Goal: Task Accomplishment & Management: Manage account settings

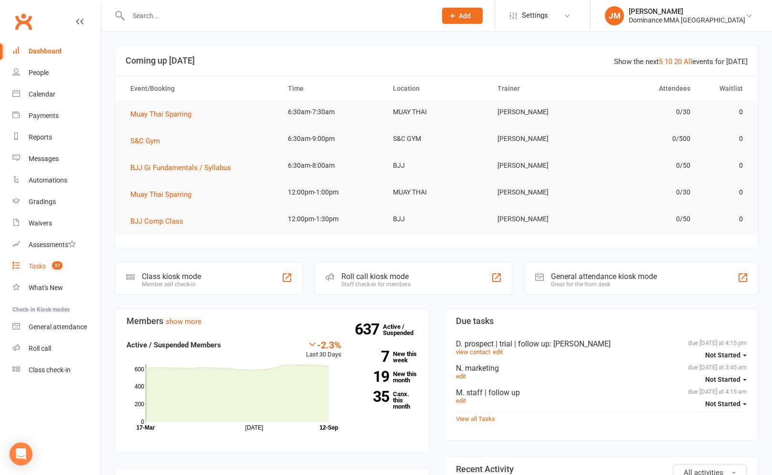
click at [42, 265] on div "Tasks" at bounding box center [37, 266] width 17 height 8
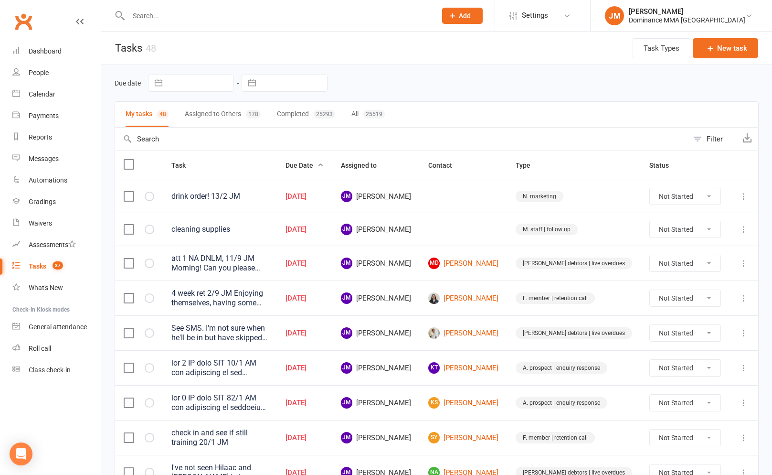
click at [177, 18] on input "text" at bounding box center [278, 15] width 304 height 13
click at [180, 11] on input "text" at bounding box center [278, 15] width 304 height 13
click at [171, 19] on input "text" at bounding box center [278, 15] width 304 height 13
click at [211, 129] on input "text" at bounding box center [401, 138] width 573 height 23
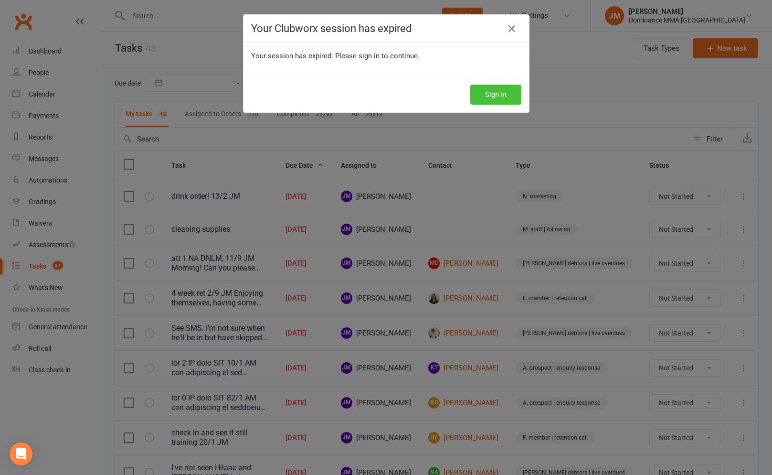
click at [492, 94] on button "Sign In" at bounding box center [495, 94] width 51 height 20
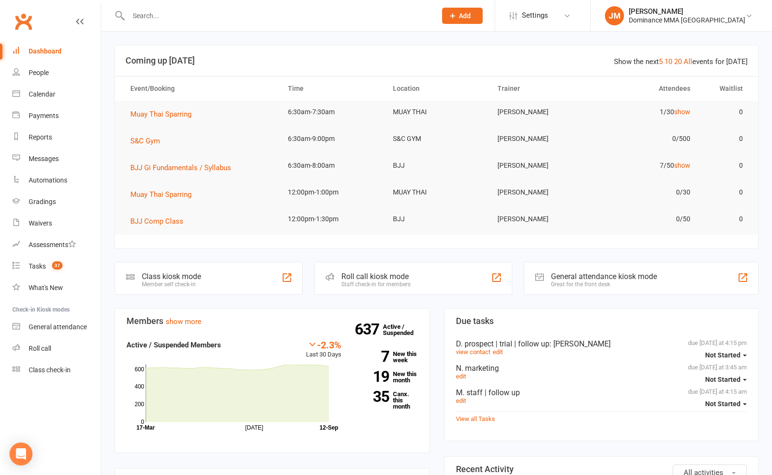
click at [161, 18] on input "text" at bounding box center [278, 15] width 304 height 13
click at [196, 14] on input "text" at bounding box center [278, 15] width 304 height 13
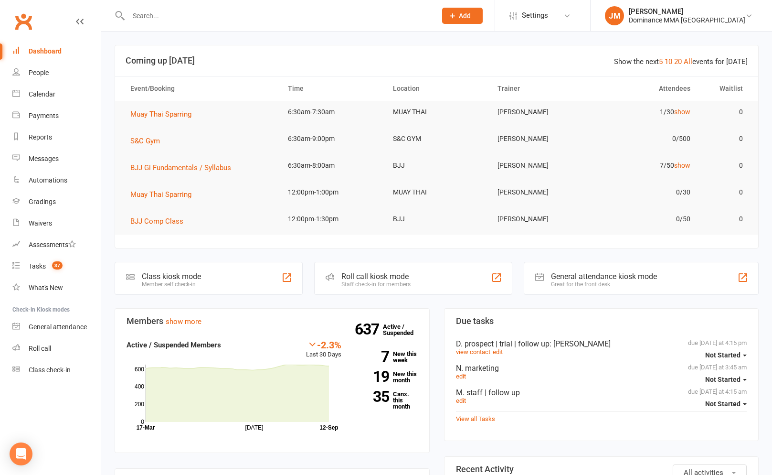
click at [203, 18] on input "text" at bounding box center [278, 15] width 304 height 13
click at [198, 16] on input "text" at bounding box center [278, 15] width 304 height 13
click at [55, 118] on div "Payments" at bounding box center [44, 116] width 30 height 8
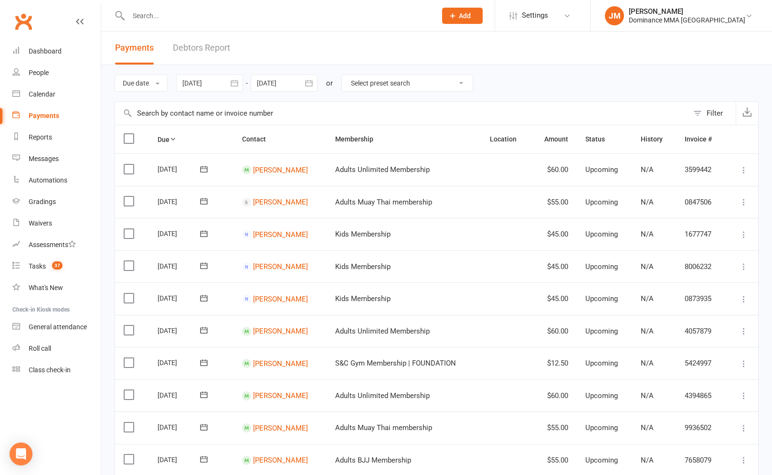
click at [504, 85] on div "Due date Due date Date paid Date failed Date settled 12 Aug 2025 August 2025 Su…" at bounding box center [437, 83] width 644 height 36
click at [201, 49] on link "Debtors Report" at bounding box center [201, 48] width 57 height 33
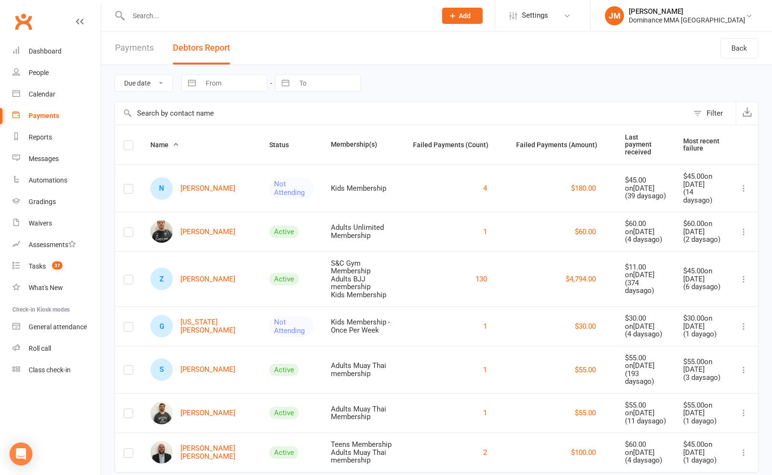
click at [139, 49] on link "Payments" at bounding box center [134, 48] width 39 height 33
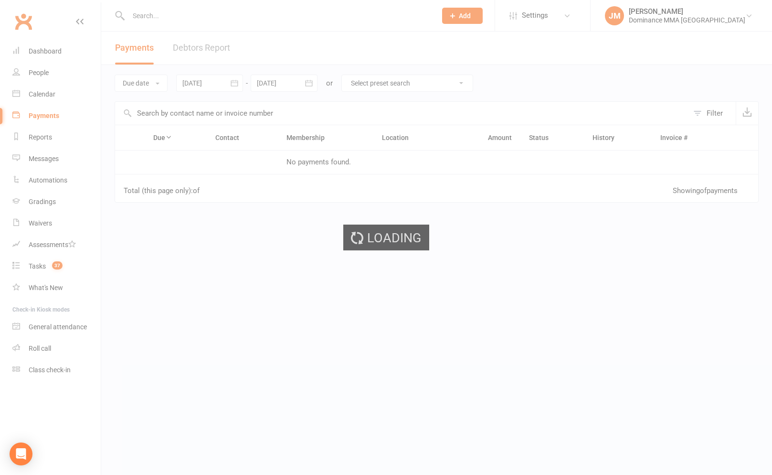
click at [171, 17] on div "Loading" at bounding box center [386, 237] width 772 height 475
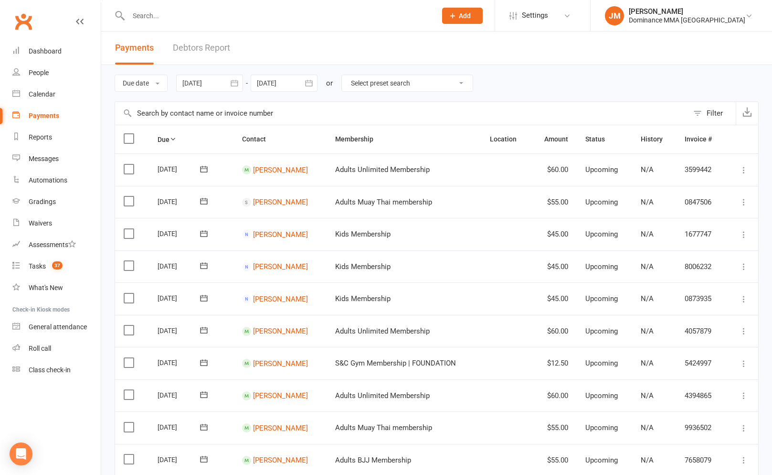
click at [174, 16] on input "text" at bounding box center [278, 15] width 304 height 13
click at [537, 74] on div "Due date Due date Date paid Date failed Date settled 12 Aug 2025 August 2025 Su…" at bounding box center [437, 83] width 644 height 36
click at [163, 19] on input "text" at bounding box center [278, 15] width 304 height 13
click at [208, 55] on link "Debtors Report" at bounding box center [201, 48] width 57 height 33
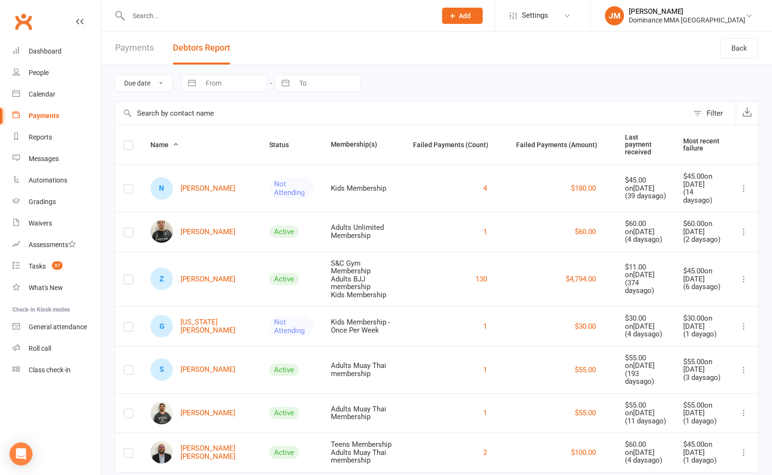
scroll to position [1, 0]
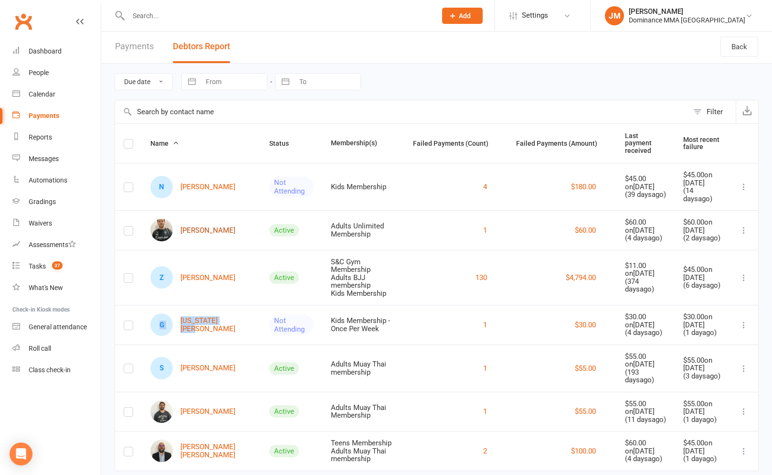
click at [189, 219] on link "Steve Brown" at bounding box center [192, 230] width 85 height 22
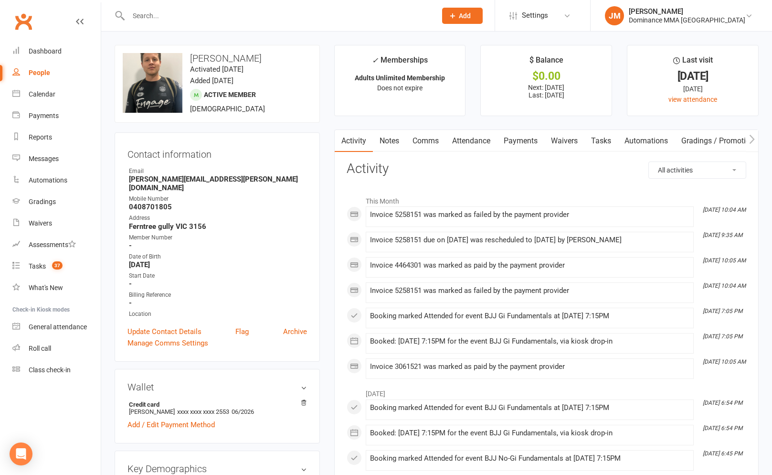
drag, startPoint x: 512, startPoint y: 137, endPoint x: 518, endPoint y: 140, distance: 6.6
click at [512, 137] on link "Payments" at bounding box center [520, 141] width 47 height 22
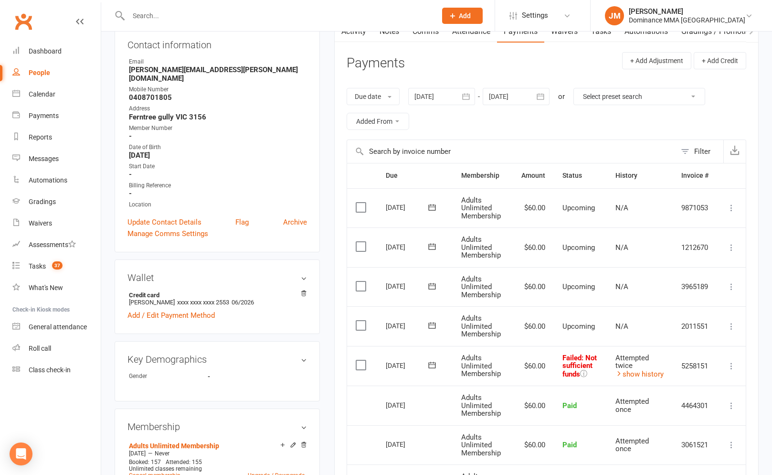
scroll to position [131, 0]
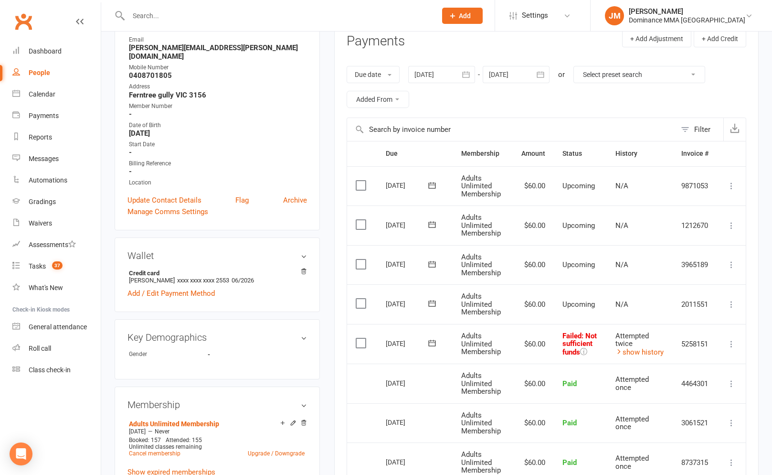
click at [735, 346] on icon at bounding box center [732, 344] width 10 height 10
click at [668, 417] on link "Skip" at bounding box center [689, 419] width 95 height 19
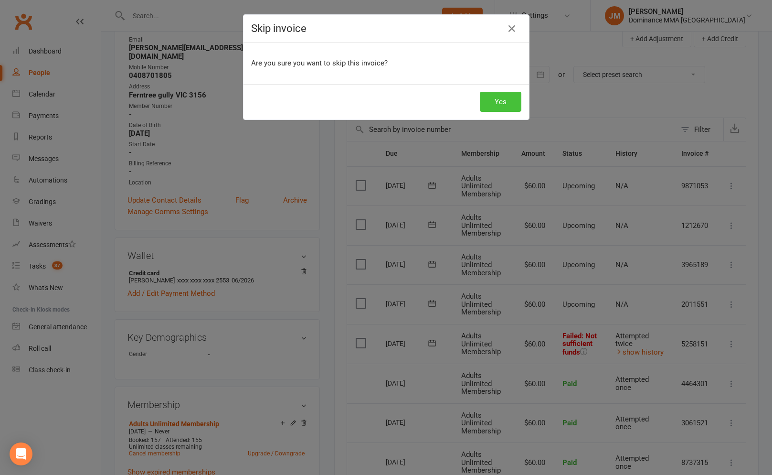
click at [494, 99] on button "Yes" at bounding box center [501, 102] width 42 height 20
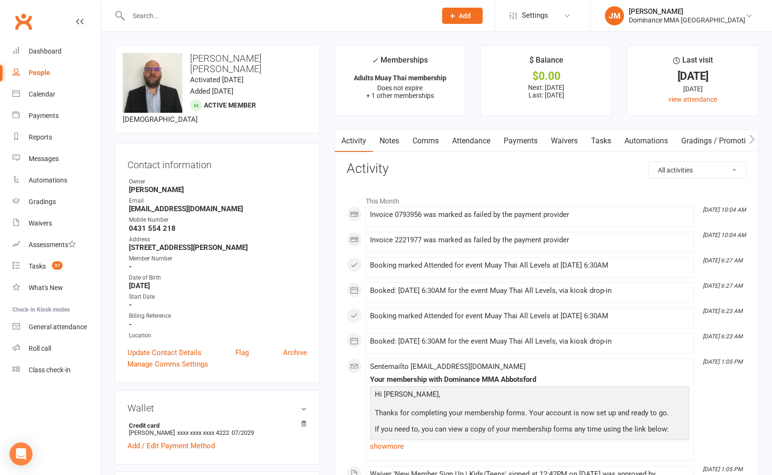
click at [538, 137] on link "Payments" at bounding box center [520, 141] width 47 height 22
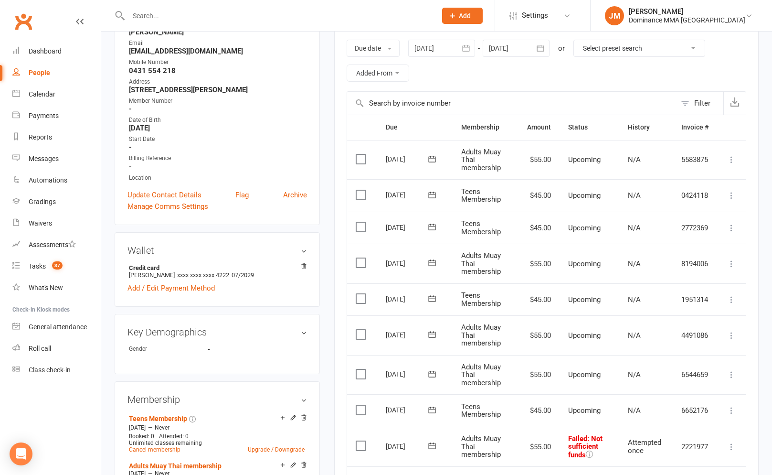
scroll to position [347, 0]
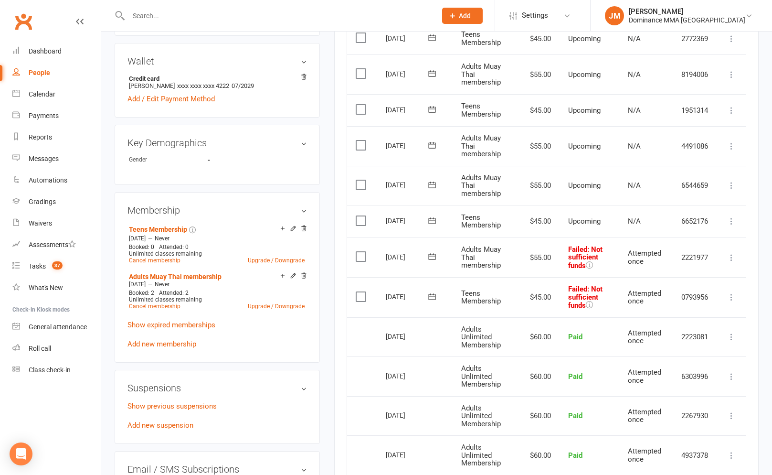
click at [438, 289] on span at bounding box center [432, 296] width 23 height 15
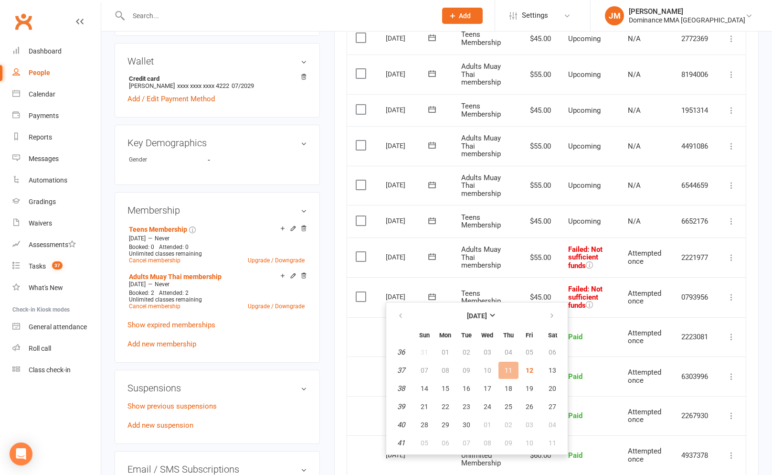
click at [432, 292] on icon at bounding box center [432, 297] width 10 height 10
click at [445, 389] on span "15" at bounding box center [446, 388] width 8 height 8
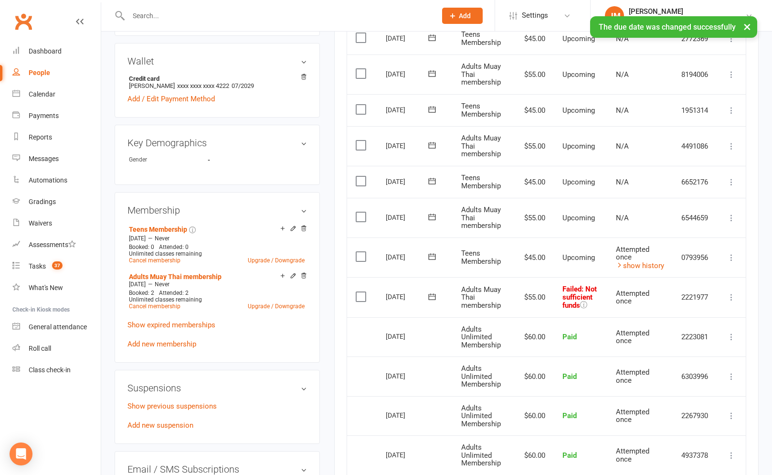
click at [433, 295] on icon at bounding box center [432, 297] width 10 height 10
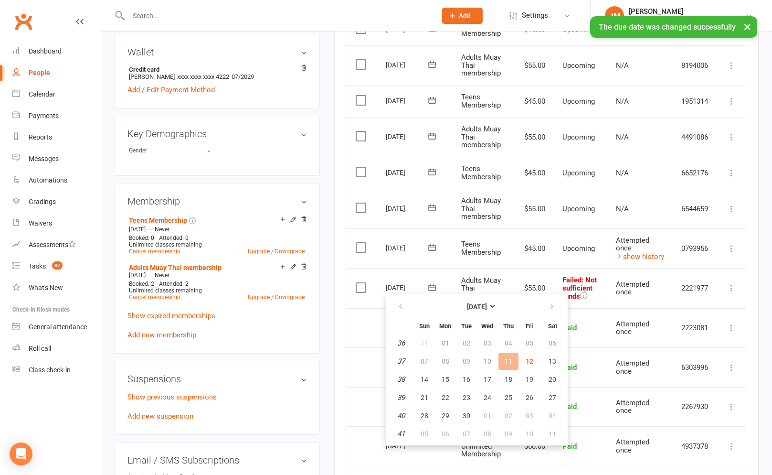
scroll to position [358, 0]
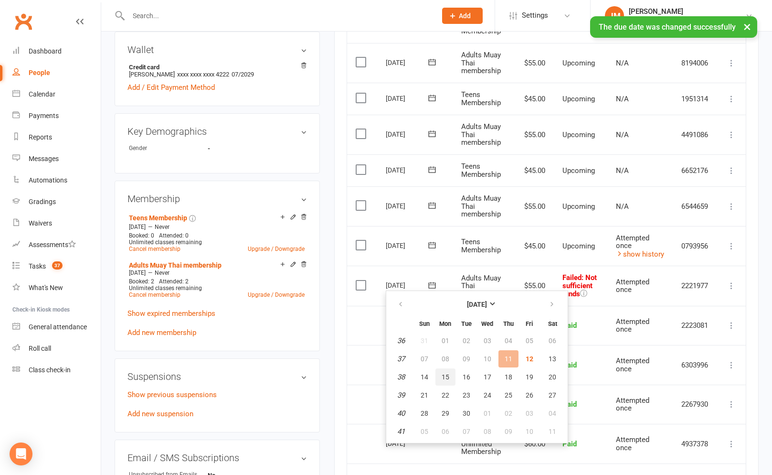
click at [444, 378] on span "15" at bounding box center [446, 377] width 8 height 8
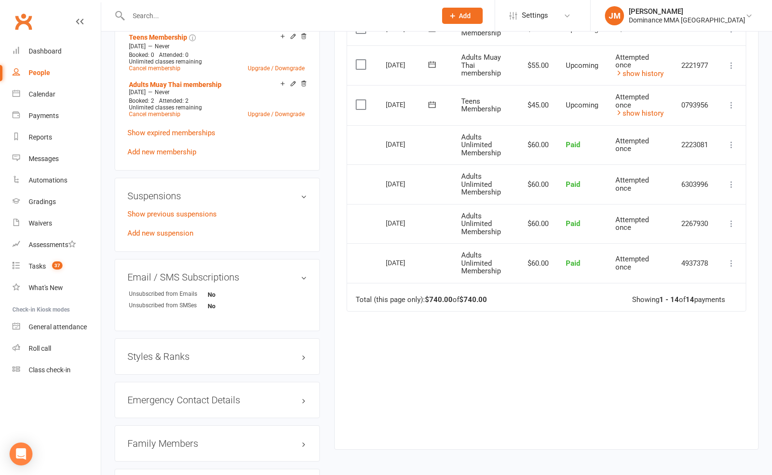
scroll to position [539, 0]
click at [716, 20] on div "Dominance MMA [GEOGRAPHIC_DATA]" at bounding box center [687, 20] width 116 height 9
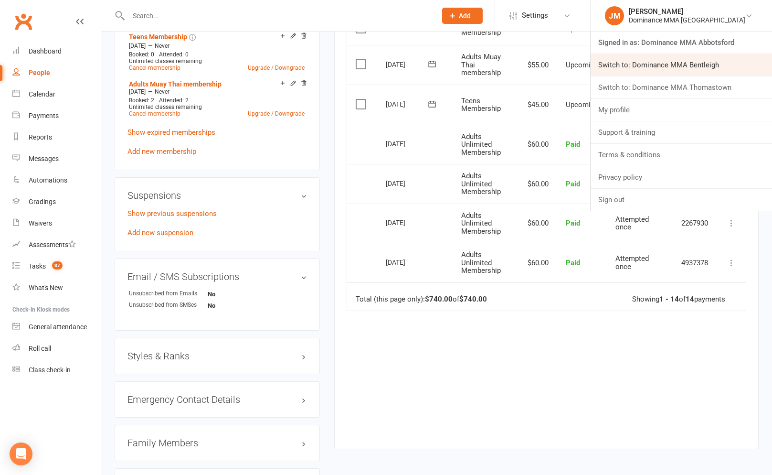
click at [717, 66] on link "Switch to: Dominance MMA Bentleigh" at bounding box center [681, 65] width 181 height 22
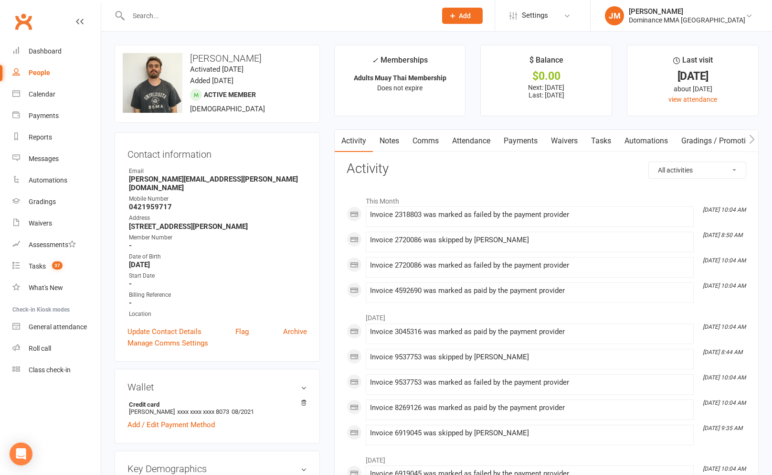
click at [555, 169] on h3 "Activity" at bounding box center [547, 168] width 400 height 15
drag, startPoint x: 523, startPoint y: 140, endPoint x: 516, endPoint y: 139, distance: 7.2
click at [522, 140] on link "Payments" at bounding box center [520, 141] width 47 height 22
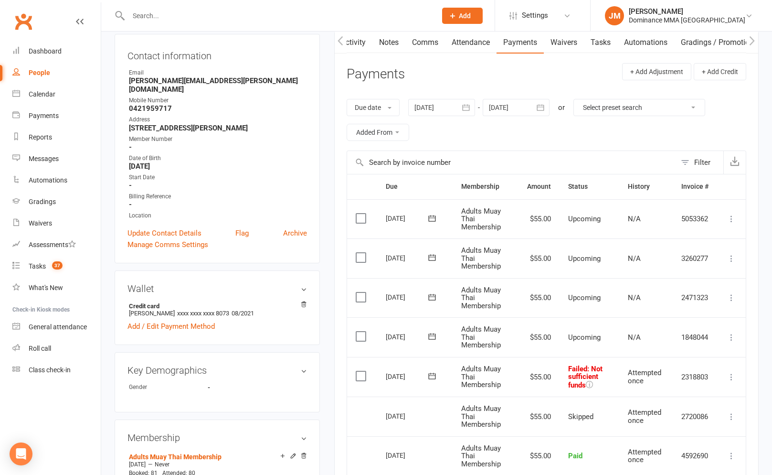
scroll to position [158, 0]
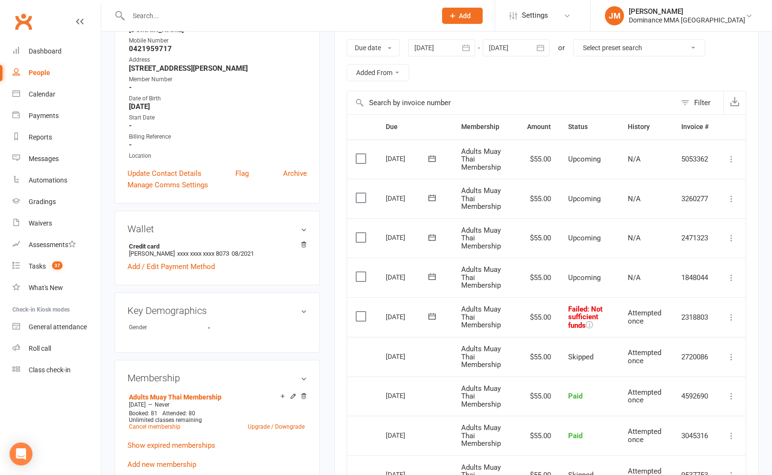
click at [440, 316] on button at bounding box center [431, 316] width 19 height 10
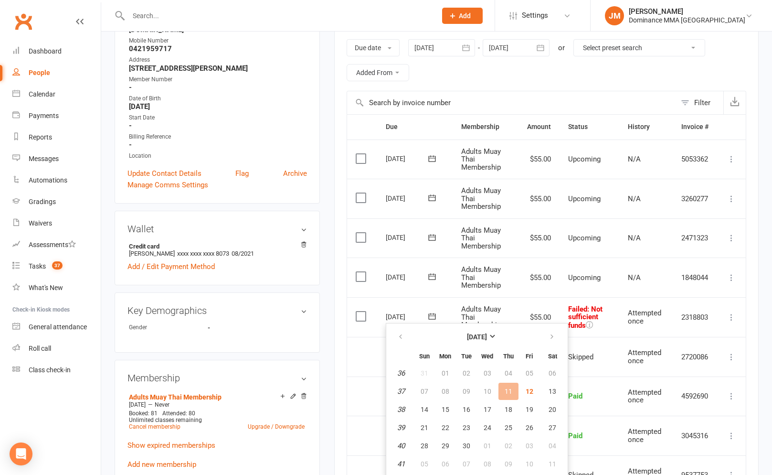
click at [640, 313] on span "Attempted once" at bounding box center [644, 316] width 33 height 17
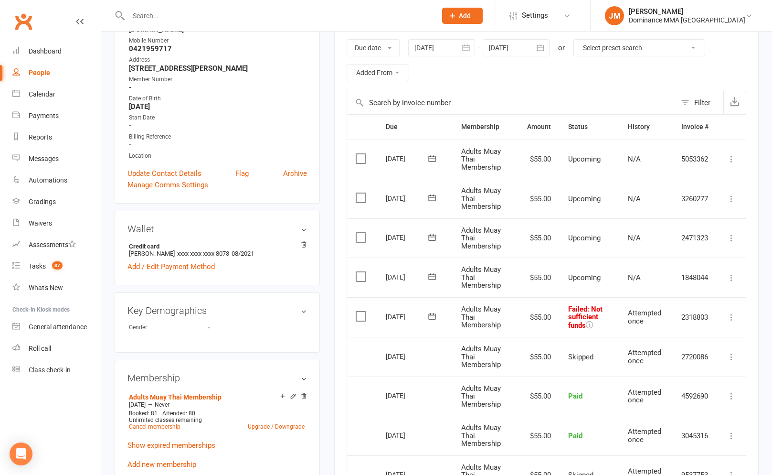
drag, startPoint x: 734, startPoint y: 317, endPoint x: 729, endPoint y: 326, distance: 9.4
click at [734, 317] on icon at bounding box center [732, 317] width 10 height 10
click at [674, 395] on link "Skip" at bounding box center [689, 392] width 95 height 19
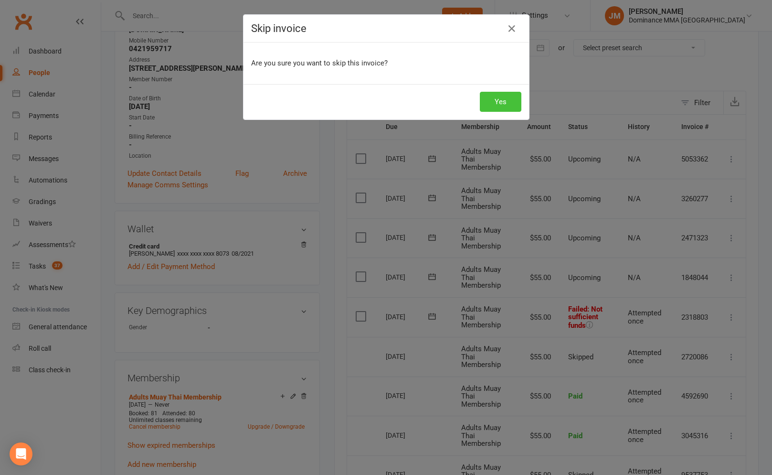
click at [494, 103] on button "Yes" at bounding box center [501, 102] width 42 height 20
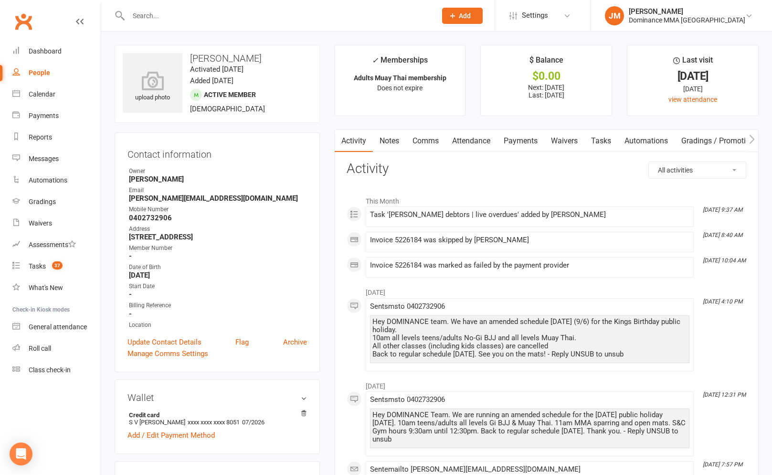
click at [507, 144] on link "Payments" at bounding box center [520, 141] width 47 height 22
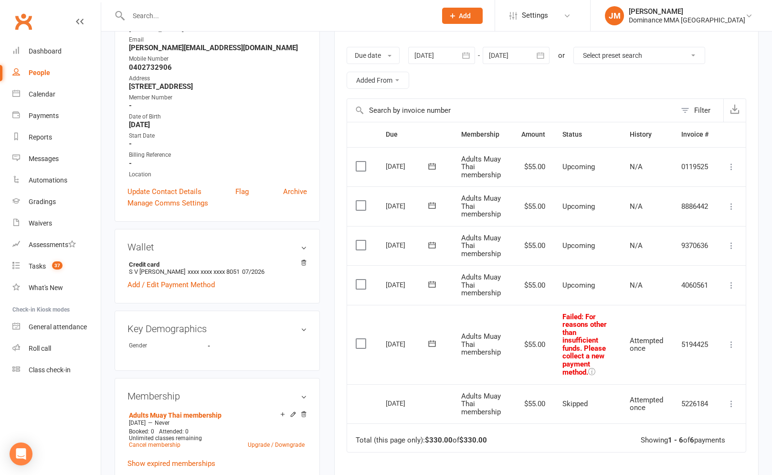
scroll to position [167, 0]
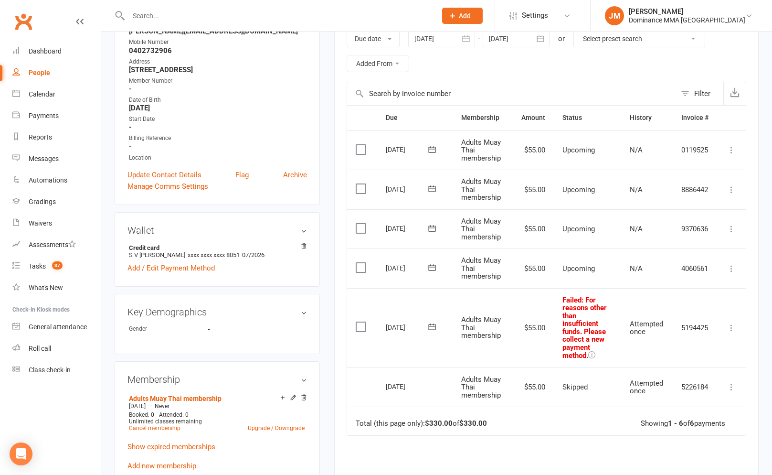
drag, startPoint x: 728, startPoint y: 325, endPoint x: 722, endPoint y: 342, distance: 17.7
click at [728, 326] on icon at bounding box center [732, 328] width 10 height 10
click at [658, 400] on link "Skip" at bounding box center [689, 403] width 95 height 19
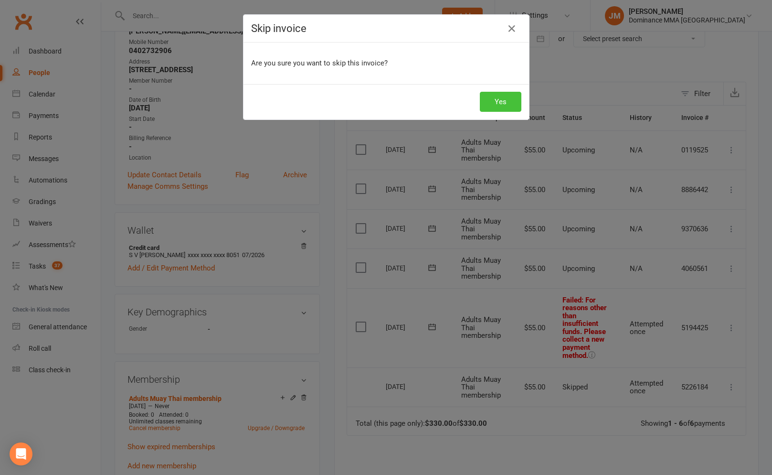
click at [507, 99] on button "Yes" at bounding box center [501, 102] width 42 height 20
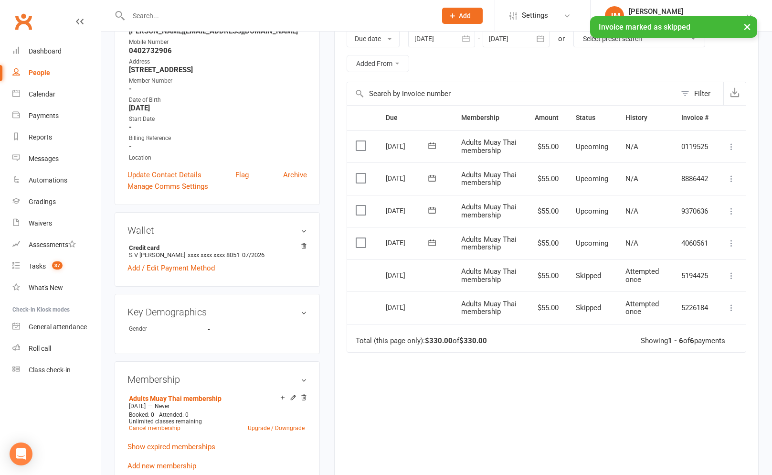
scroll to position [0, 0]
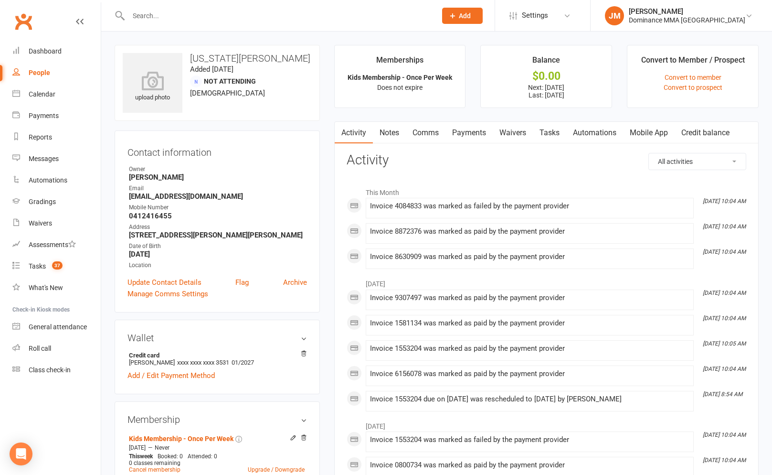
click at [510, 137] on link "Waivers" at bounding box center [513, 133] width 40 height 22
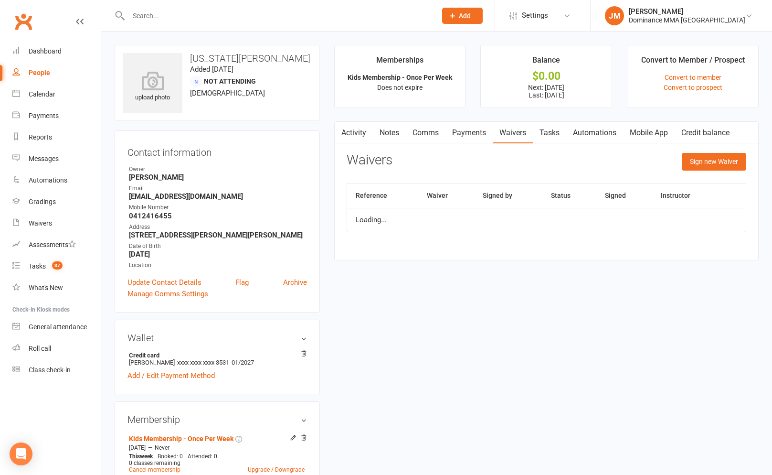
click at [461, 131] on link "Payments" at bounding box center [468, 133] width 47 height 22
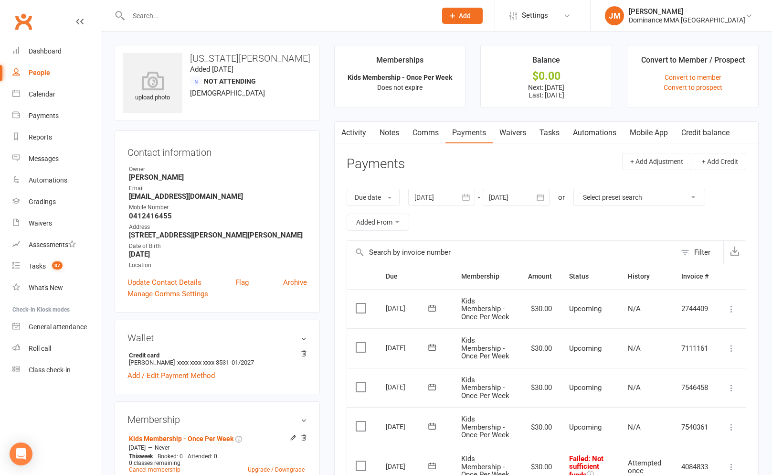
scroll to position [183, 0]
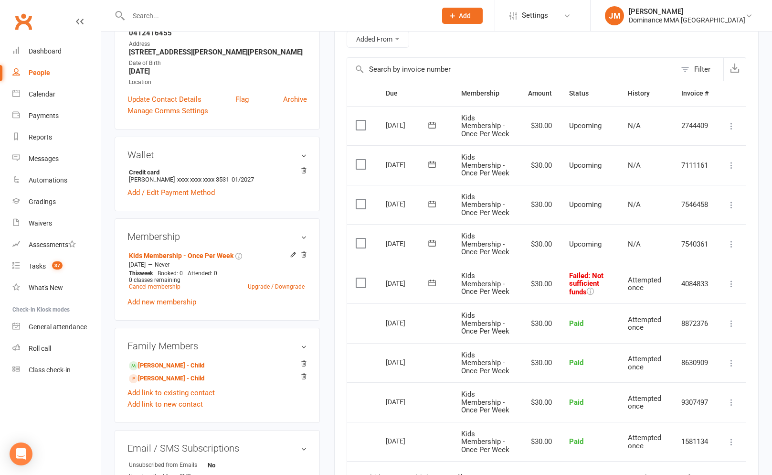
click at [436, 285] on icon at bounding box center [432, 283] width 10 height 10
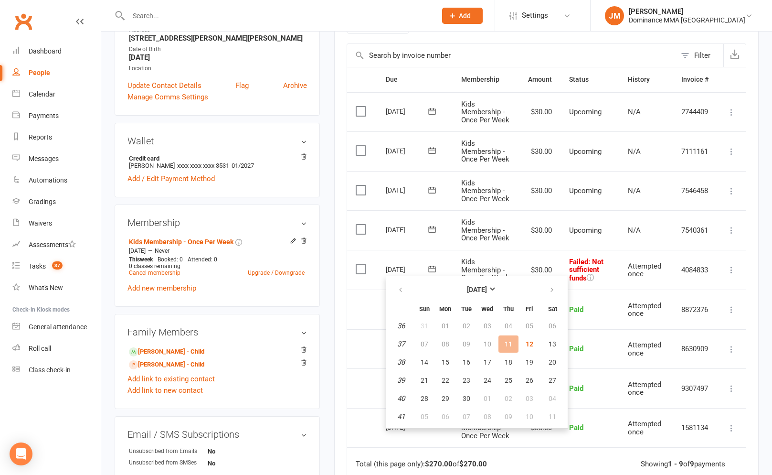
scroll to position [268, 0]
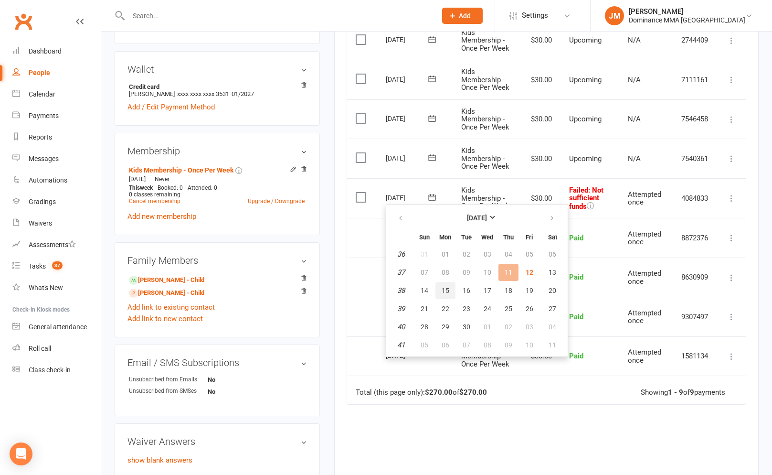
click at [439, 289] on button "15" at bounding box center [445, 290] width 20 height 17
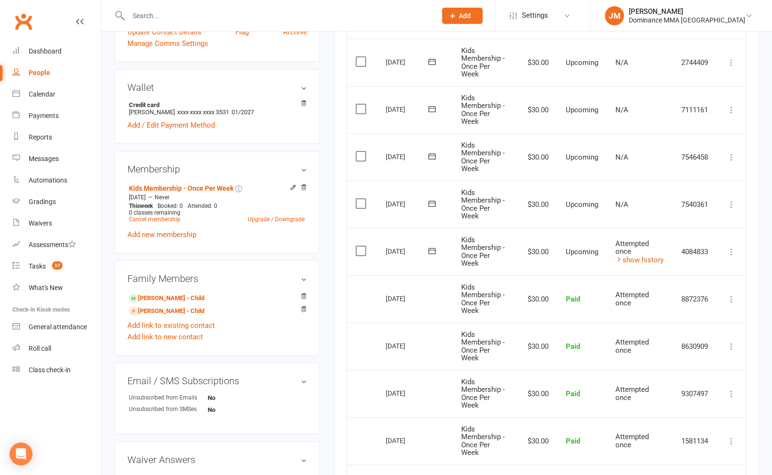
scroll to position [0, 0]
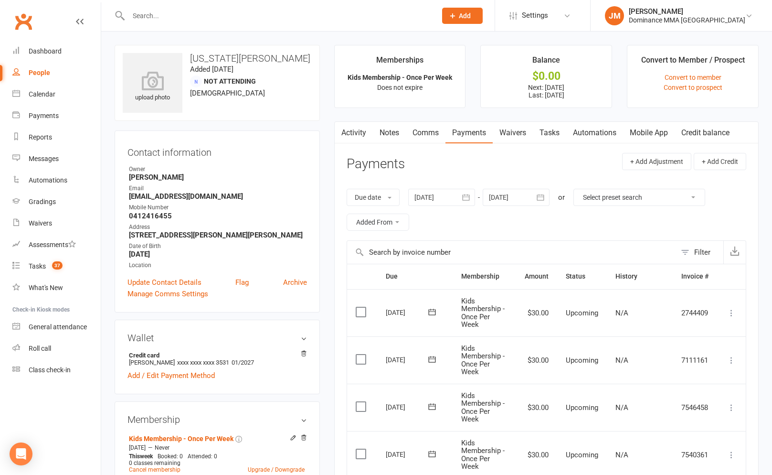
click at [176, 14] on input "text" at bounding box center [278, 15] width 304 height 13
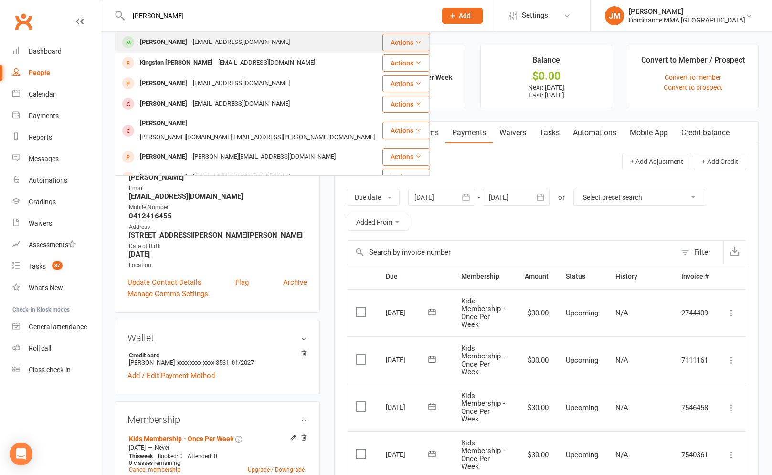
type input "corinne f"
click at [185, 33] on div "Corinne Farrow misscorinnefarrow@hotmail.com" at bounding box center [249, 42] width 266 height 20
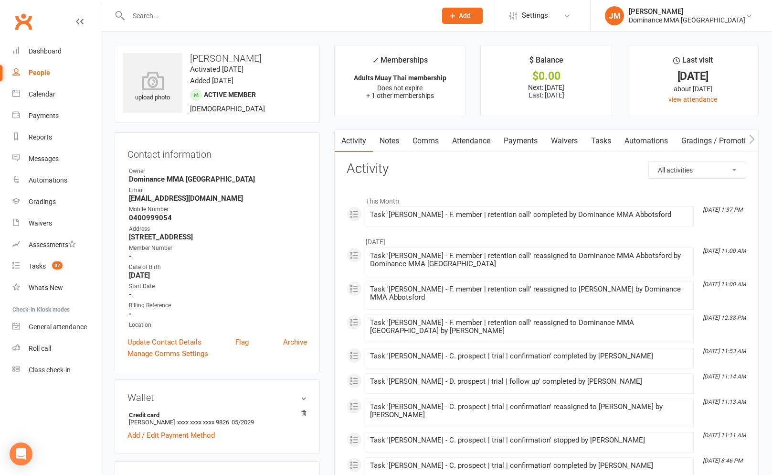
click at [505, 138] on link "Payments" at bounding box center [520, 141] width 47 height 22
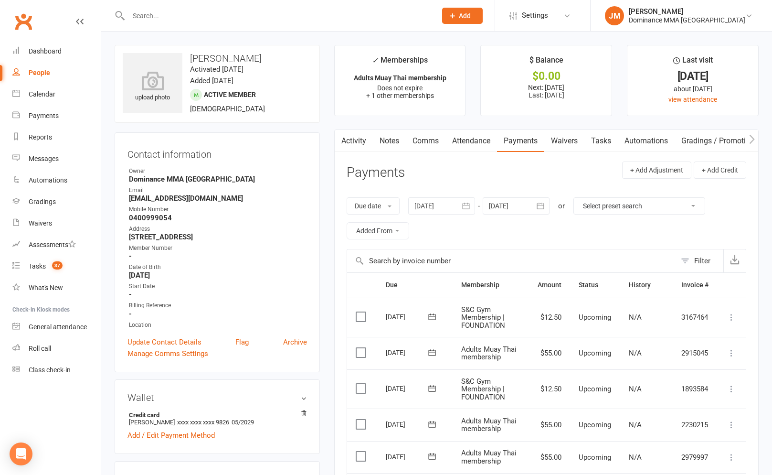
click at [400, 136] on link "Notes" at bounding box center [389, 141] width 33 height 22
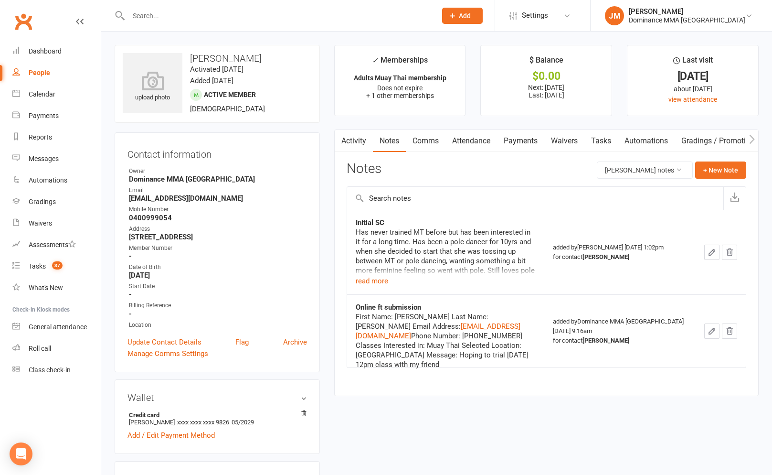
drag, startPoint x: 359, startPoint y: 266, endPoint x: 364, endPoint y: 274, distance: 9.0
click at [360, 267] on div "Has never trained MT before but has been interested in it for a long time. Has …" at bounding box center [446, 251] width 180 height 48
click at [364, 274] on div "Has never trained MT before but has been interested in it for a long time. Has …" at bounding box center [446, 251] width 180 height 48
click at [371, 274] on div "Has never trained MT before but has been interested in it for a long time. Has …" at bounding box center [446, 251] width 180 height 48
click at [372, 276] on button "read more" at bounding box center [372, 280] width 32 height 11
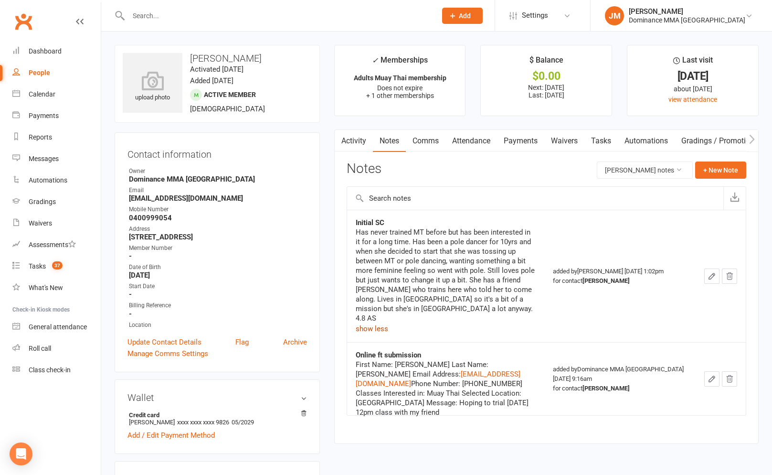
click at [514, 130] on link "Payments" at bounding box center [520, 141] width 47 height 22
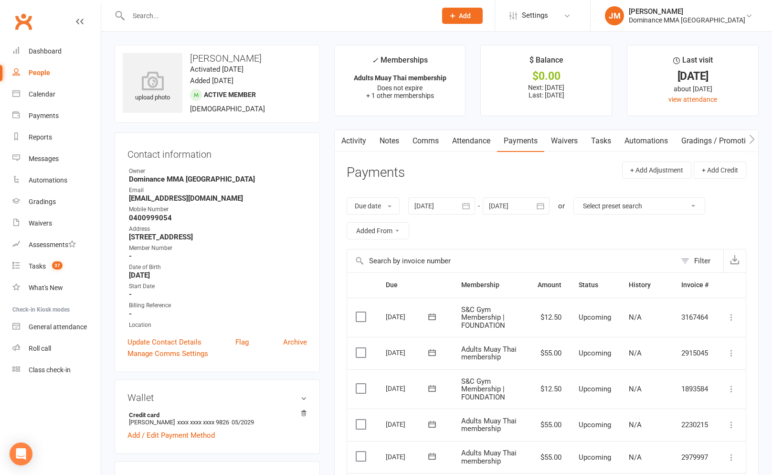
click at [560, 139] on link "Waivers" at bounding box center [564, 141] width 40 height 22
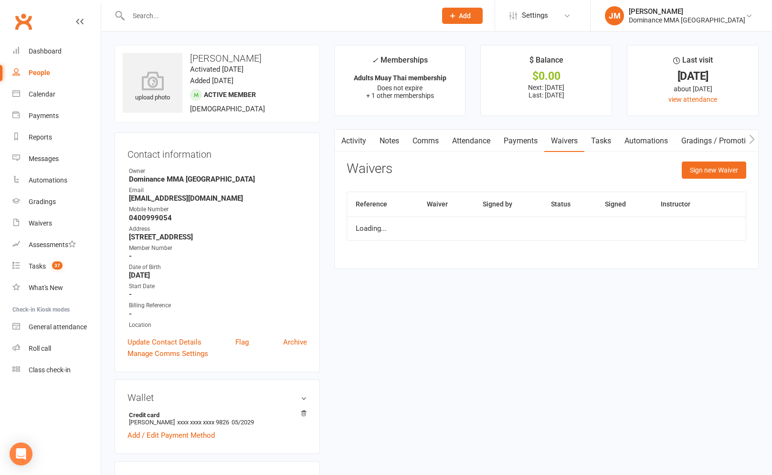
scroll to position [0, 0]
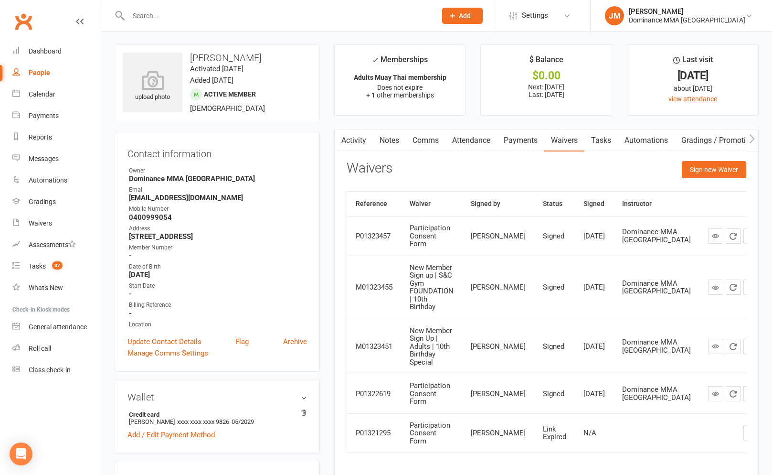
click at [618, 142] on link "Tasks" at bounding box center [600, 140] width 33 height 22
select select "incomplete"
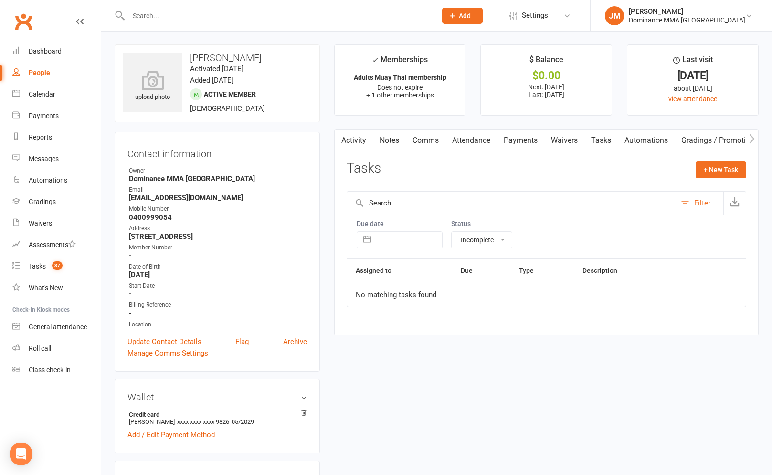
click at [562, 141] on link "Waivers" at bounding box center [564, 140] width 40 height 22
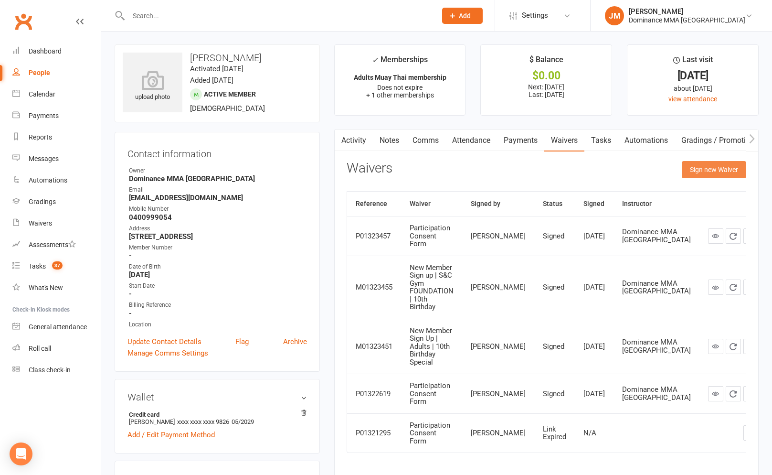
click at [699, 171] on button "Sign new Waiver" at bounding box center [714, 169] width 64 height 17
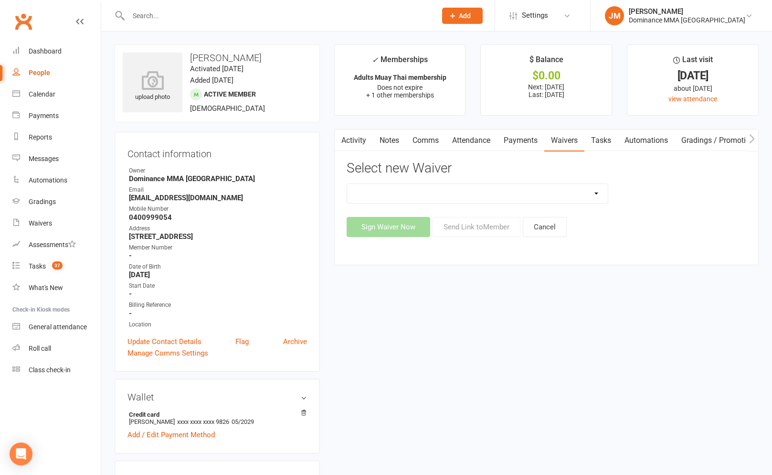
click at [493, 193] on select "Member | Cancellation | Adults Member | Injury Report Form (FOH staff use only)…" at bounding box center [477, 193] width 261 height 19
select select "7288"
click at [347, 184] on select "Member | Cancellation | Adults Member | Injury Report Form (FOH staff use only)…" at bounding box center [477, 193] width 261 height 19
drag, startPoint x: 456, startPoint y: 223, endPoint x: 465, endPoint y: 227, distance: 10.5
click at [456, 223] on button "Send Link to Member" at bounding box center [476, 227] width 88 height 20
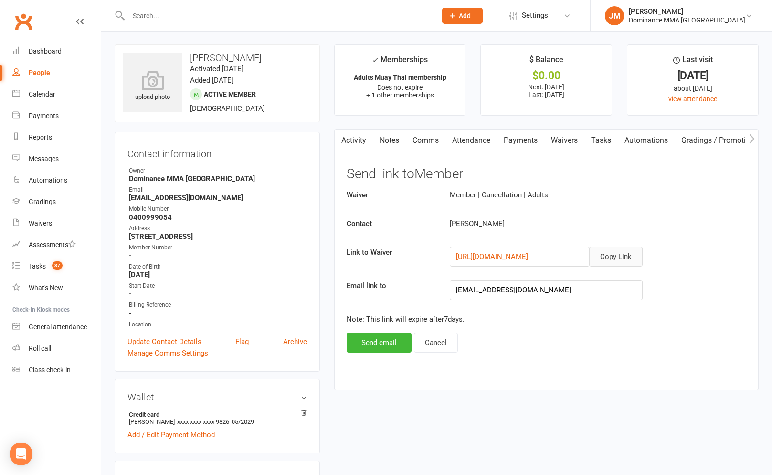
drag, startPoint x: 607, startPoint y: 259, endPoint x: 580, endPoint y: 225, distance: 43.3
click at [607, 259] on button "Copy Link" at bounding box center [615, 256] width 53 height 20
click at [417, 138] on link "Comms" at bounding box center [426, 140] width 40 height 22
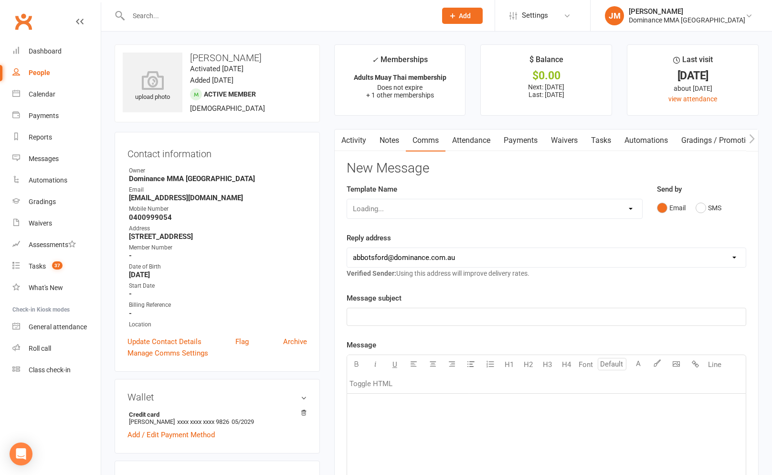
click at [429, 212] on div "Loading..." at bounding box center [495, 209] width 296 height 20
click at [415, 209] on select "Select Template [Email] MARKETING | 10TH BIRTHDAY SPECIAL | CANCELLED MEMBERS […" at bounding box center [494, 208] width 295 height 19
select select "7"
click at [347, 199] on select "Select Template [Email] MARKETING | 10TH BIRTHDAY SPECIAL | CANCELLED MEMBERS […" at bounding box center [494, 208] width 295 height 19
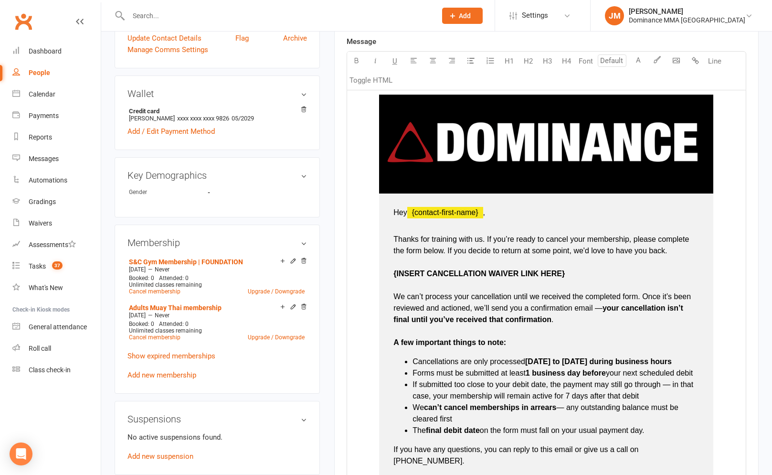
scroll to position [305, 0]
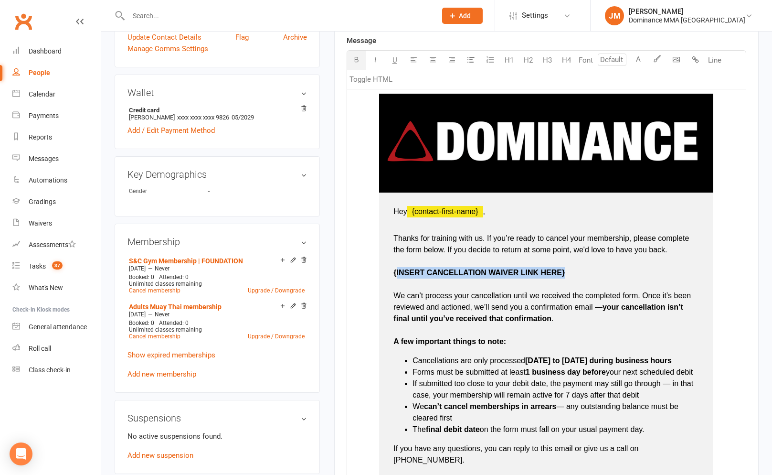
drag, startPoint x: 569, startPoint y: 273, endPoint x: 396, endPoint y: 275, distance: 172.8
click at [396, 275] on p "Thanks for training with us. If you’re ready to cancel your membership, please …" at bounding box center [546, 284] width 306 height 126
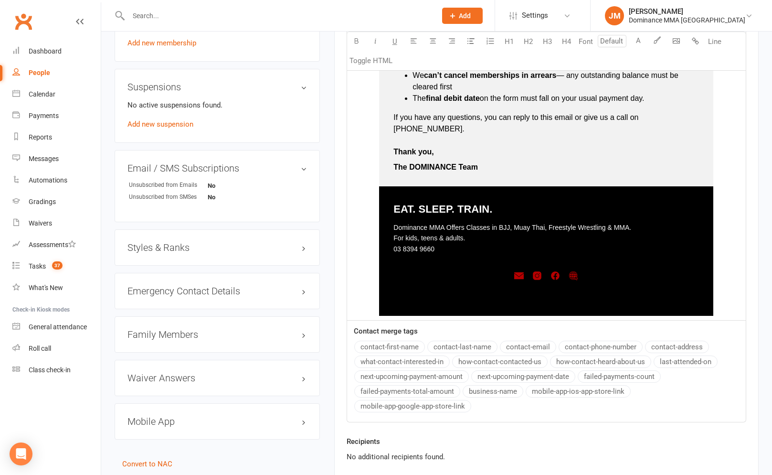
scroll to position [721, 0]
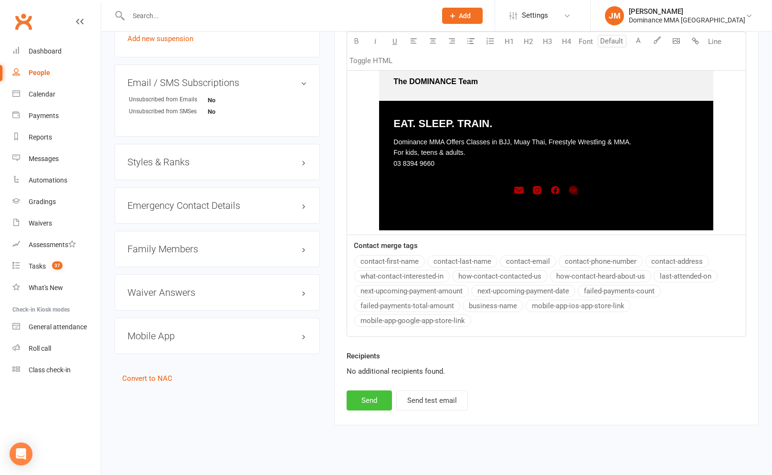
click at [382, 390] on button "Send" at bounding box center [369, 400] width 45 height 20
select select
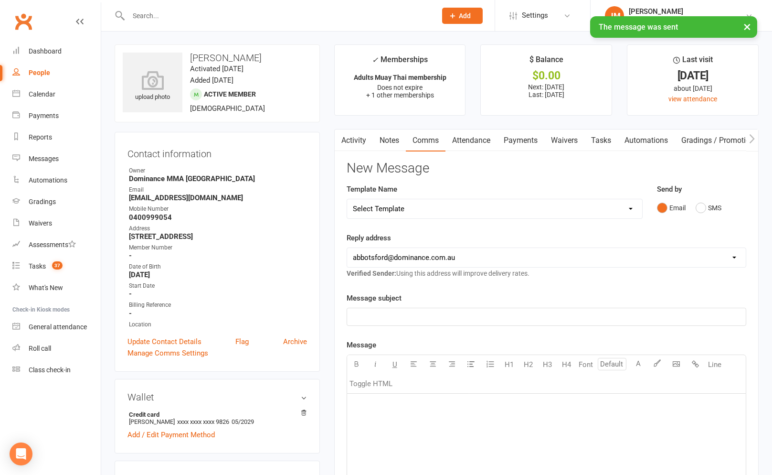
scroll to position [0, 0]
drag, startPoint x: 386, startPoint y: 141, endPoint x: 421, endPoint y: 156, distance: 37.2
click at [386, 141] on link "Notes" at bounding box center [389, 141] width 33 height 22
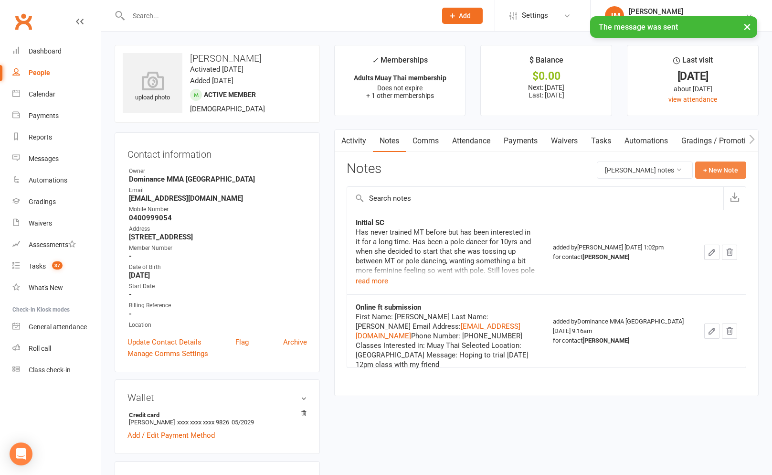
click at [719, 171] on button "+ New Note" at bounding box center [720, 169] width 51 height 17
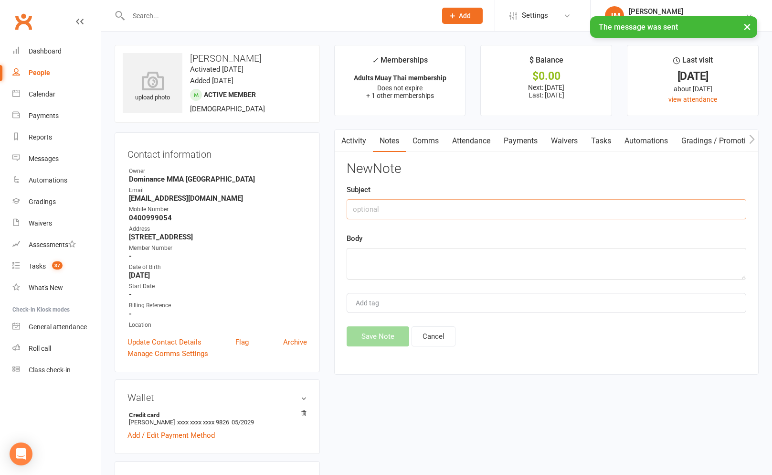
click at [459, 208] on input "text" at bounding box center [547, 209] width 400 height 20
type input "cancellation"
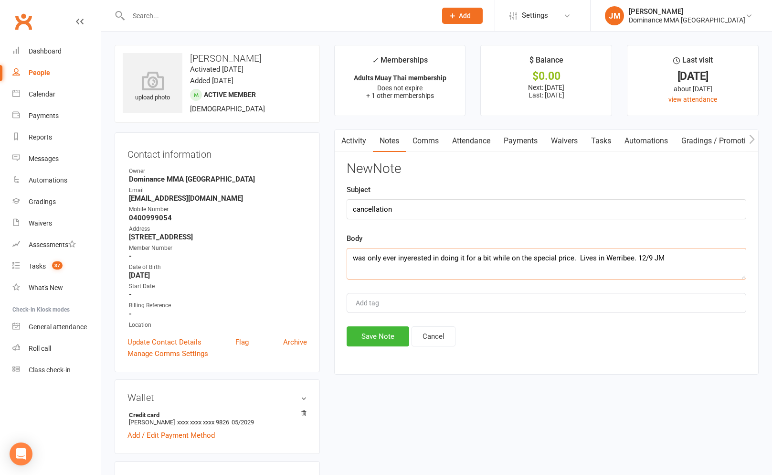
click at [408, 256] on textarea "was only ever inyerested in doing it for a bit while on the special price. Live…" at bounding box center [547, 264] width 400 height 32
type textarea "was only ever interested in doing it for a bit while on the special price. Live…"
click at [394, 337] on button "Save Note" at bounding box center [378, 336] width 63 height 20
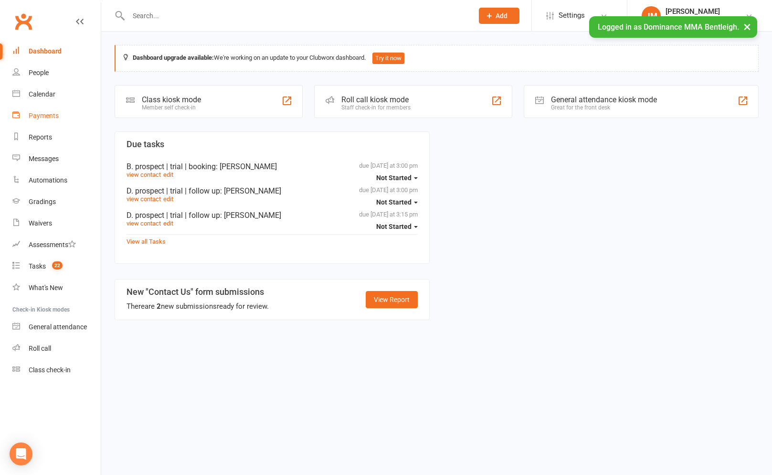
click at [41, 117] on div "Payments" at bounding box center [44, 116] width 30 height 8
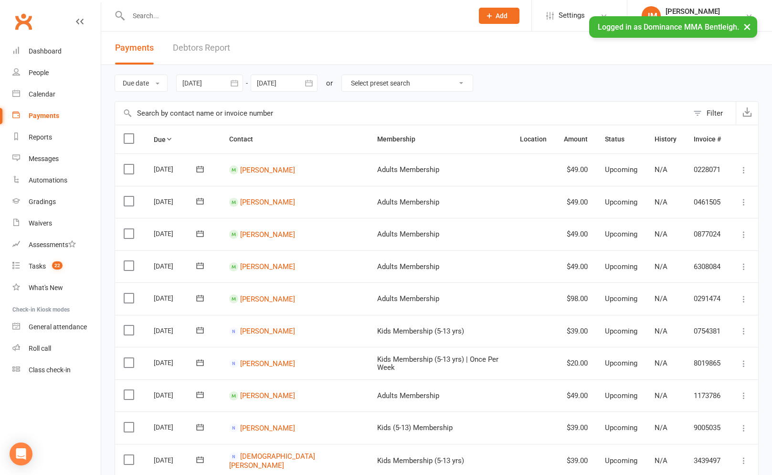
click at [208, 53] on link "Debtors Report" at bounding box center [201, 48] width 57 height 33
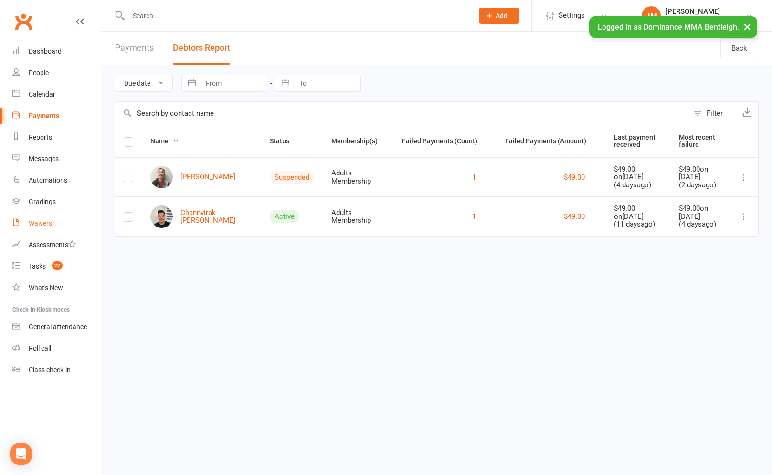
click at [41, 222] on div "Waivers" at bounding box center [40, 223] width 23 height 8
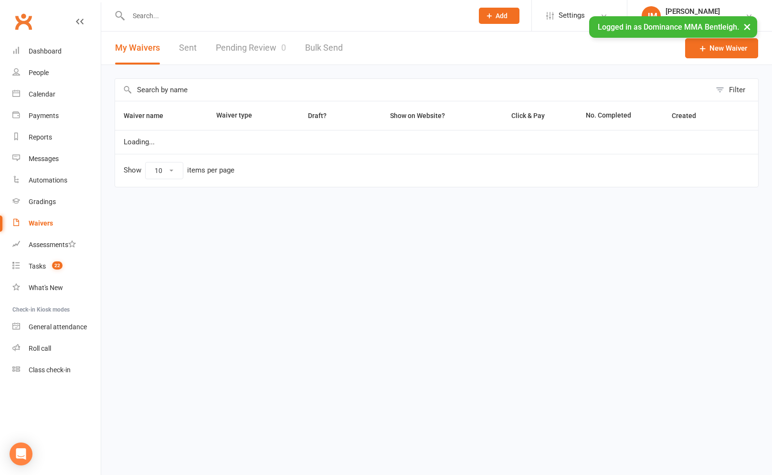
click at [229, 44] on link "Pending Review 0" at bounding box center [251, 48] width 70 height 33
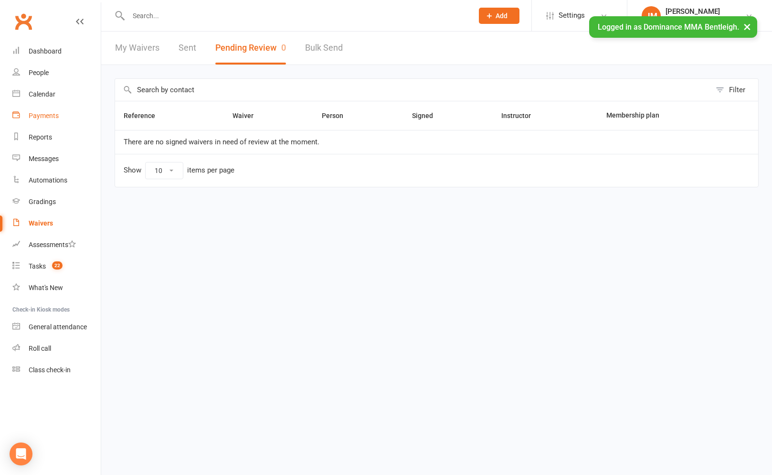
drag, startPoint x: 58, startPoint y: 117, endPoint x: 49, endPoint y: 117, distance: 9.6
click at [58, 117] on link "Payments" at bounding box center [56, 115] width 88 height 21
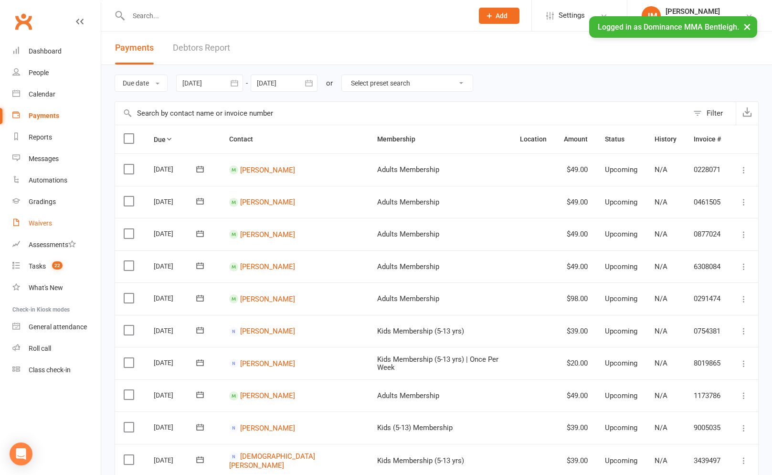
click at [46, 223] on div "Waivers" at bounding box center [40, 223] width 23 height 8
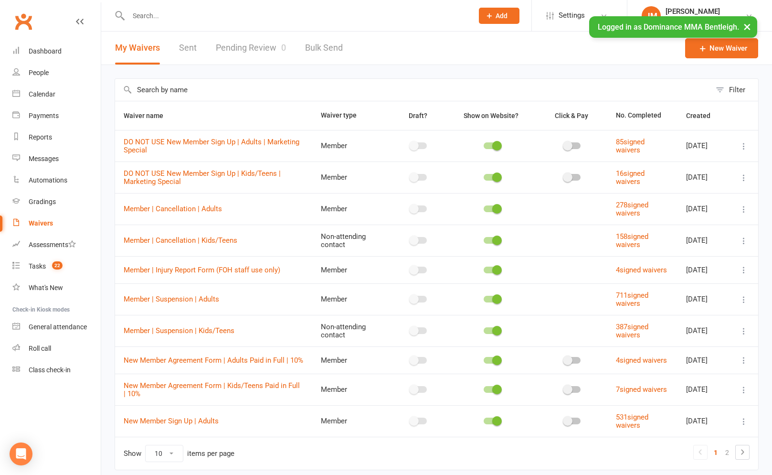
click at [198, 50] on div "My Waivers Sent Pending Review 0 Bulk Send" at bounding box center [228, 48] width 255 height 33
click at [189, 50] on link "Sent" at bounding box center [188, 48] width 18 height 33
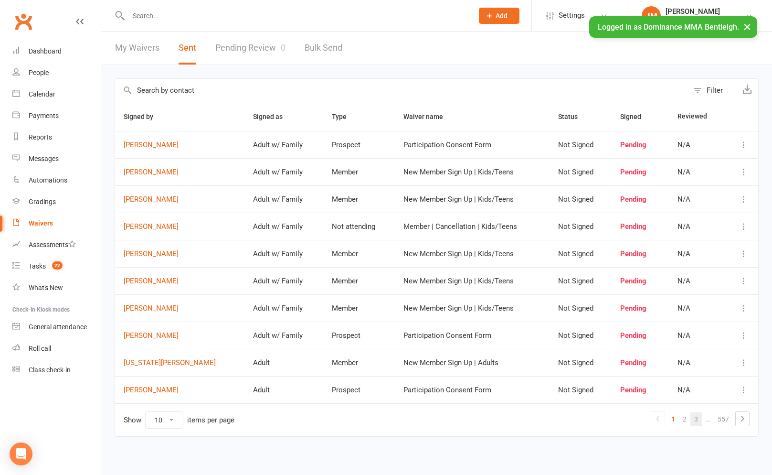
click at [696, 418] on link "3" at bounding box center [695, 418] width 11 height 13
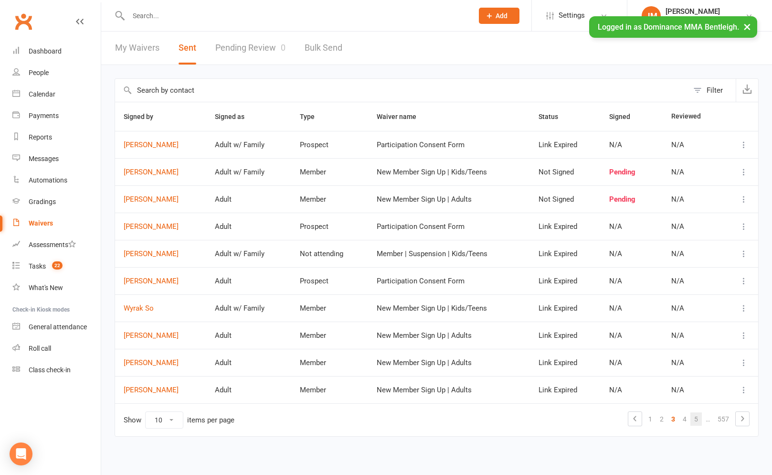
click at [700, 421] on link "5" at bounding box center [695, 418] width 11 height 13
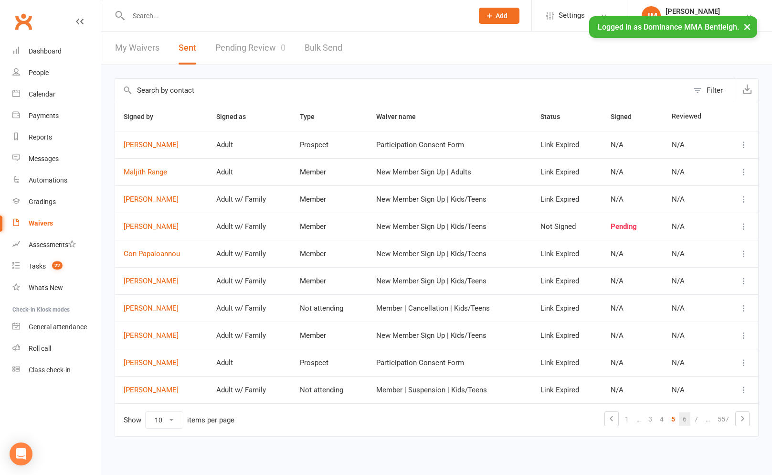
click at [684, 420] on link "6" at bounding box center [684, 418] width 11 height 13
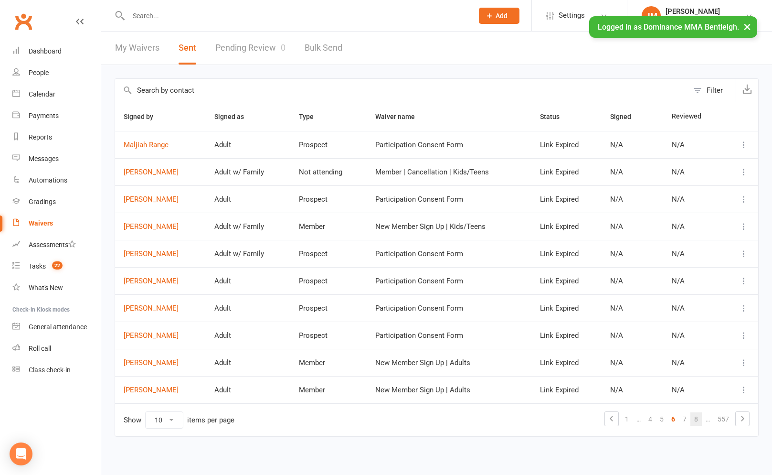
click at [692, 421] on link "8" at bounding box center [695, 418] width 11 height 13
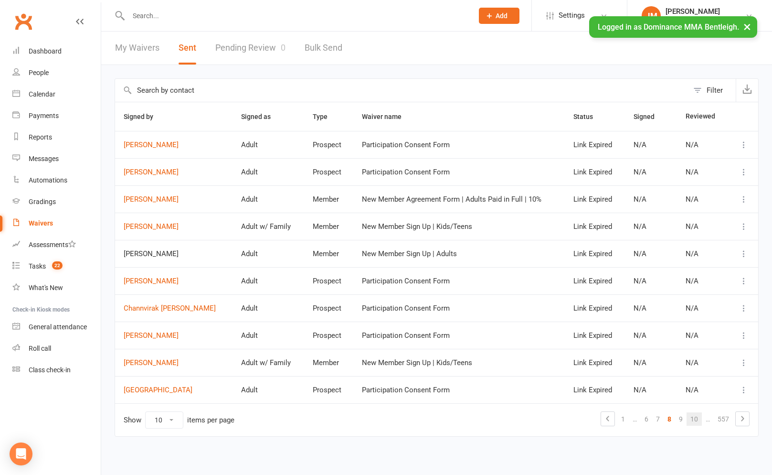
click at [693, 420] on link "10" at bounding box center [693, 418] width 15 height 13
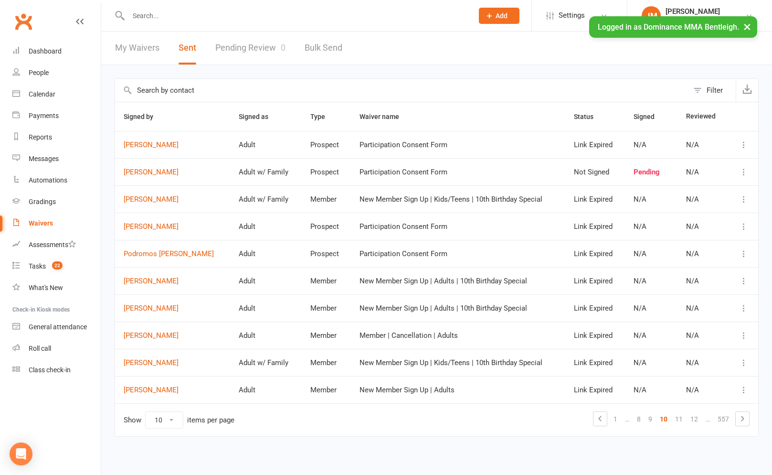
click at [693, 420] on link "12" at bounding box center [693, 418] width 15 height 13
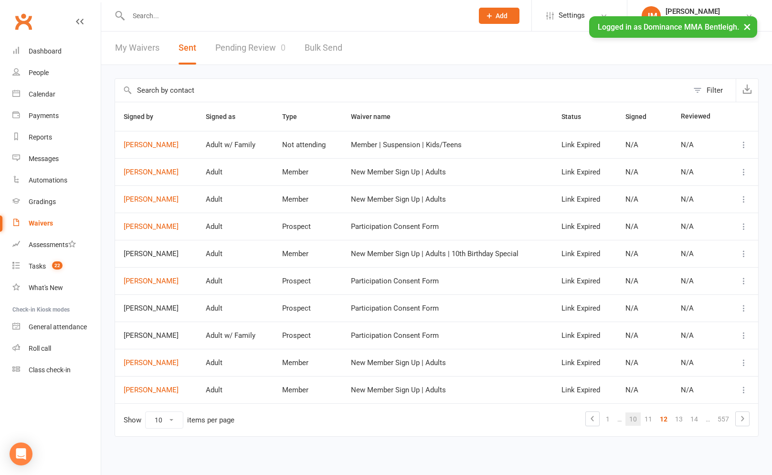
click at [693, 420] on link "14" at bounding box center [693, 418] width 15 height 13
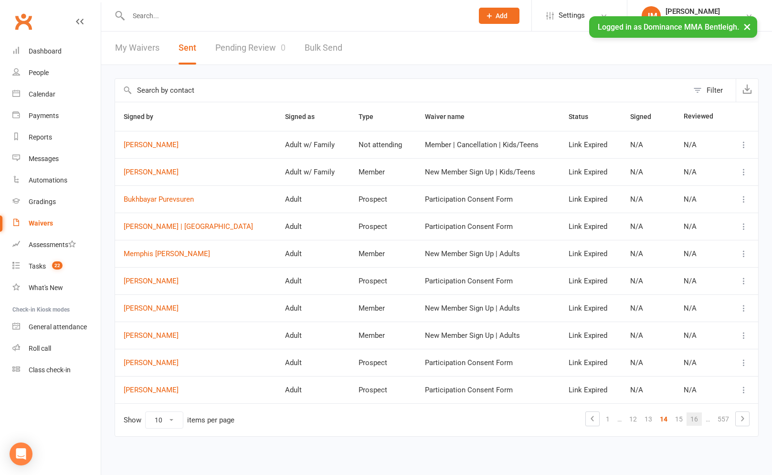
click at [690, 418] on link "16" at bounding box center [693, 418] width 15 height 13
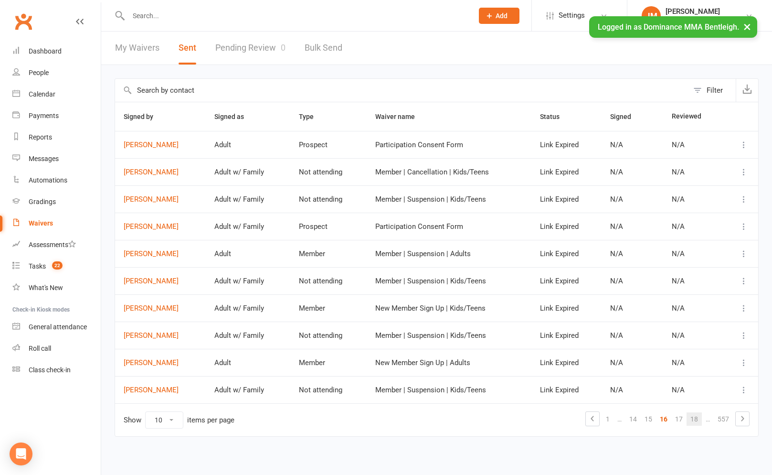
click at [691, 419] on link "18" at bounding box center [693, 418] width 15 height 13
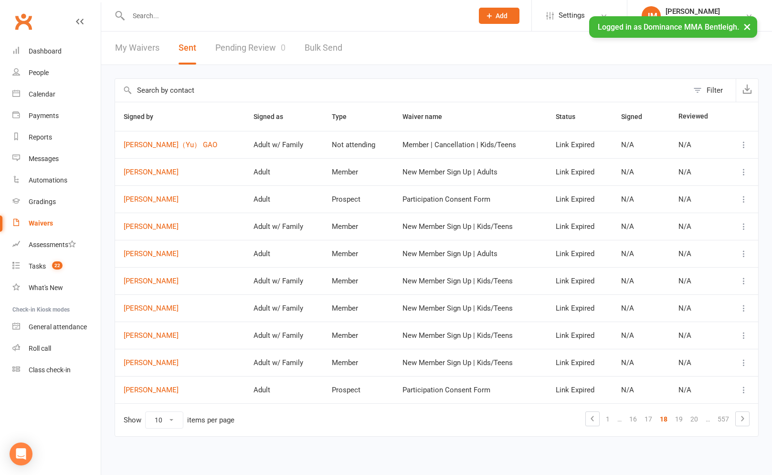
click at [691, 419] on link "20" at bounding box center [693, 418] width 15 height 13
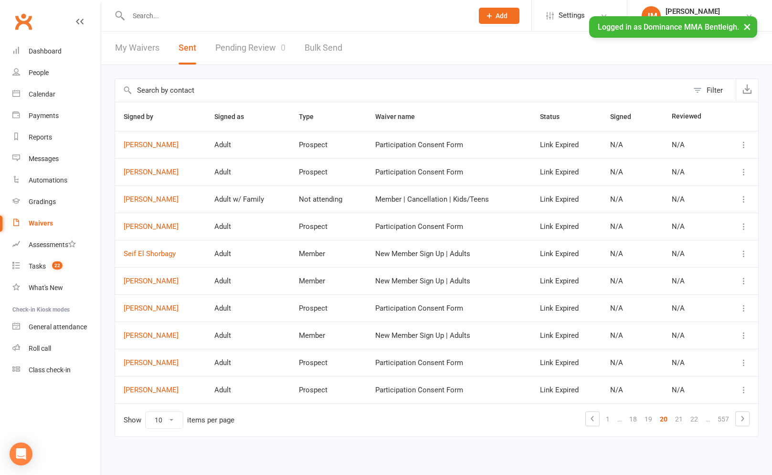
click at [710, 94] on div "Filter" at bounding box center [715, 89] width 16 height 11
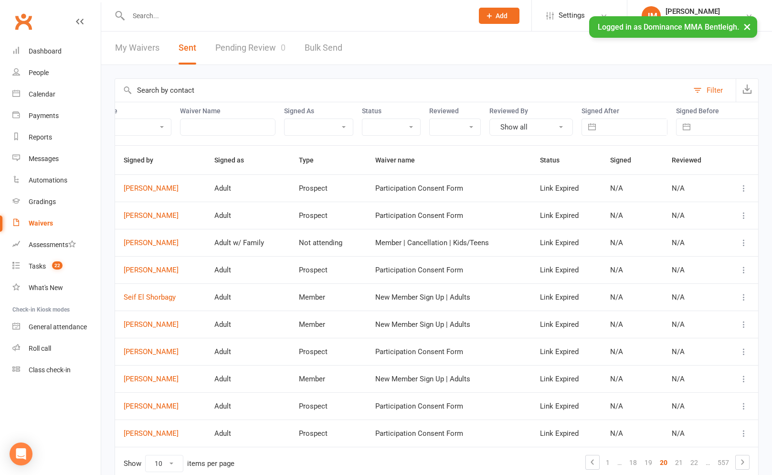
scroll to position [0, 57]
click at [580, 128] on button "button" at bounding box center [579, 127] width 17 height 16
select select "7"
select select "2025"
select select "8"
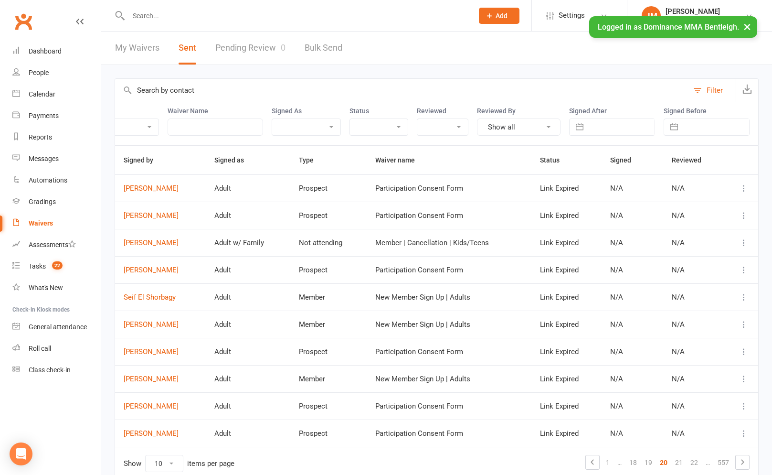
select select "2025"
select select "9"
select select "2025"
click at [646, 207] on td "3" at bounding box center [644, 201] width 19 height 18
type input "03 Sep 2025"
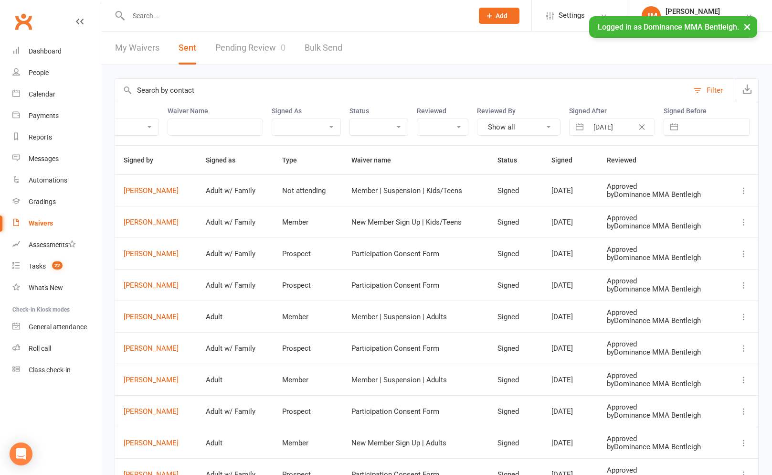
scroll to position [89, 0]
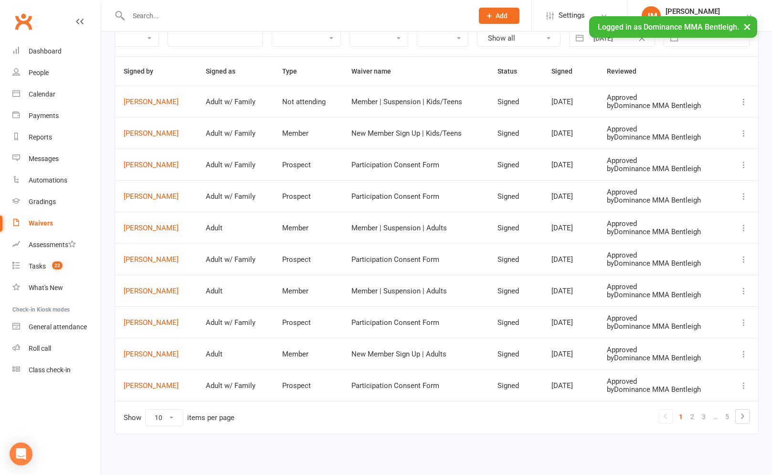
click at [164, 411] on select "10 25 50 100" at bounding box center [164, 417] width 37 height 16
select select "100"
click at [146, 409] on select "10 25 50 100" at bounding box center [164, 417] width 37 height 16
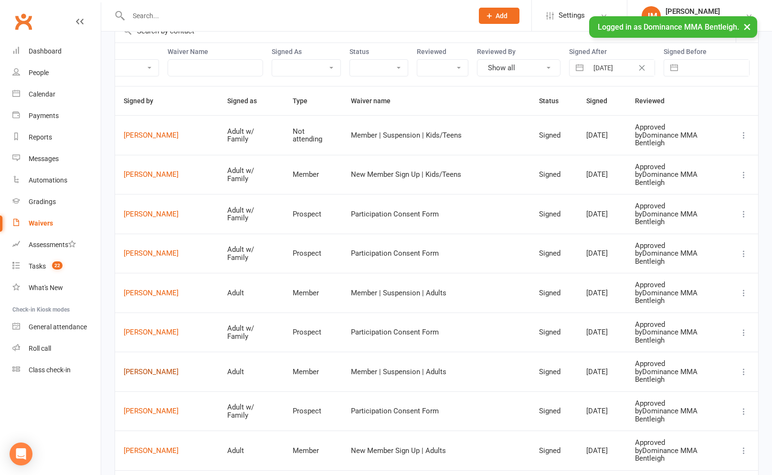
scroll to position [57, 0]
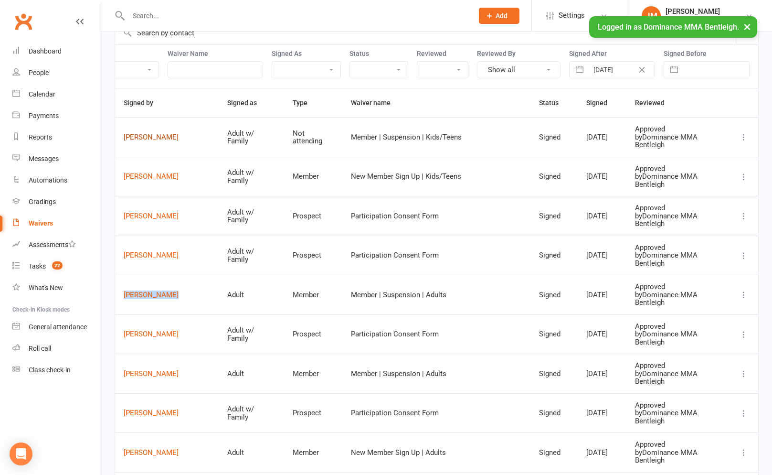
click at [144, 134] on link "Nikki Cao" at bounding box center [167, 137] width 86 height 8
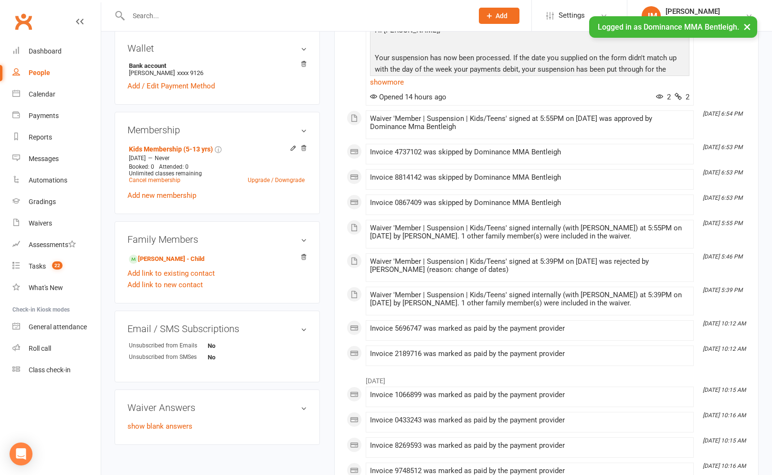
scroll to position [65, 0]
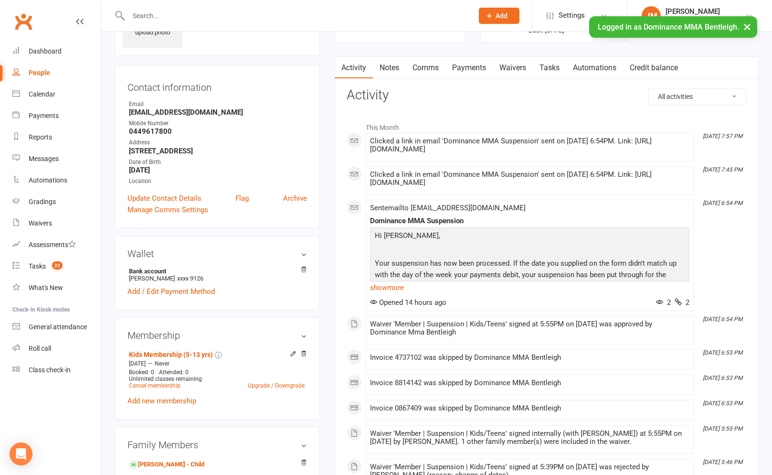
click at [519, 63] on link "Waivers" at bounding box center [513, 68] width 40 height 22
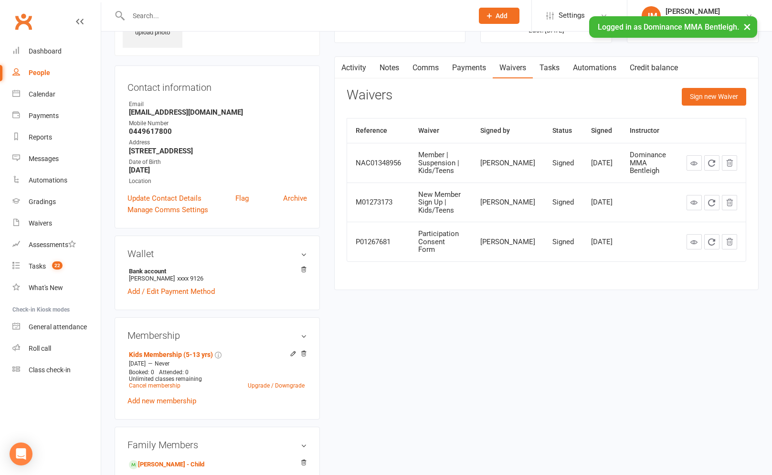
click at [459, 64] on link "Payments" at bounding box center [468, 68] width 47 height 22
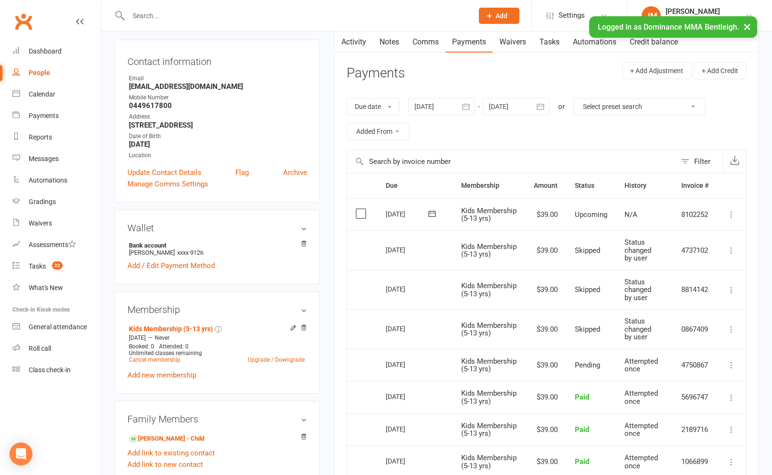
scroll to position [90, 0]
click at [515, 50] on link "Waivers" at bounding box center [513, 43] width 40 height 22
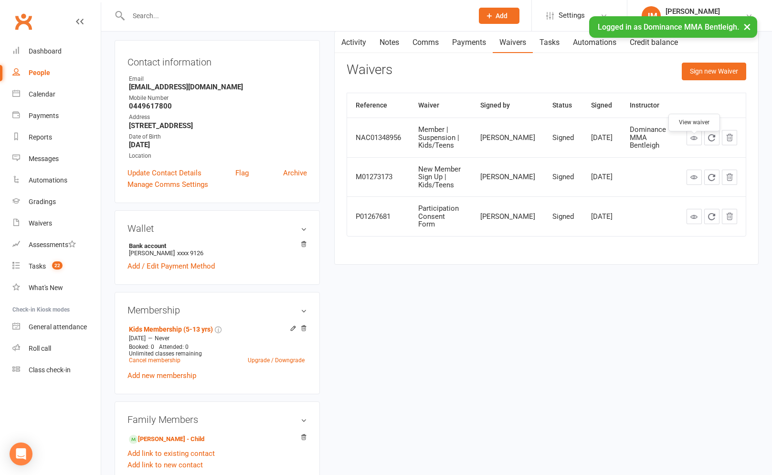
click at [688, 145] on link at bounding box center [693, 137] width 15 height 15
click at [487, 44] on link "Payments" at bounding box center [468, 43] width 47 height 22
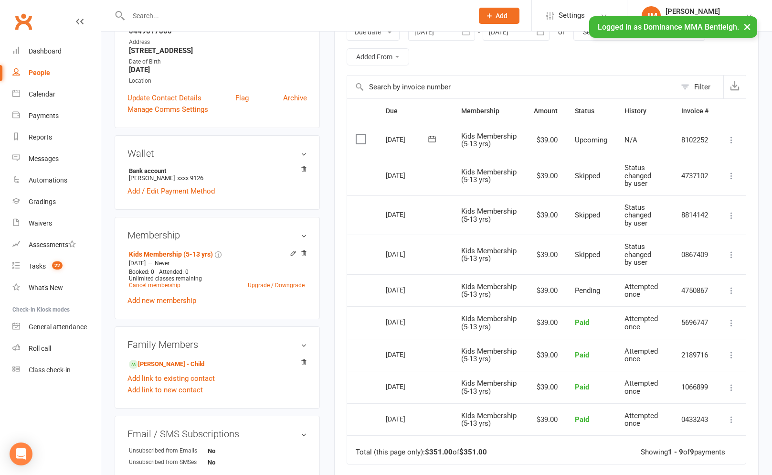
scroll to position [396, 0]
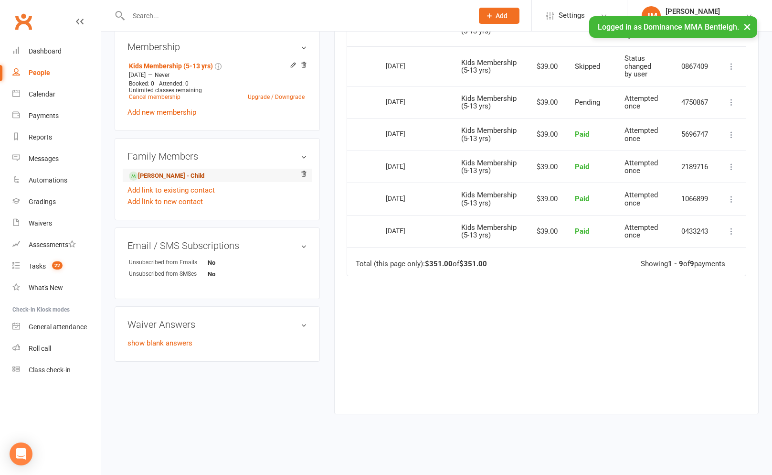
click at [170, 171] on link "Marco Cavuoto - Child" at bounding box center [166, 176] width 75 height 10
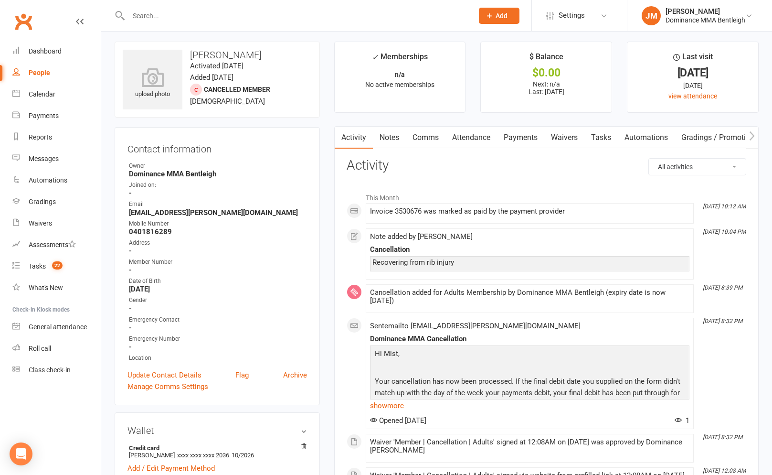
scroll to position [5, 0]
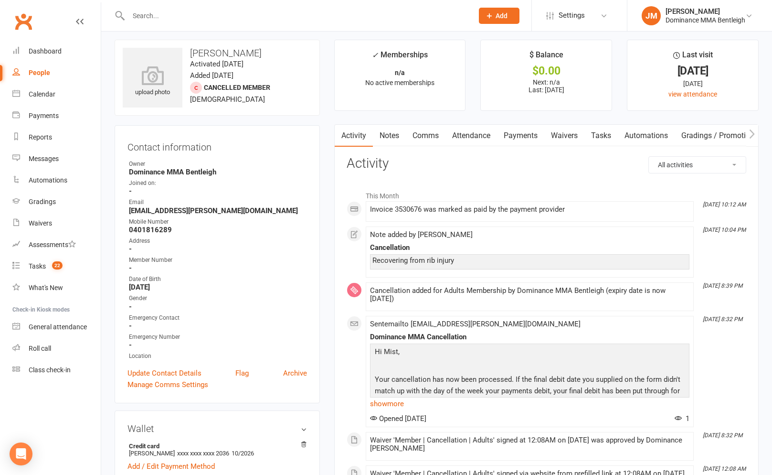
click at [566, 136] on link "Waivers" at bounding box center [564, 136] width 40 height 22
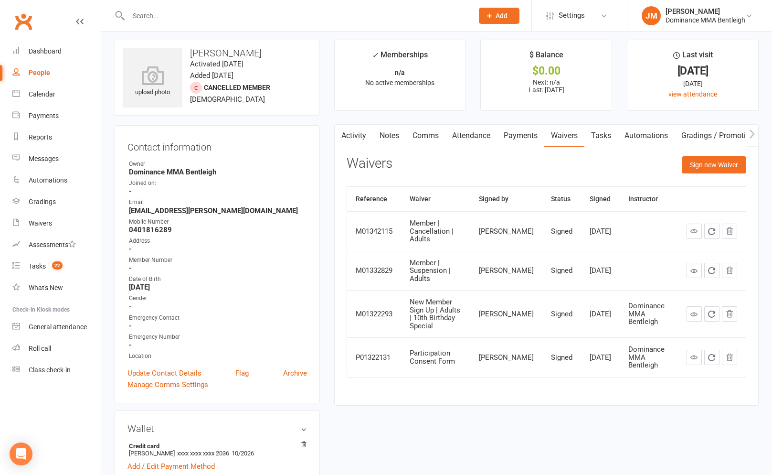
click at [407, 136] on link "Comms" at bounding box center [426, 136] width 40 height 22
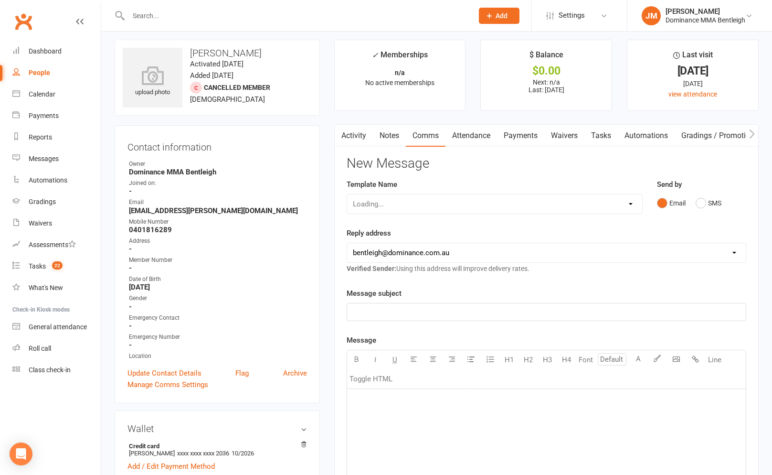
click at [391, 136] on link "Notes" at bounding box center [389, 136] width 33 height 22
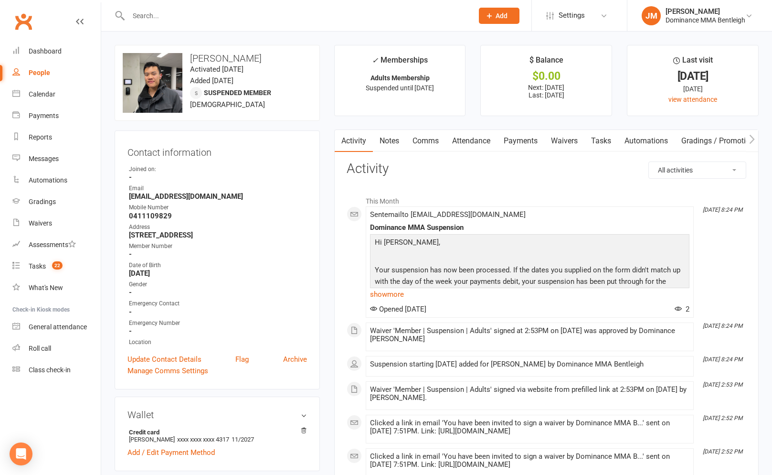
click at [541, 143] on link "Payments" at bounding box center [520, 141] width 47 height 22
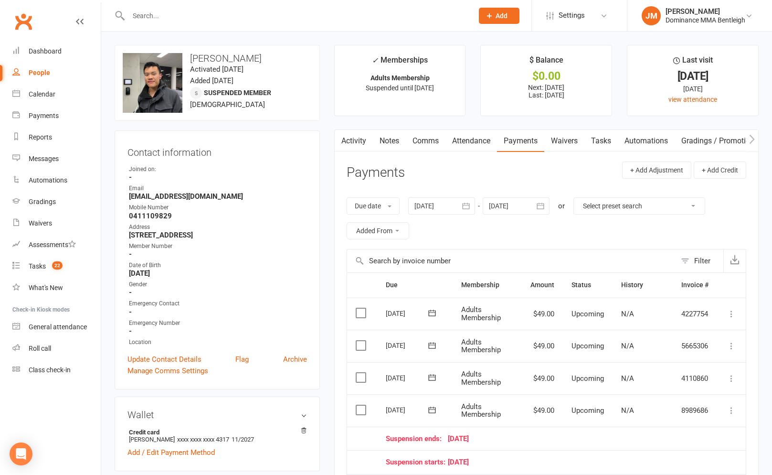
click at [562, 142] on link "Waivers" at bounding box center [564, 141] width 40 height 22
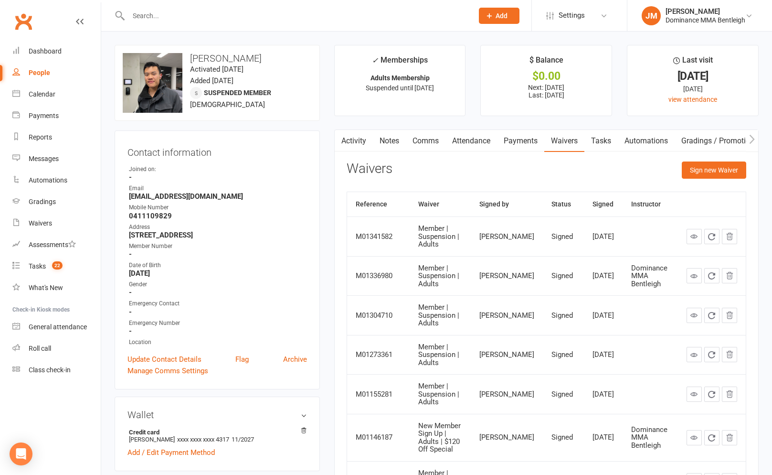
click at [690, 244] on link at bounding box center [693, 236] width 15 height 15
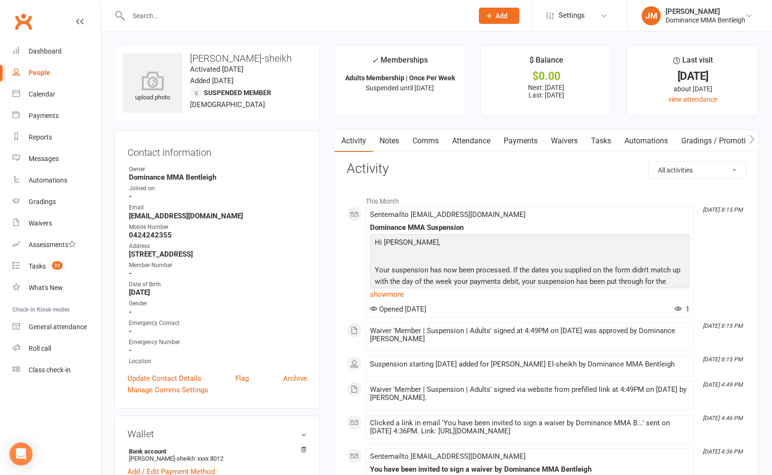
click at [565, 137] on link "Waivers" at bounding box center [564, 141] width 40 height 22
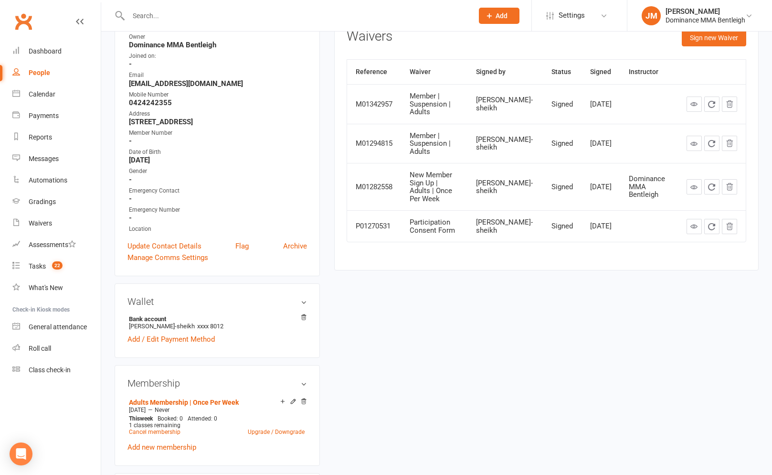
scroll to position [143, 0]
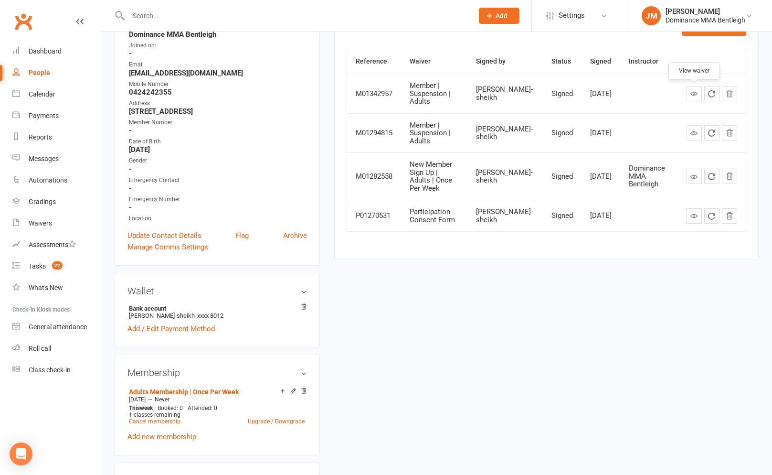
click at [693, 93] on icon at bounding box center [693, 93] width 7 height 7
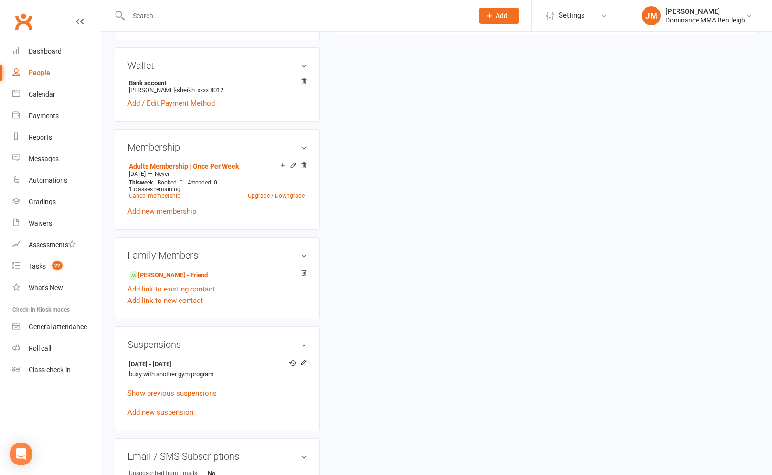
scroll to position [416, 0]
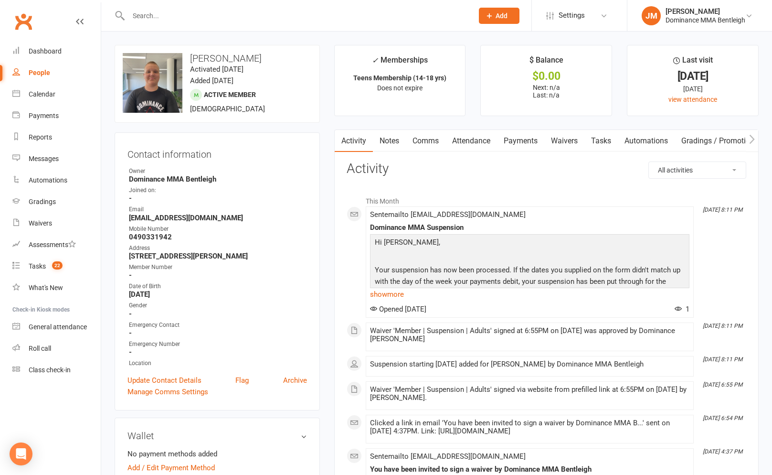
click at [571, 137] on link "Waivers" at bounding box center [564, 141] width 40 height 22
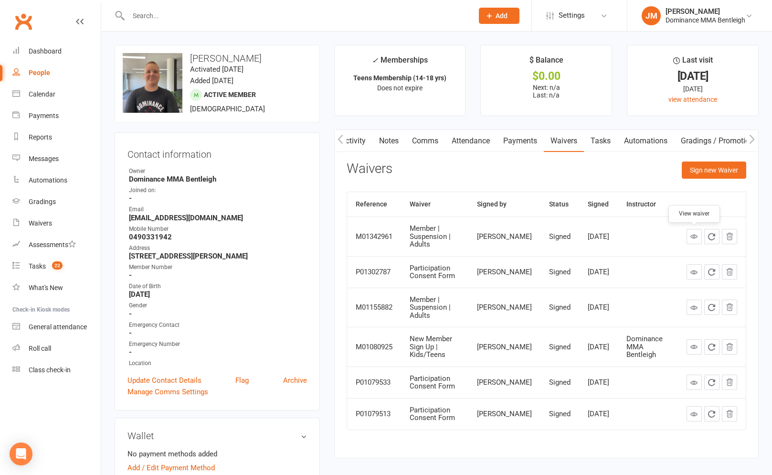
click at [689, 234] on link at bounding box center [693, 236] width 15 height 15
click at [504, 139] on link "Payments" at bounding box center [519, 141] width 47 height 22
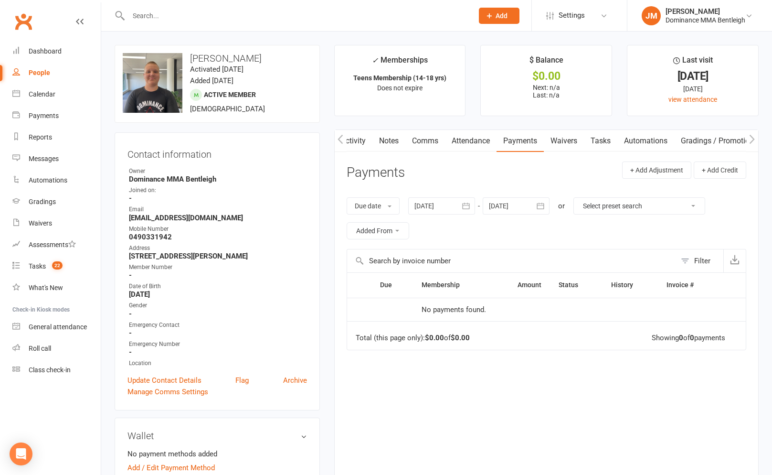
scroll to position [444, 0]
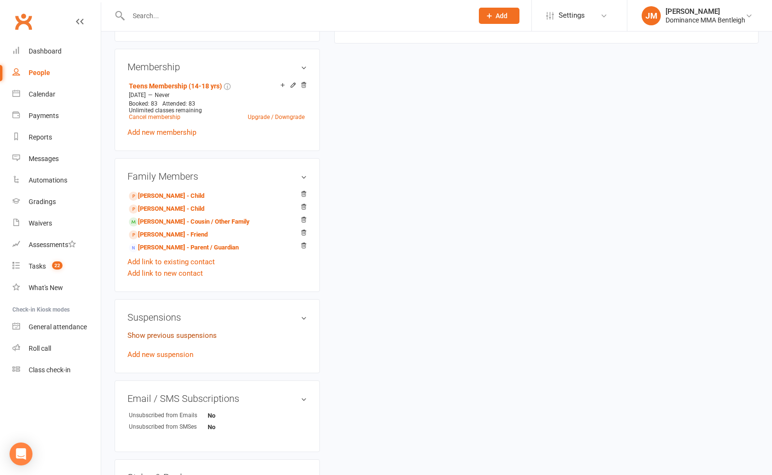
click at [190, 336] on link "Show previous suspensions" at bounding box center [171, 335] width 89 height 9
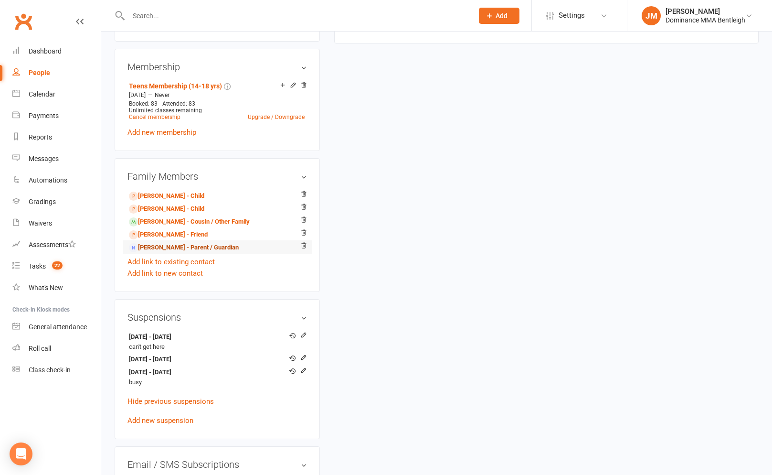
click at [169, 244] on link "Stewart Haddrick - Parent / Guardian" at bounding box center [184, 248] width 110 height 10
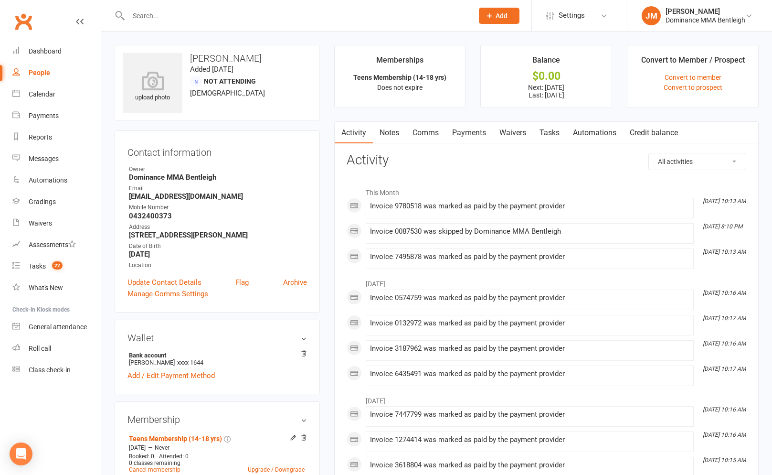
click at [479, 134] on link "Payments" at bounding box center [468, 133] width 47 height 22
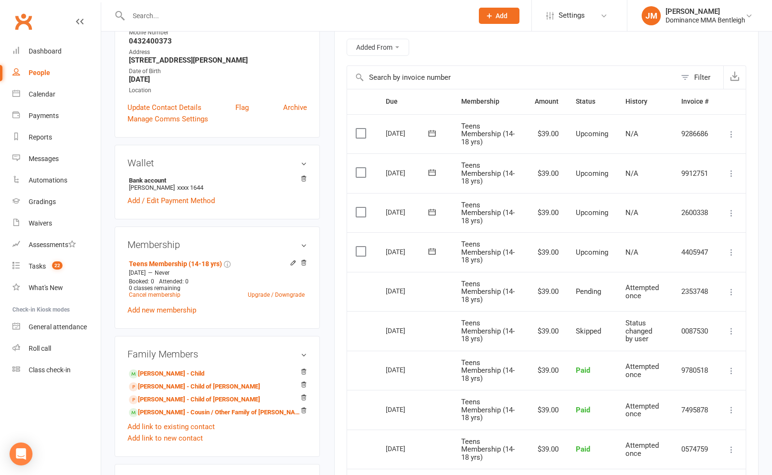
scroll to position [226, 0]
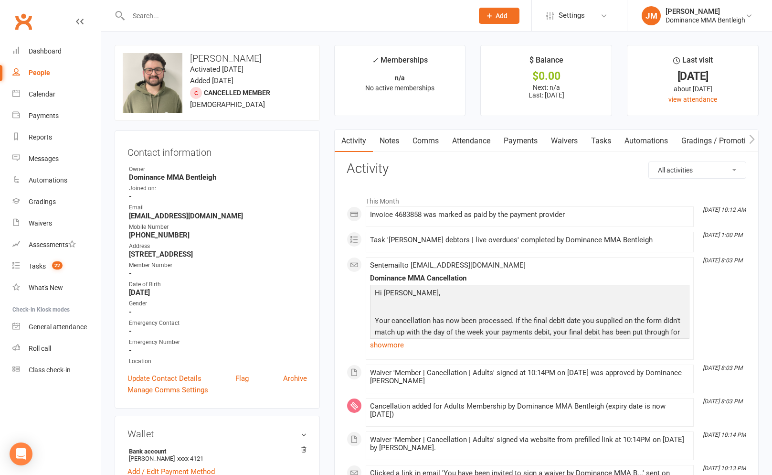
click at [558, 140] on link "Waivers" at bounding box center [564, 141] width 40 height 22
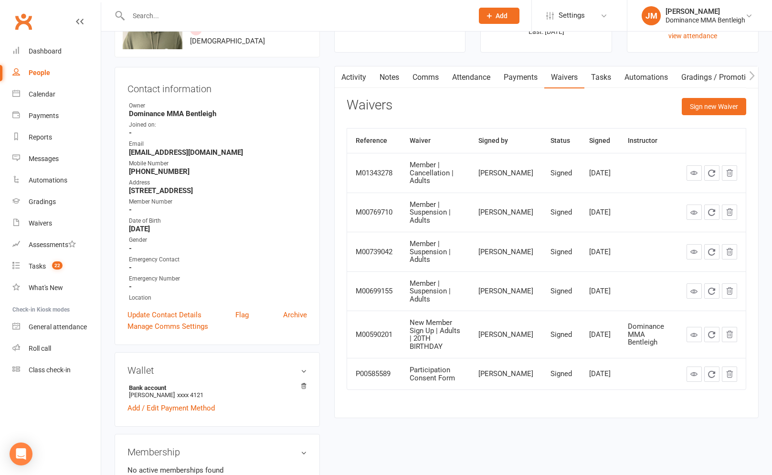
scroll to position [79, 0]
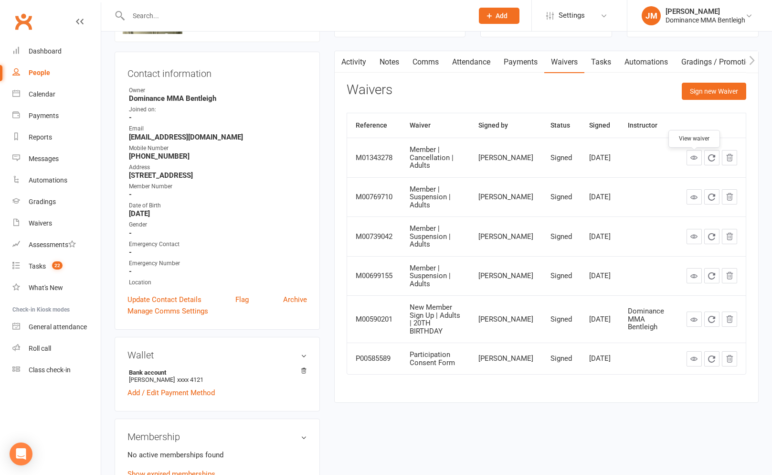
click at [695, 159] on icon at bounding box center [693, 157] width 7 height 7
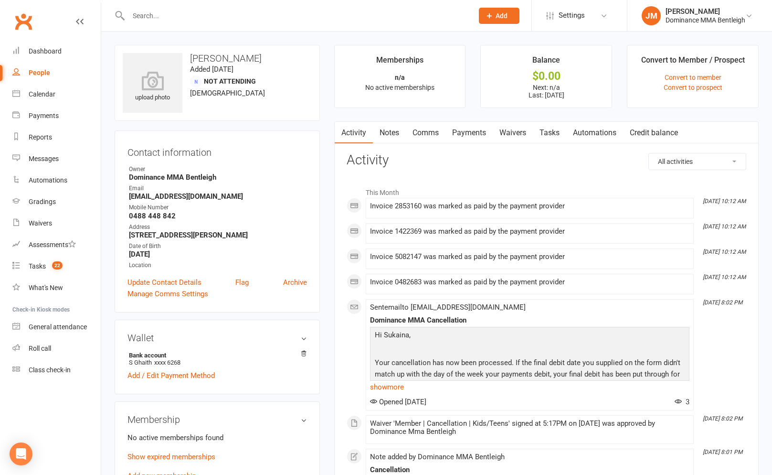
drag, startPoint x: 517, startPoint y: 135, endPoint x: 510, endPoint y: 133, distance: 7.9
click at [517, 135] on link "Waivers" at bounding box center [513, 133] width 40 height 22
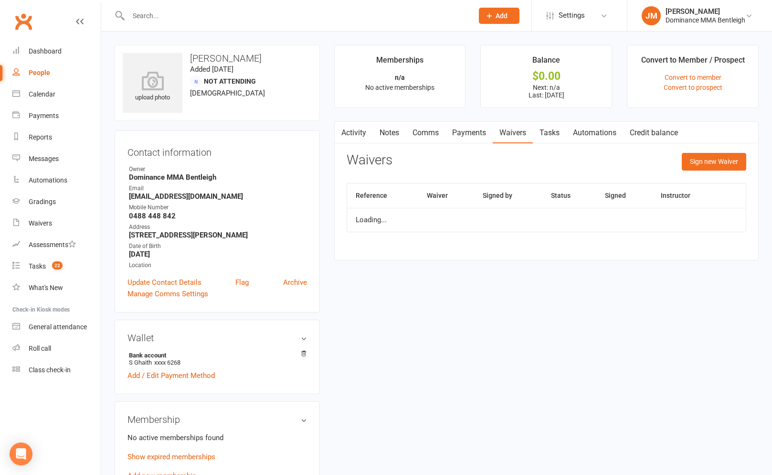
click at [460, 132] on link "Payments" at bounding box center [468, 133] width 47 height 22
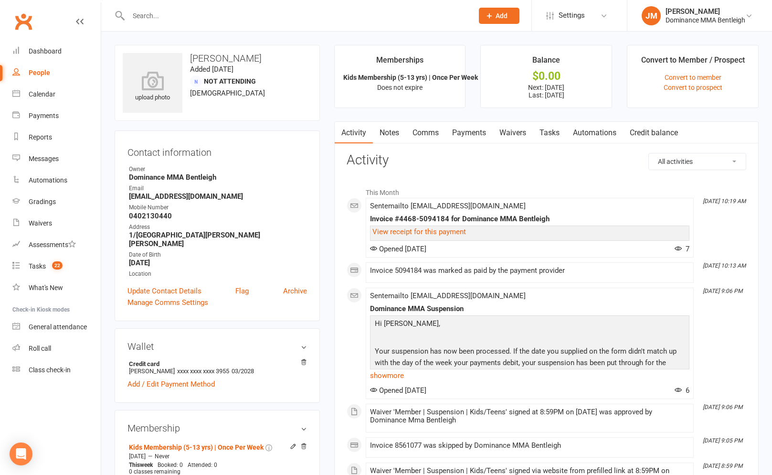
click at [482, 133] on link "Payments" at bounding box center [468, 133] width 47 height 22
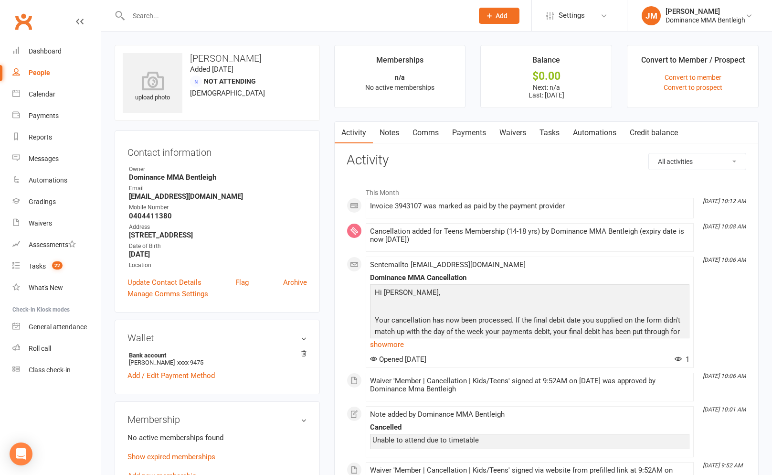
click at [527, 136] on link "Waivers" at bounding box center [513, 133] width 40 height 22
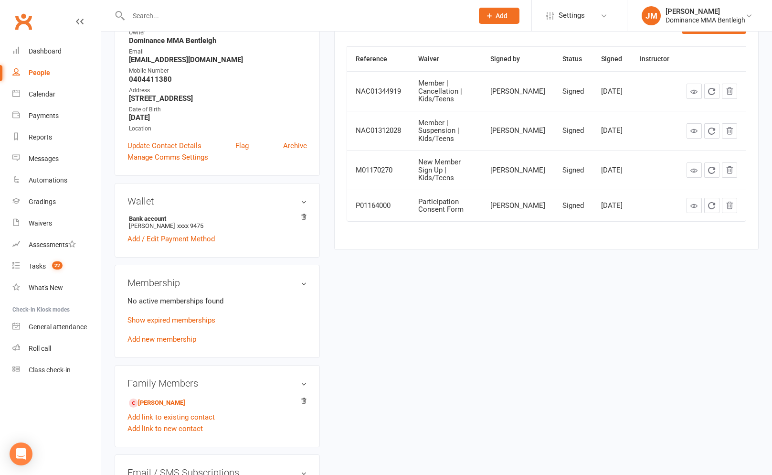
scroll to position [151, 0]
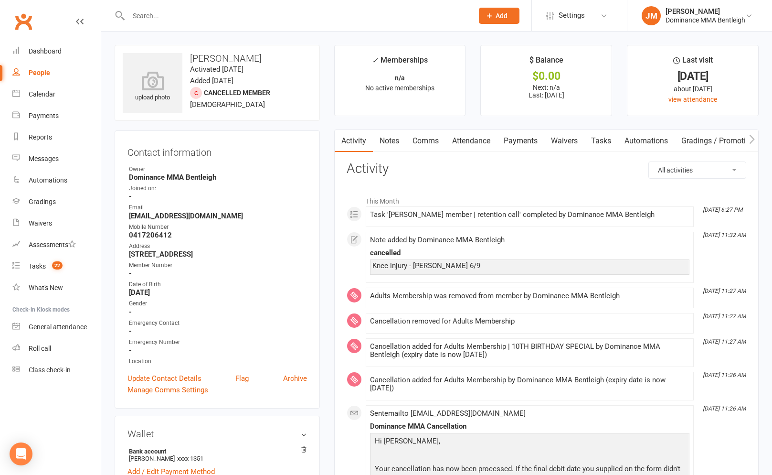
click at [548, 141] on link "Waivers" at bounding box center [564, 141] width 40 height 22
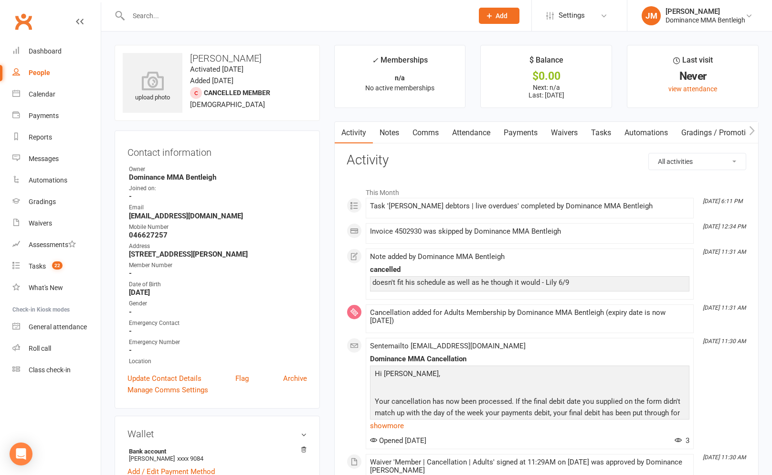
click at [568, 134] on link "Waivers" at bounding box center [564, 133] width 40 height 22
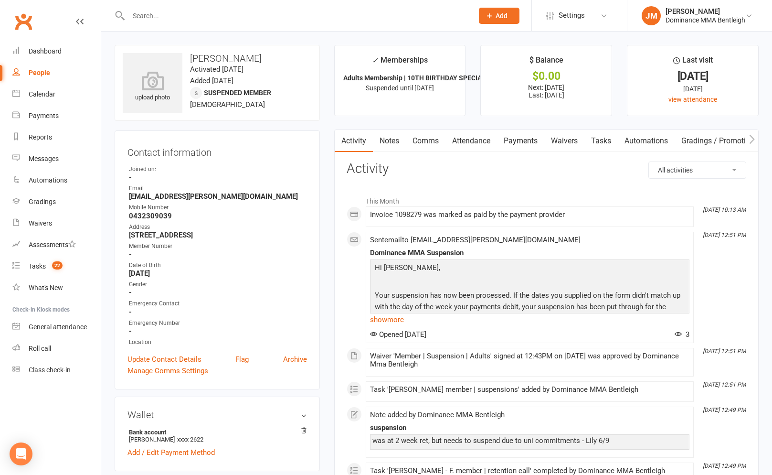
click at [565, 148] on link "Waivers" at bounding box center [564, 141] width 40 height 22
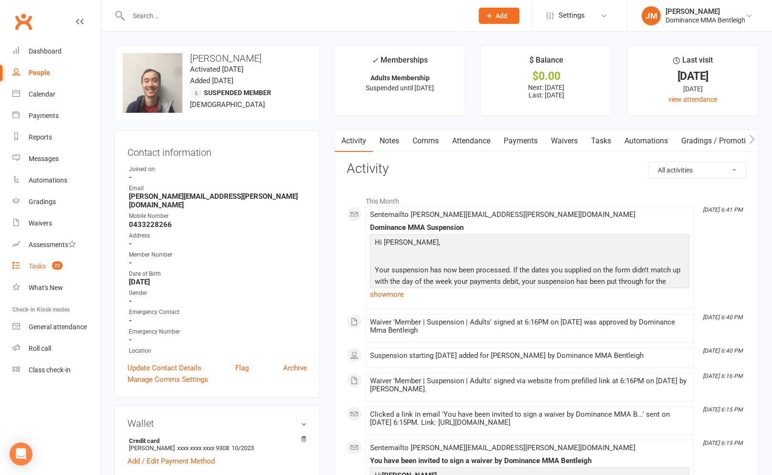
click at [46, 264] on link "Tasks 22" at bounding box center [56, 265] width 88 height 21
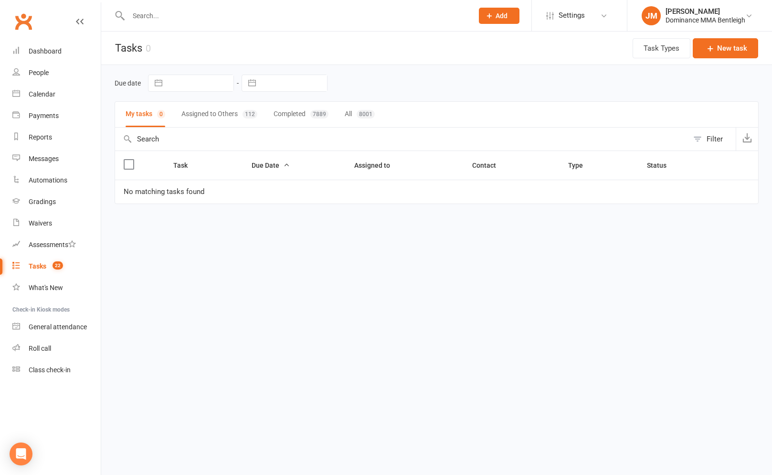
click at [218, 107] on button "Assigned to Others 112" at bounding box center [219, 114] width 76 height 25
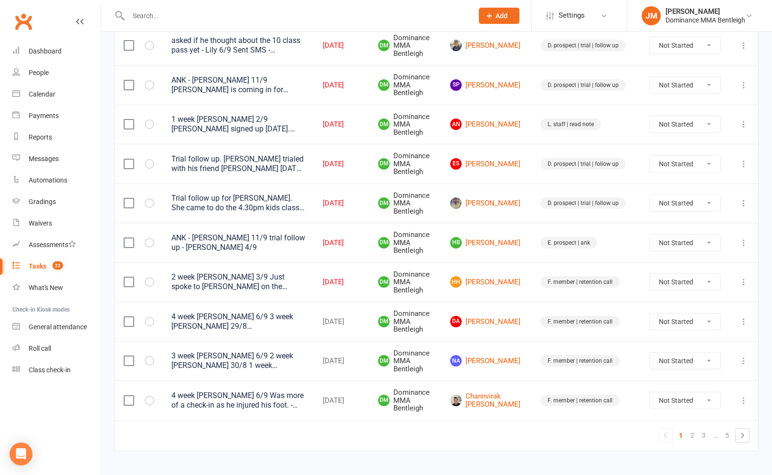
scroll to position [761, 0]
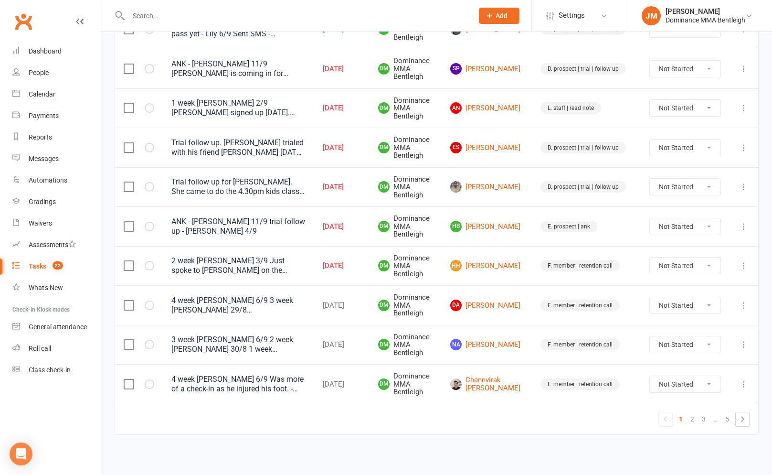
click at [197, 18] on input "text" at bounding box center [296, 15] width 341 height 13
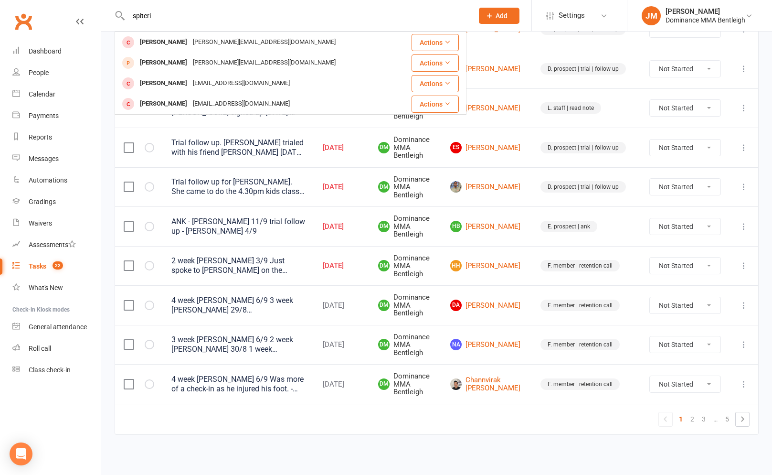
click at [146, 17] on input "spiteri" at bounding box center [296, 15] width 341 height 13
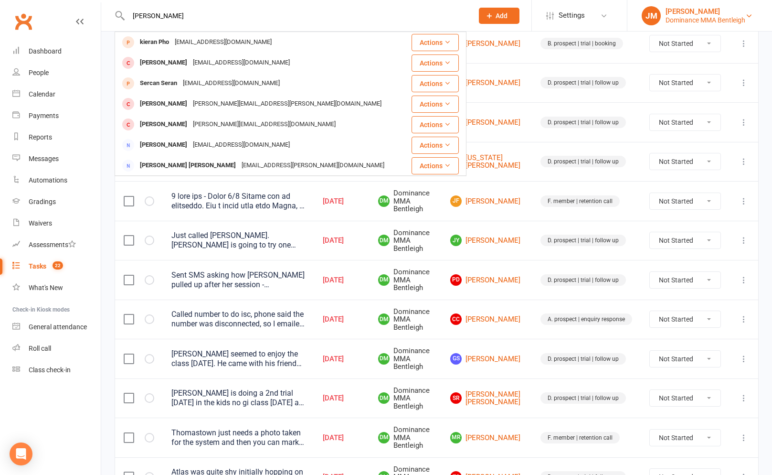
scroll to position [143, 0]
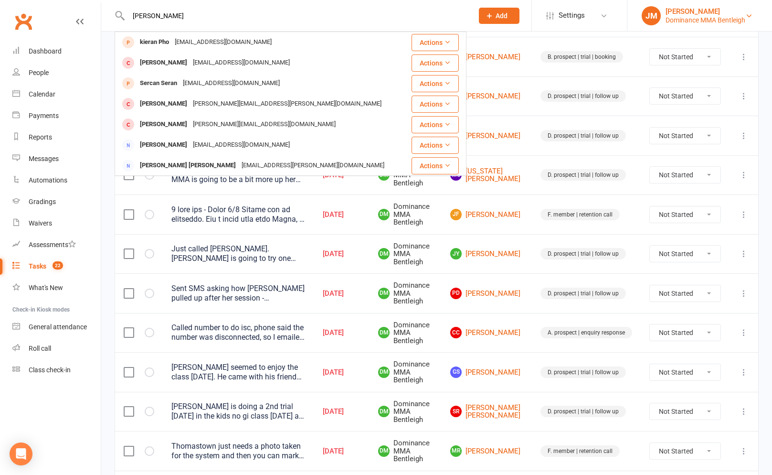
type input "kieran spiteri"
click at [698, 10] on div "Jesse McIntyre" at bounding box center [705, 11] width 80 height 9
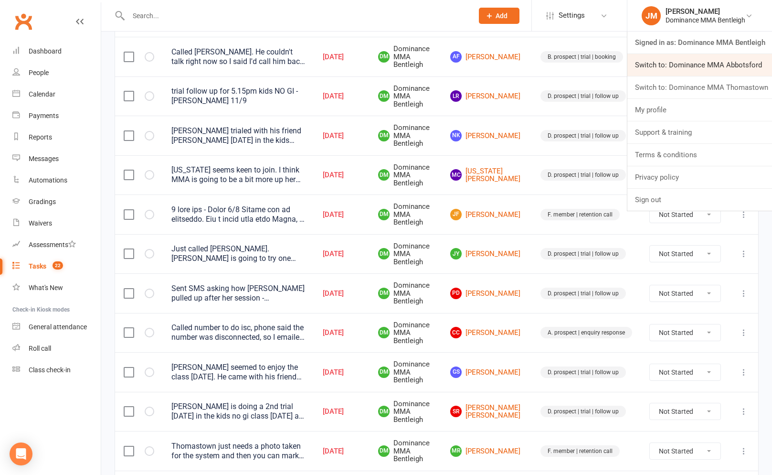
click at [714, 63] on link "Switch to: Dominance MMA Abbotsford" at bounding box center [699, 65] width 145 height 22
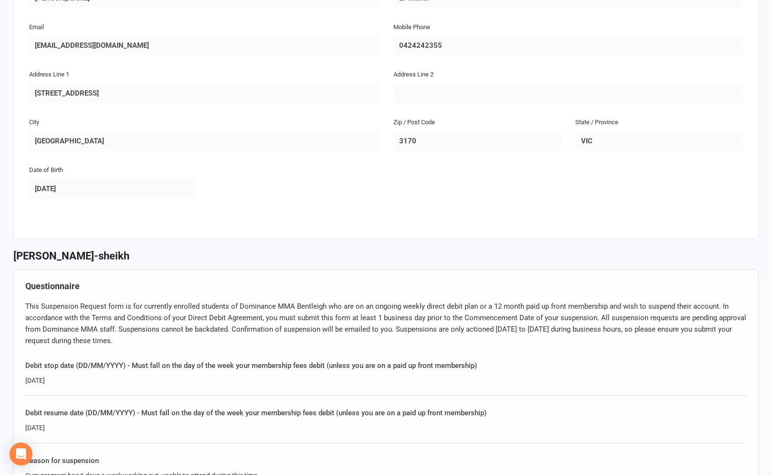
scroll to position [199, 0]
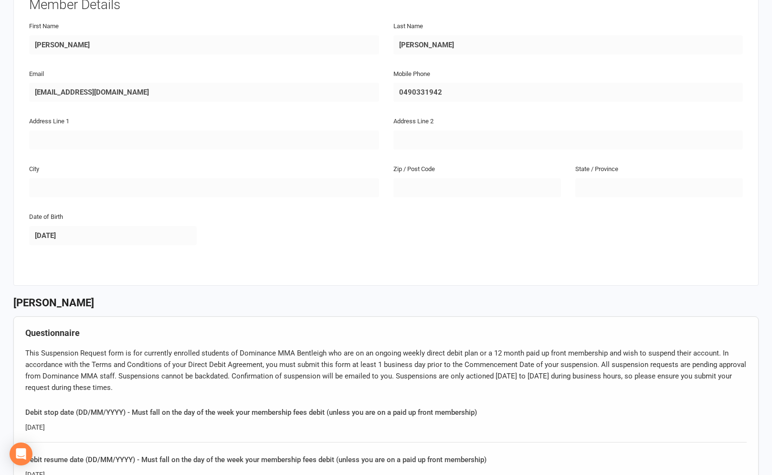
scroll to position [342, 0]
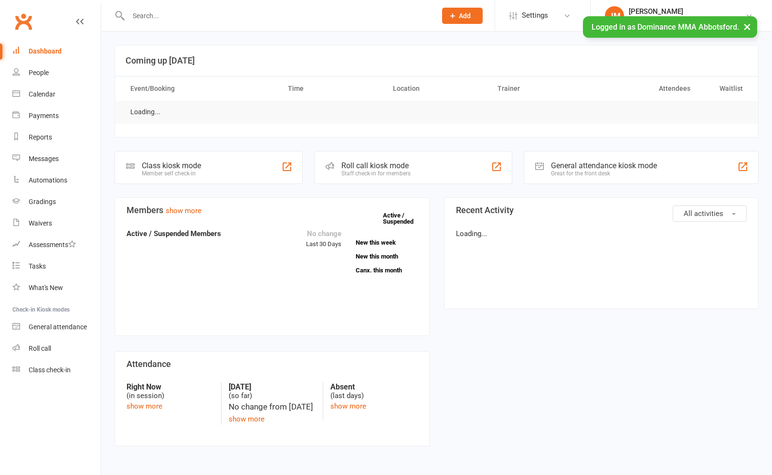
click at [154, 16] on input "text" at bounding box center [278, 15] width 304 height 13
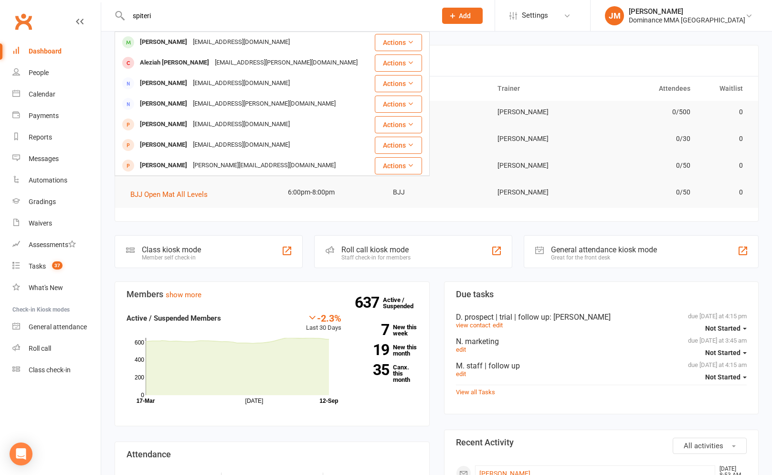
type input "spiteri"
click at [160, 41] on div "[PERSON_NAME]" at bounding box center [163, 42] width 53 height 14
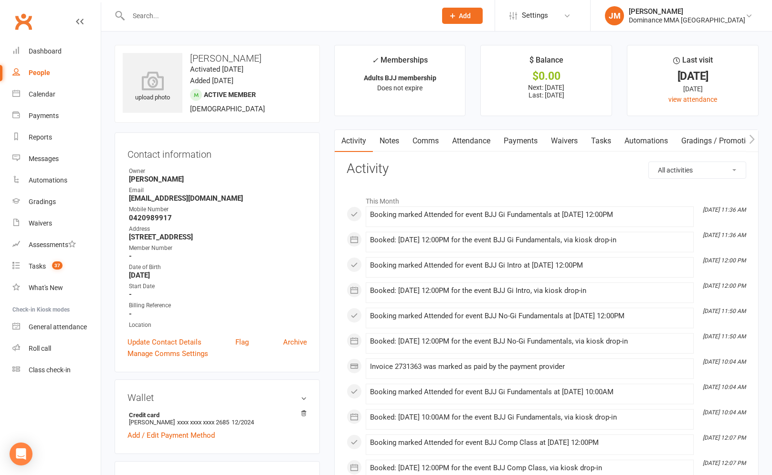
click at [385, 136] on link "Notes" at bounding box center [389, 141] width 33 height 22
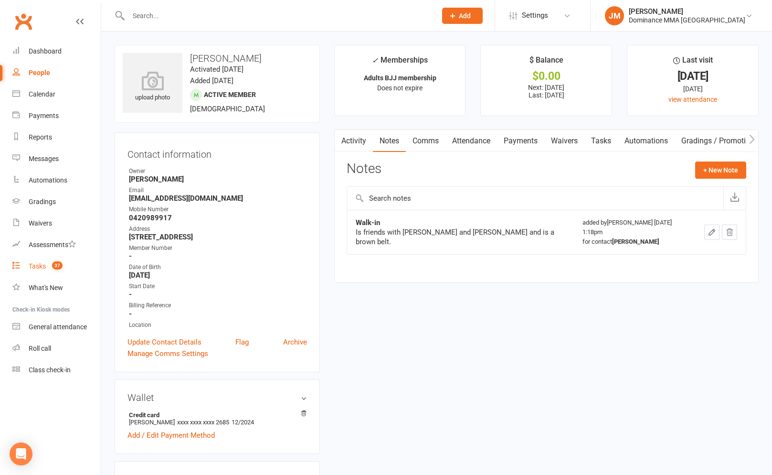
click at [48, 262] on count-badge "37" at bounding box center [54, 266] width 15 height 8
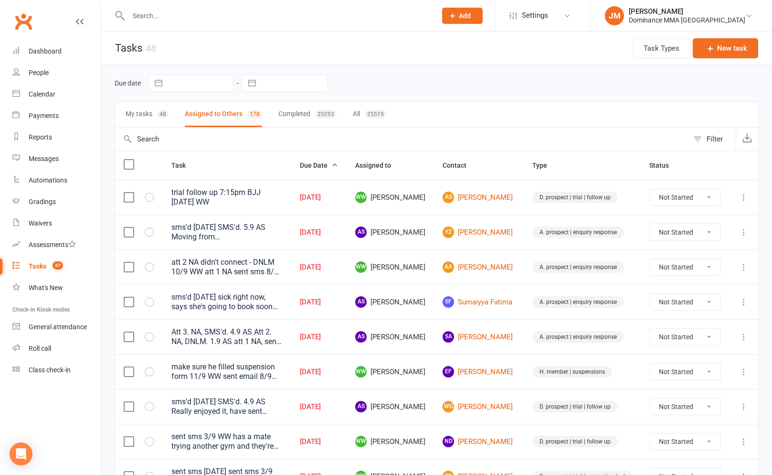
click at [151, 105] on button "My tasks 48" at bounding box center [147, 114] width 43 height 25
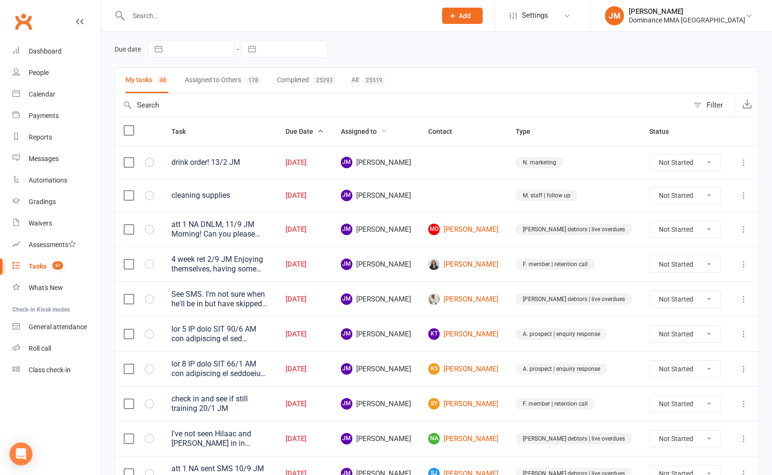
scroll to position [35, 0]
click at [739, 192] on icon at bounding box center [744, 195] width 10 height 10
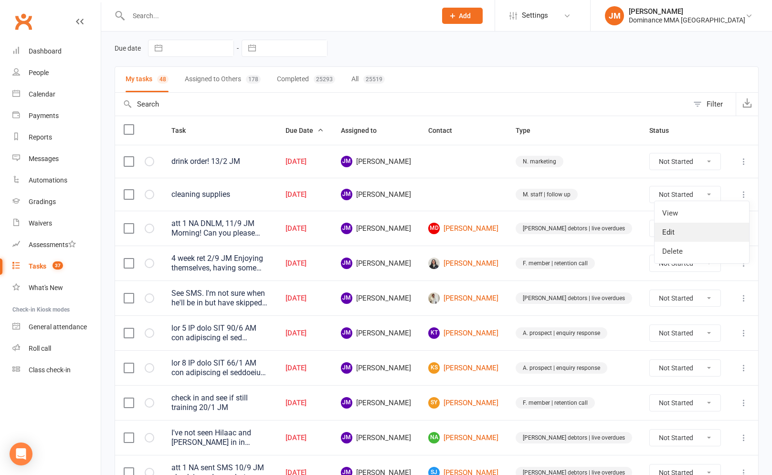
click at [694, 226] on link "Edit" at bounding box center [701, 231] width 95 height 19
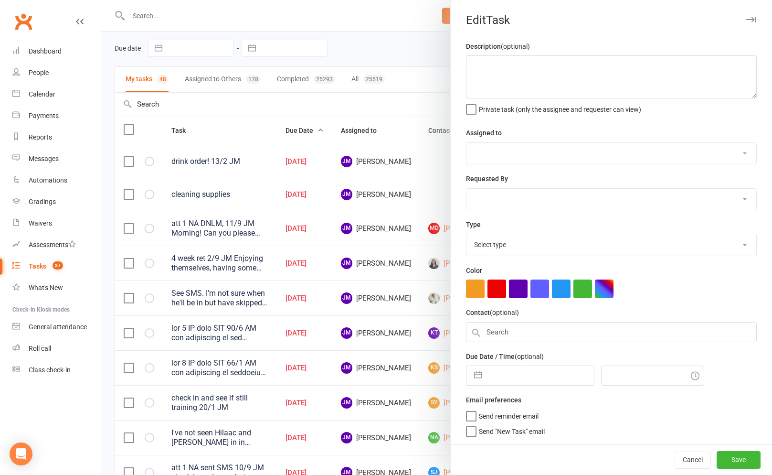
type textarea "cleaning supplies"
select select "45422"
type input "[DATE]"
type input "4:15am"
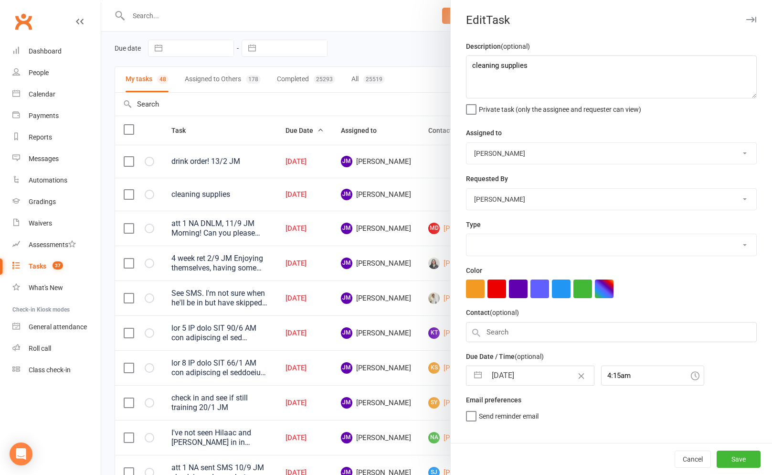
select select "3872"
select select "7"
select select "2025"
select select "8"
select select "2025"
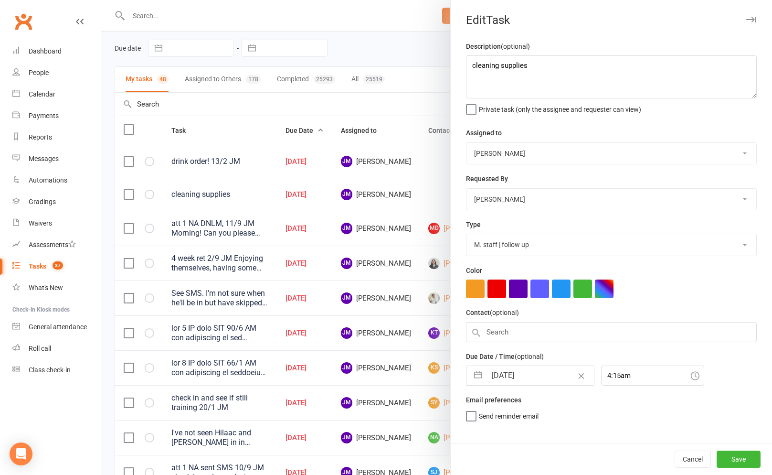
select select "9"
select select "2025"
click at [512, 371] on input "[DATE]" at bounding box center [539, 375] width 107 height 19
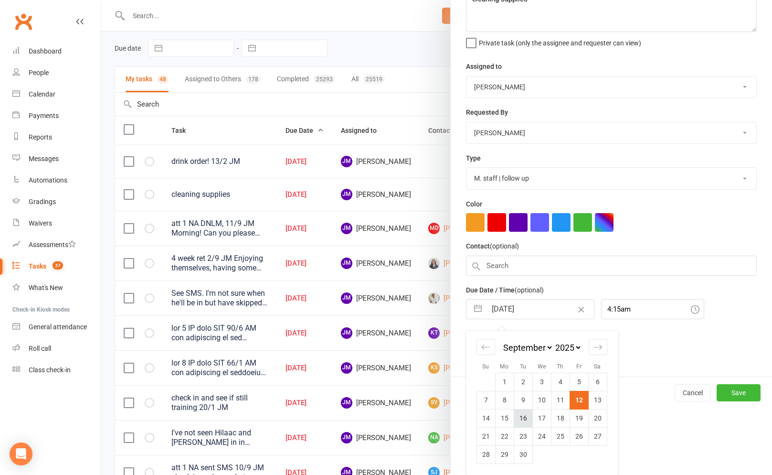
click at [524, 419] on td "16" at bounding box center [523, 418] width 19 height 18
type input "[DATE]"
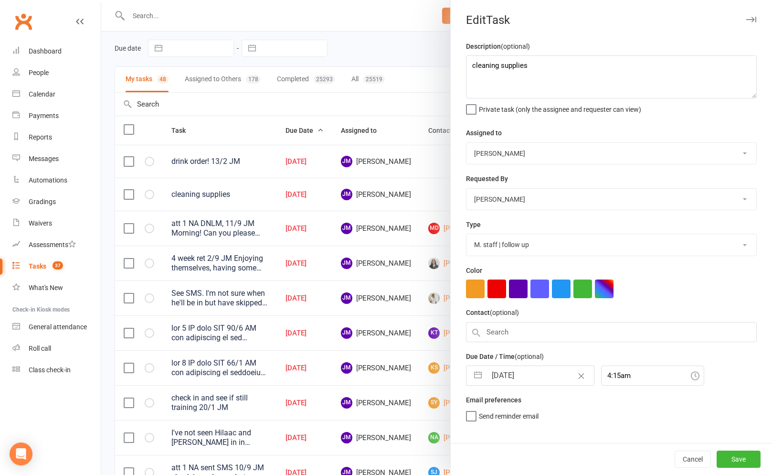
scroll to position [0, 0]
click at [733, 454] on button "Save" at bounding box center [739, 458] width 44 height 17
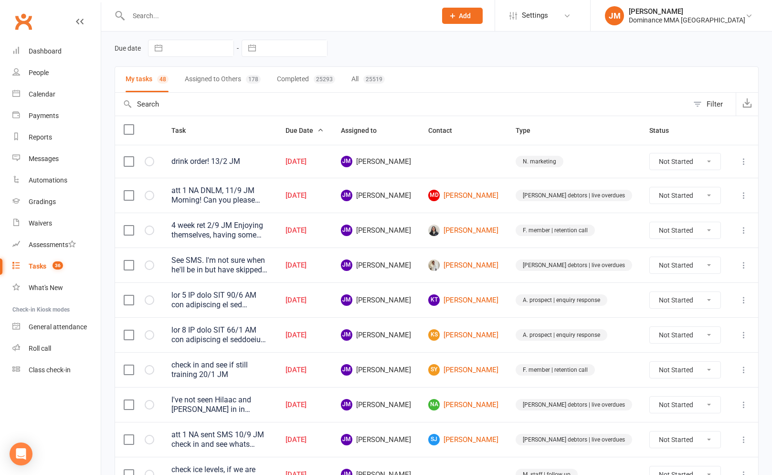
click at [744, 163] on icon at bounding box center [744, 162] width 10 height 10
click at [696, 196] on link "Edit" at bounding box center [701, 199] width 95 height 19
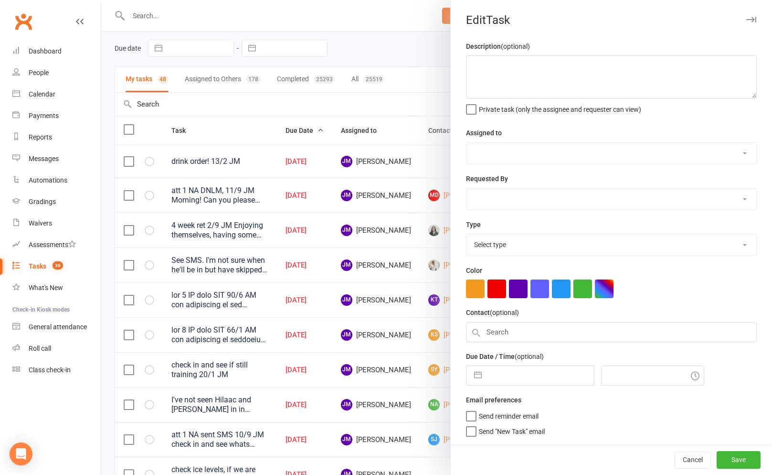
type textarea "drink order! 13/2 JM"
select select "45422"
type input "[DATE]"
type input "3:45am"
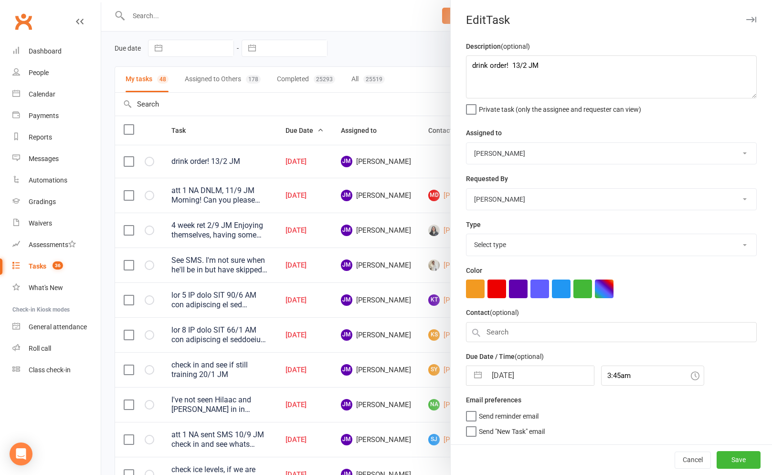
select select "3873"
click at [495, 375] on input "[DATE]" at bounding box center [539, 375] width 107 height 19
select select "7"
select select "2025"
select select "8"
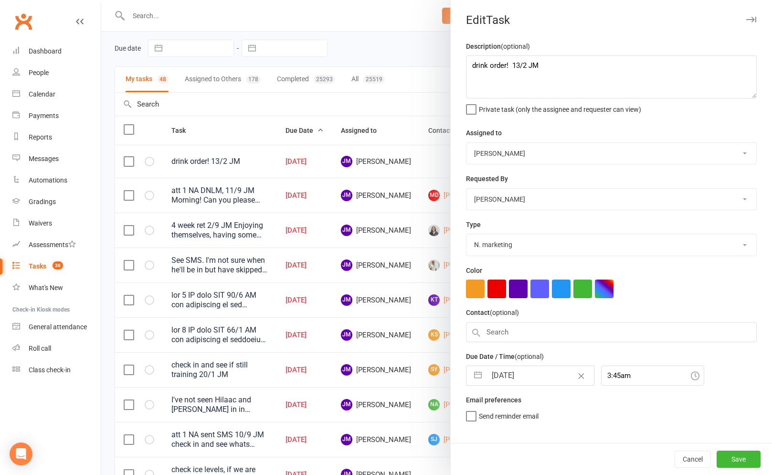
select select "2025"
select select "9"
select select "2025"
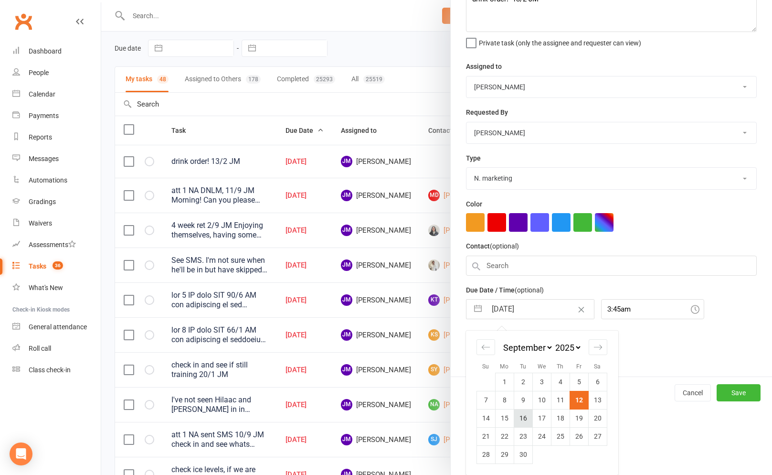
click at [518, 416] on td "16" at bounding box center [523, 418] width 19 height 18
type input "[DATE]"
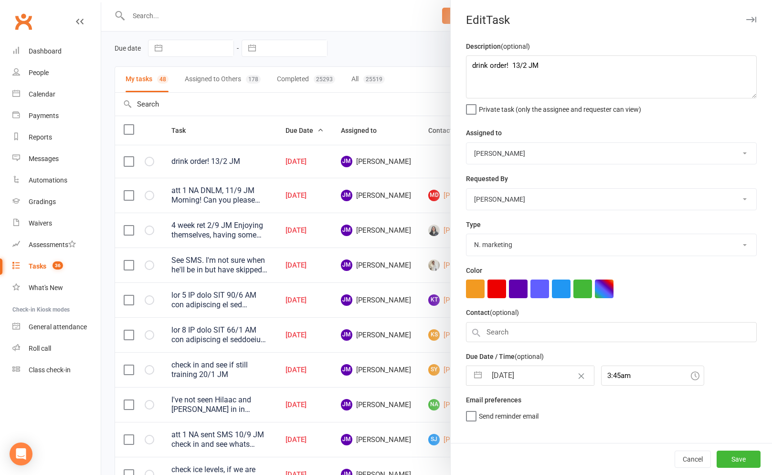
scroll to position [0, 0]
click at [749, 463] on button "Save" at bounding box center [739, 458] width 44 height 17
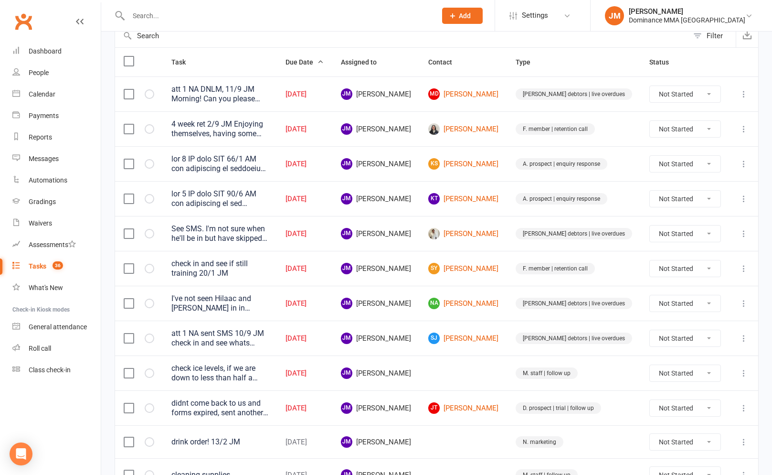
scroll to position [144, 0]
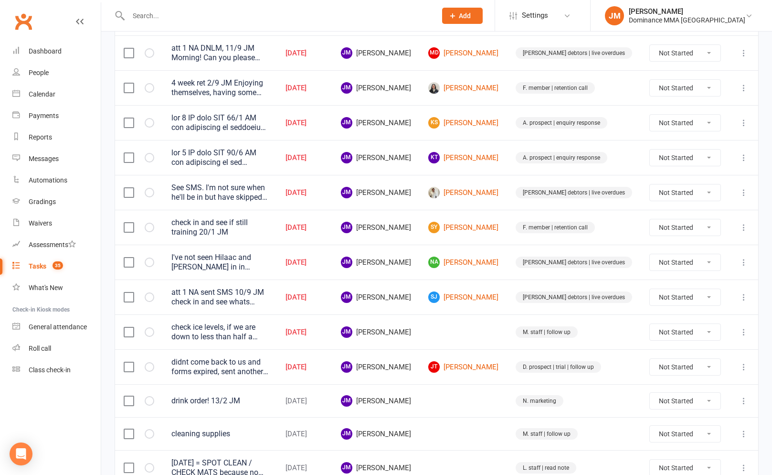
click at [739, 297] on icon at bounding box center [744, 297] width 10 height 10
click at [688, 330] on link "Edit" at bounding box center [701, 332] width 95 height 19
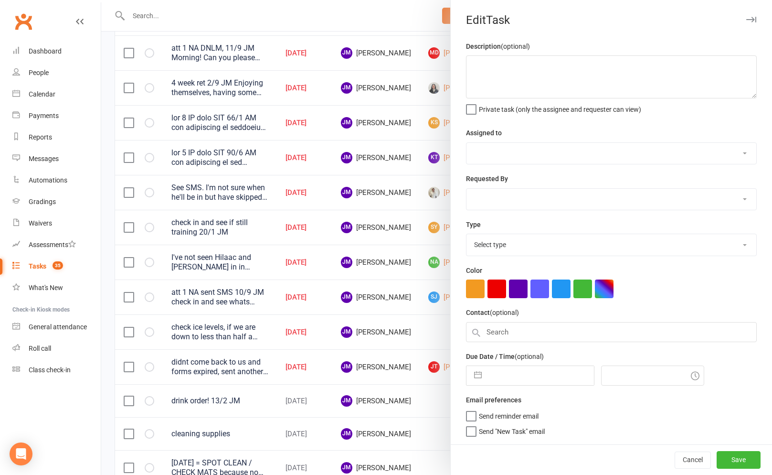
type textarea "att 1 NA sent SMS 10/9 JM check in and see whats happening"
select select "45422"
type input "[DATE]"
type input "9:45am"
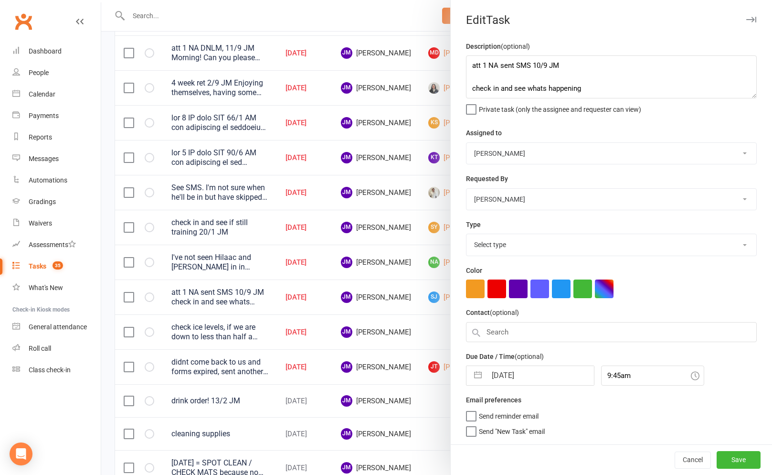
select select "3869"
click at [472, 61] on textarea "att 1 NA sent SMS 10/9 JM check in and see whats happening" at bounding box center [611, 76] width 291 height 43
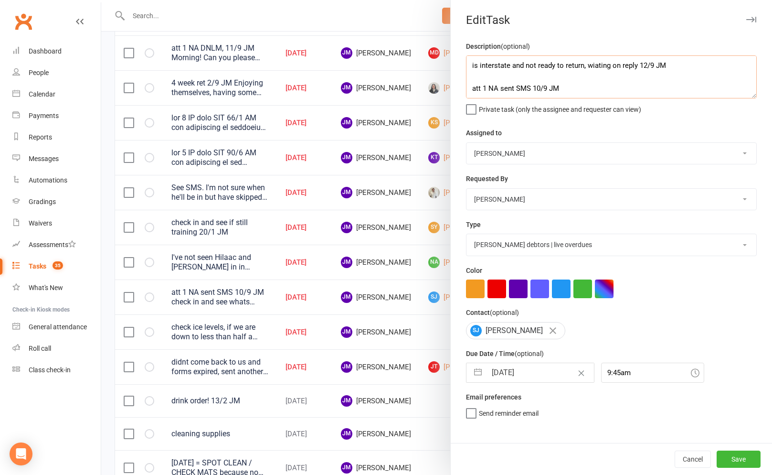
type textarea "is interstate and not ready to return, wiating on reply 12/9 JM att 1 NA sent S…"
click at [492, 371] on input "[DATE]" at bounding box center [539, 372] width 107 height 19
select select "7"
select select "2025"
select select "8"
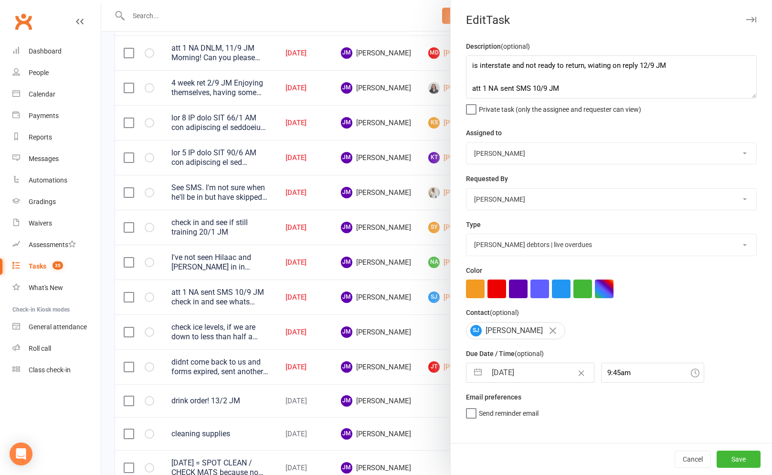
select select "2025"
select select "9"
select select "2025"
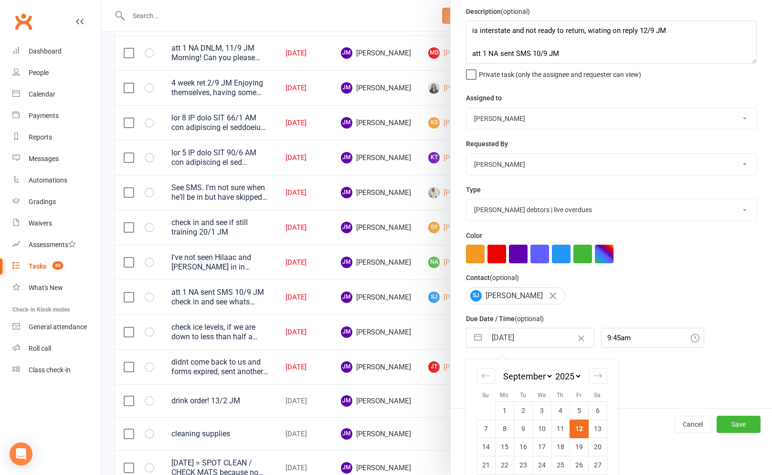
scroll to position [65, 0]
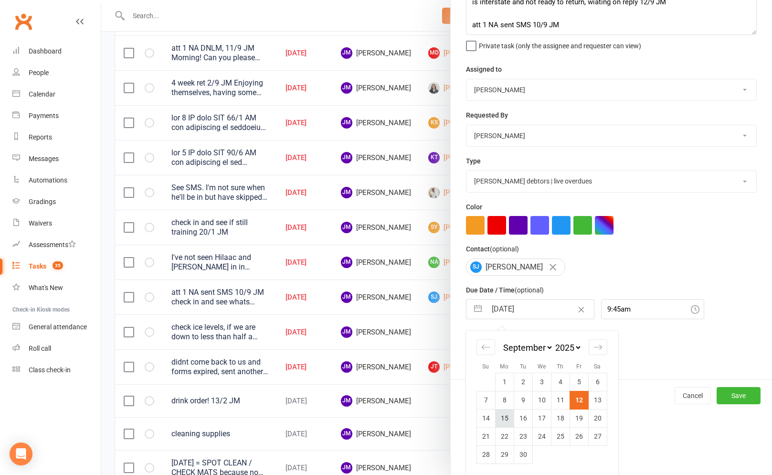
click at [500, 413] on td "15" at bounding box center [504, 418] width 19 height 18
type input "[DATE]"
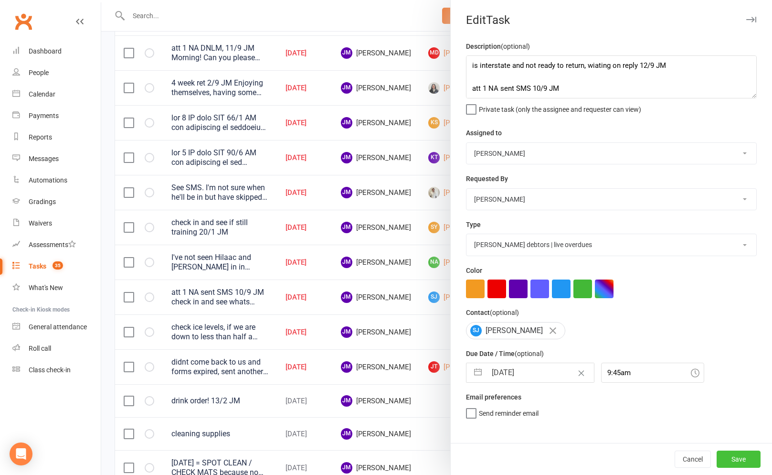
click at [724, 453] on button "Save" at bounding box center [739, 458] width 44 height 17
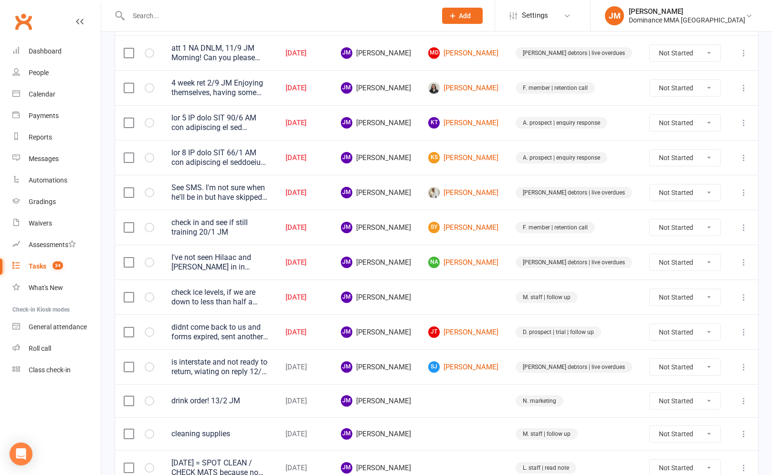
click at [748, 224] on icon at bounding box center [744, 227] width 10 height 10
click at [691, 260] on link "Edit" at bounding box center [701, 263] width 95 height 19
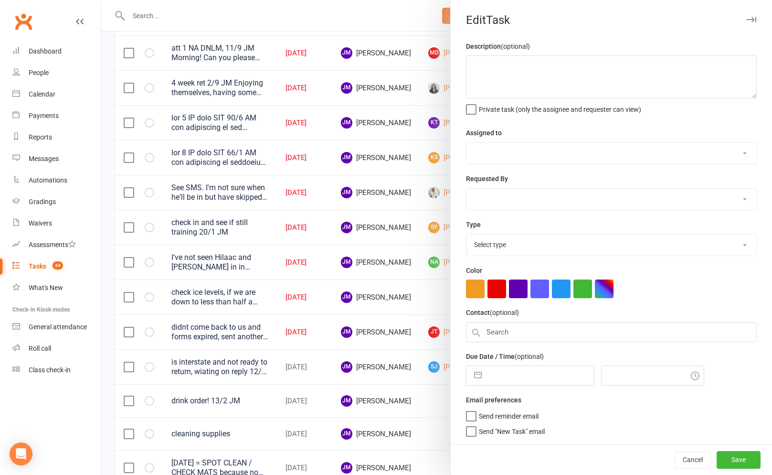
type textarea "check in and see if still training 20/1 JM"
select select "45422"
type input "[DATE]"
type input "8:30am"
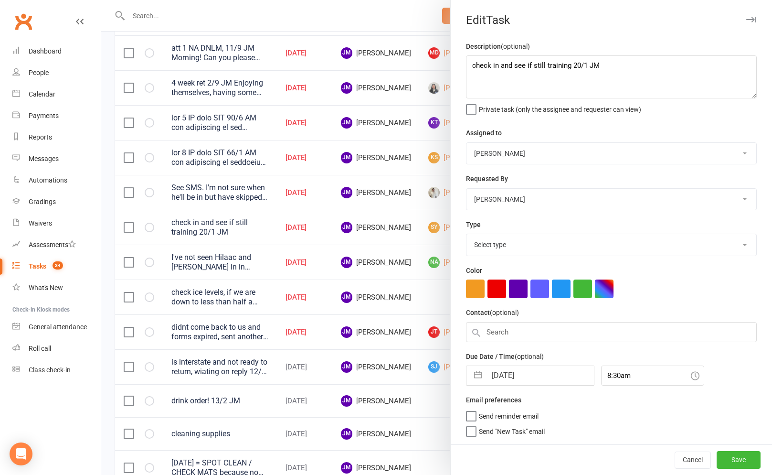
select select "3865"
select select "7"
select select "2025"
select select "8"
select select "2025"
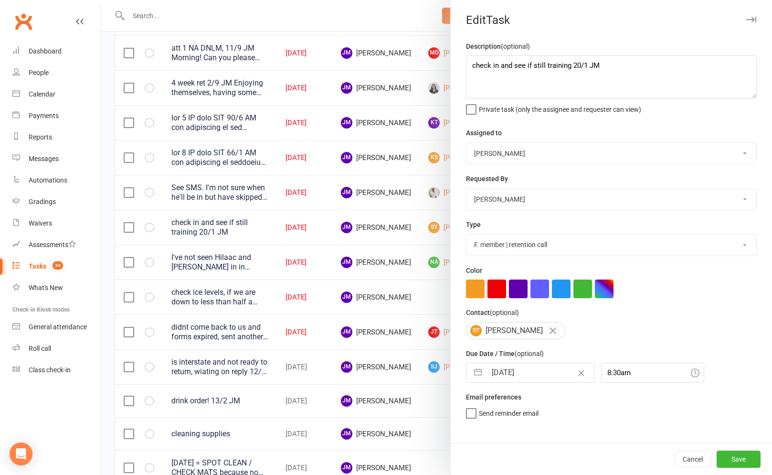
select select "9"
select select "2025"
click at [495, 367] on input "[DATE]" at bounding box center [539, 372] width 107 height 19
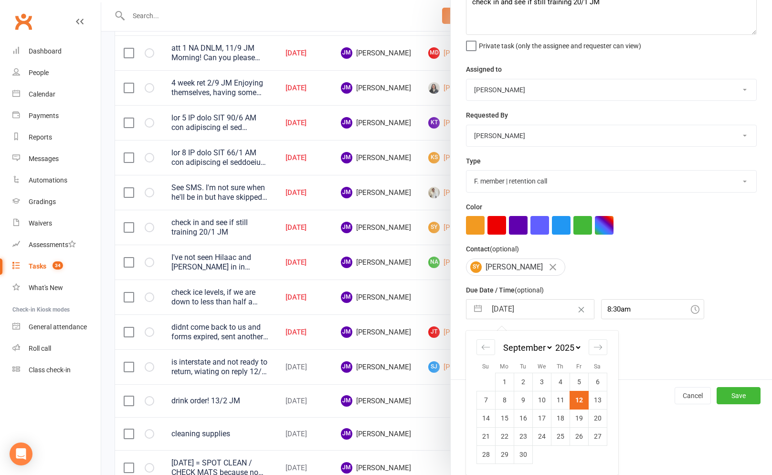
drag, startPoint x: 511, startPoint y: 419, endPoint x: 612, endPoint y: 435, distance: 102.5
click at [511, 420] on td "15" at bounding box center [504, 418] width 19 height 18
type input "[DATE]"
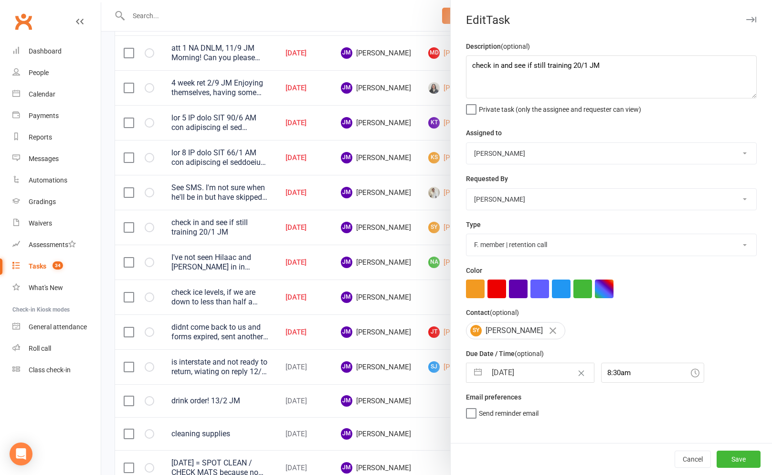
scroll to position [0, 0]
click at [735, 464] on button "Save" at bounding box center [739, 458] width 44 height 17
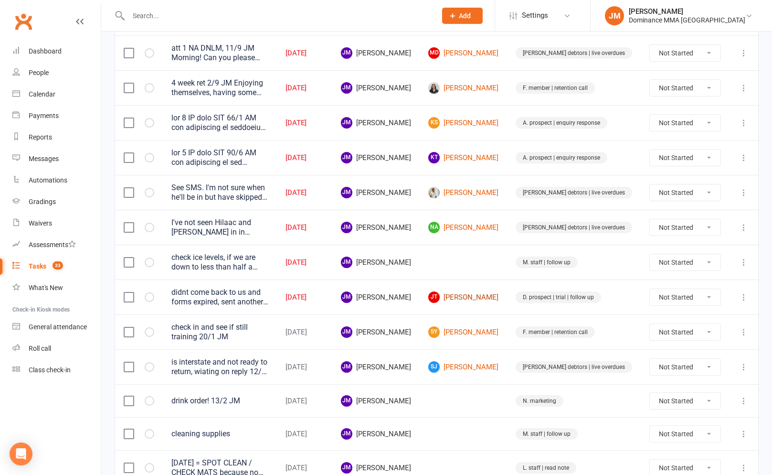
click at [497, 299] on link "[PERSON_NAME] [PERSON_NAME]" at bounding box center [463, 296] width 70 height 11
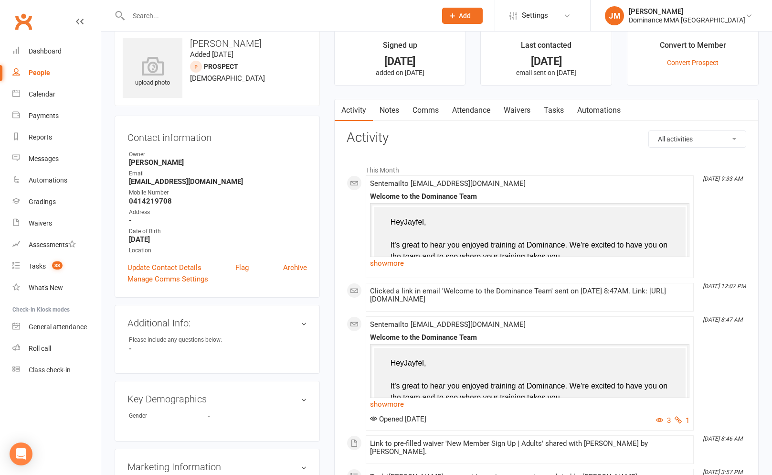
scroll to position [18, 0]
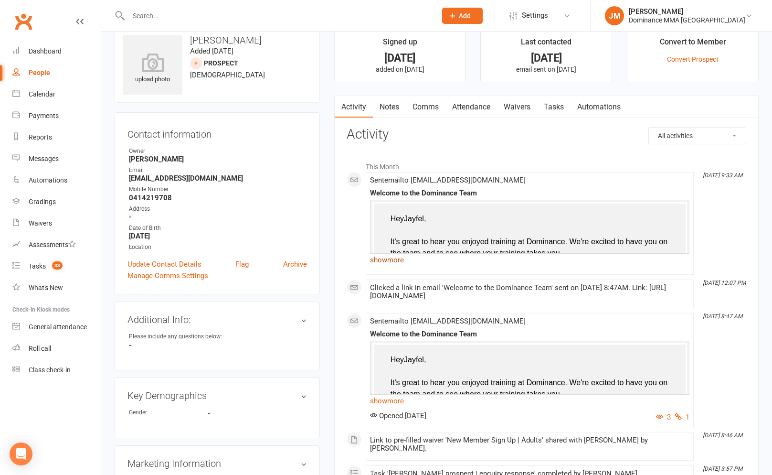
click at [389, 259] on link "show more" at bounding box center [529, 259] width 319 height 13
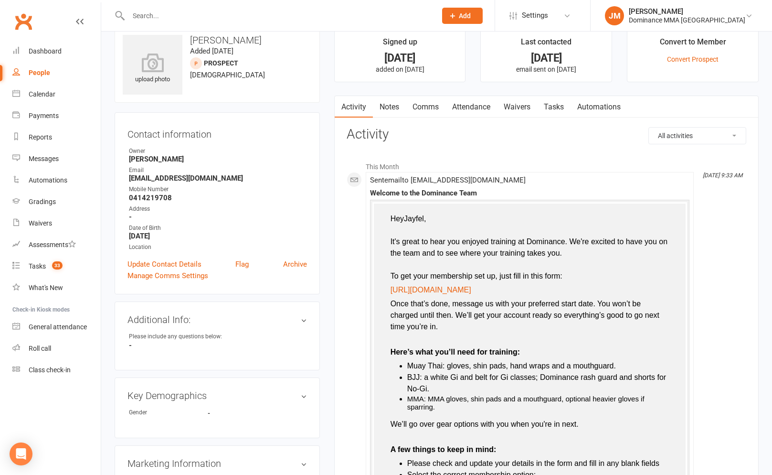
click at [561, 102] on link "Tasks" at bounding box center [553, 107] width 33 height 22
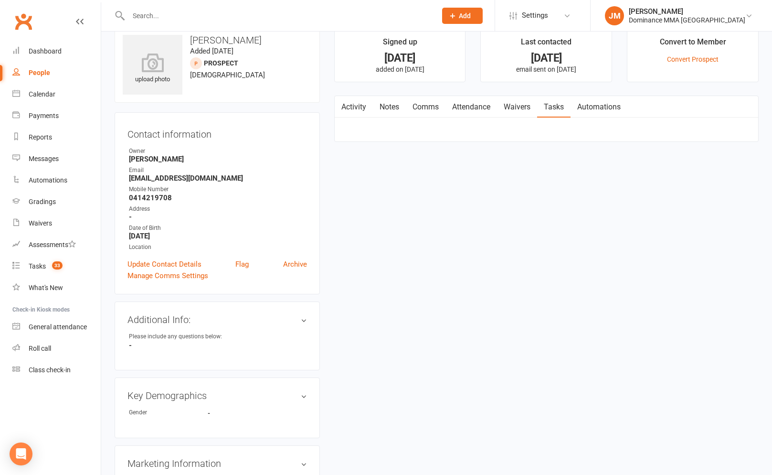
select select "incomplete"
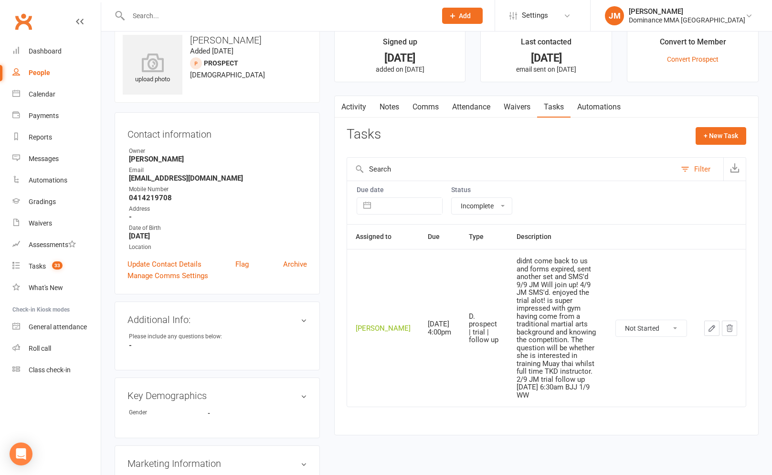
click at [705, 320] on button "button" at bounding box center [711, 327] width 15 height 15
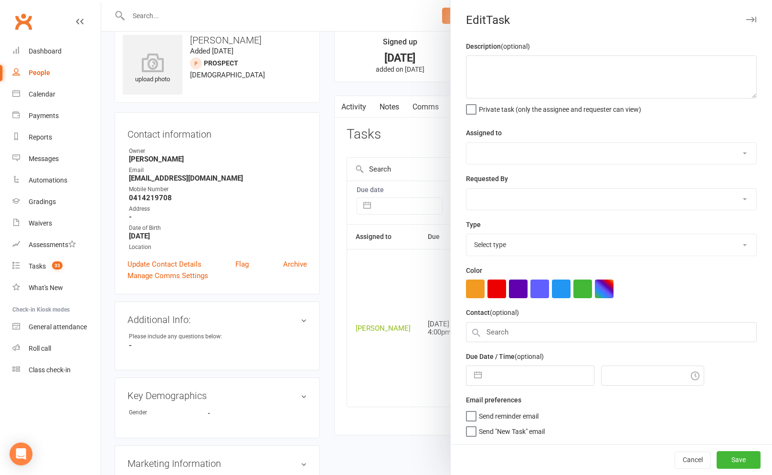
type textarea "didnt come back to us and forms expired, sent another set and SMS'd 9/9 JM Will…"
select select "45422"
select select "49757"
type input "[DATE]"
type input "4:00pm"
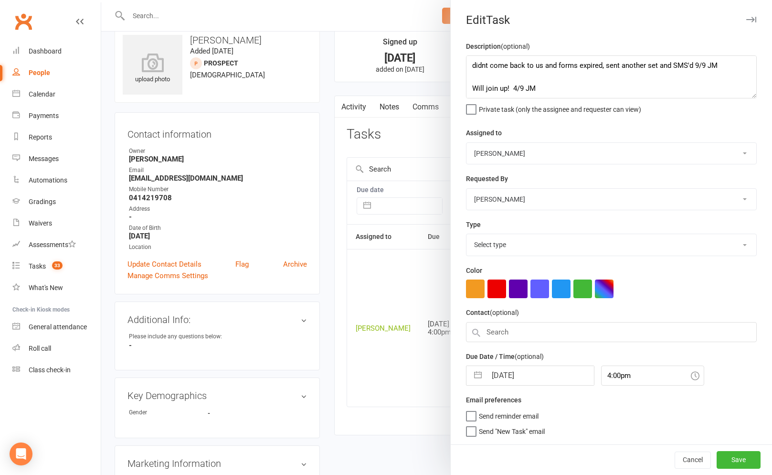
select select "3863"
click at [472, 72] on textarea "didnt come back to us and forms expired, sent another set and SMS'd 9/9 JM Will…" at bounding box center [611, 76] width 291 height 43
click at [468, 63] on textarea "didnt come back to us and forms expired, sent another set and SMS'd 9/9 JM Will…" at bounding box center [611, 76] width 291 height 43
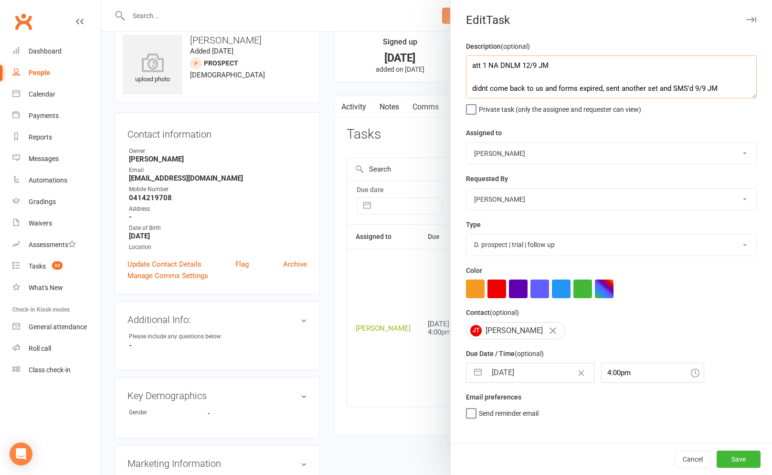
type textarea "att 1 NA DNLM 12/9 JM didnt come back to us and forms expired, sent another set…"
click at [504, 372] on input "[DATE]" at bounding box center [539, 372] width 107 height 19
select select "7"
select select "2025"
select select "8"
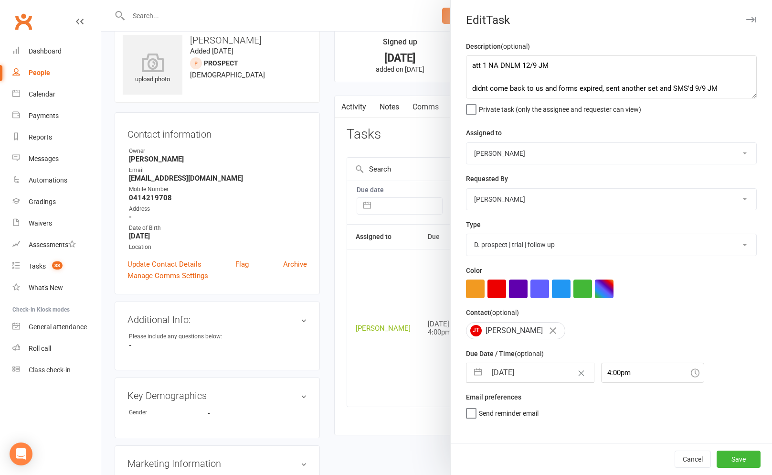
select select "2025"
select select "9"
select select "2025"
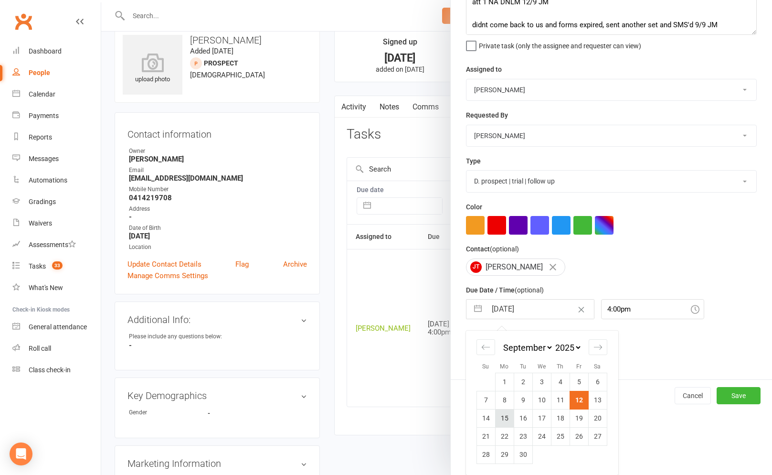
click at [509, 423] on td "15" at bounding box center [504, 418] width 19 height 18
type input "[DATE]"
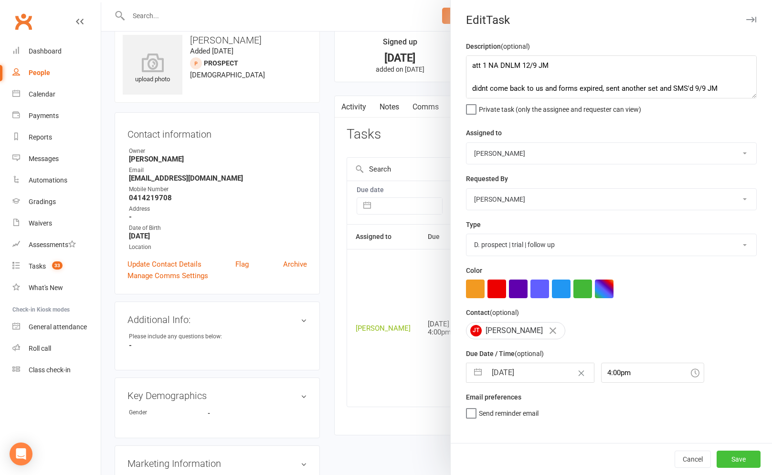
click at [742, 462] on button "Save" at bounding box center [739, 458] width 44 height 17
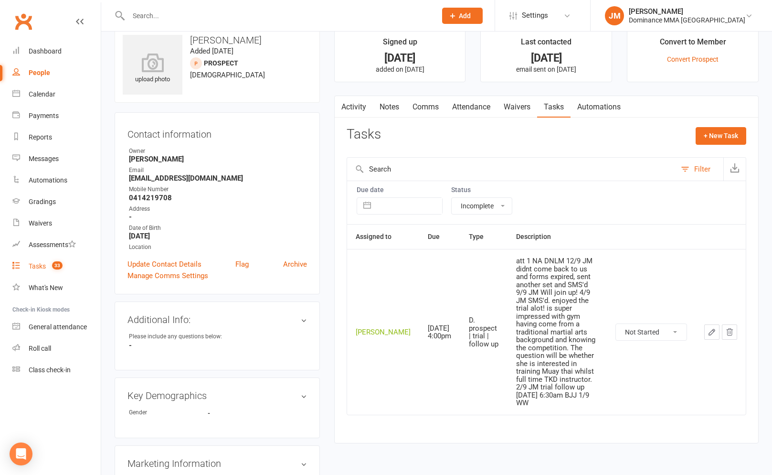
click at [39, 260] on link "Tasks 33" at bounding box center [56, 265] width 88 height 21
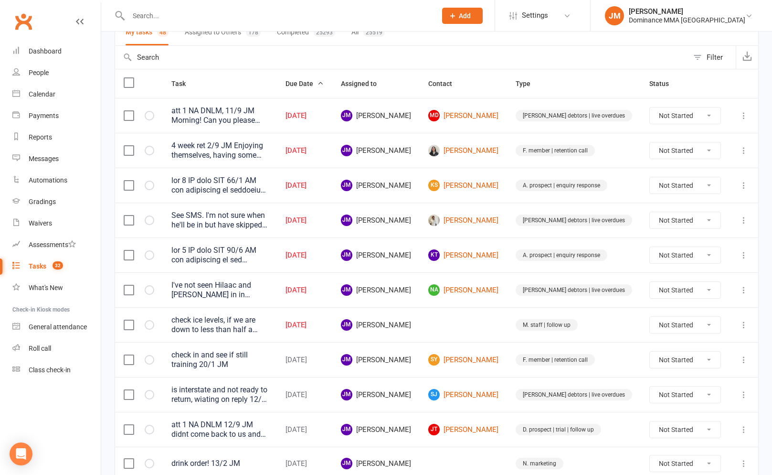
scroll to position [83, 0]
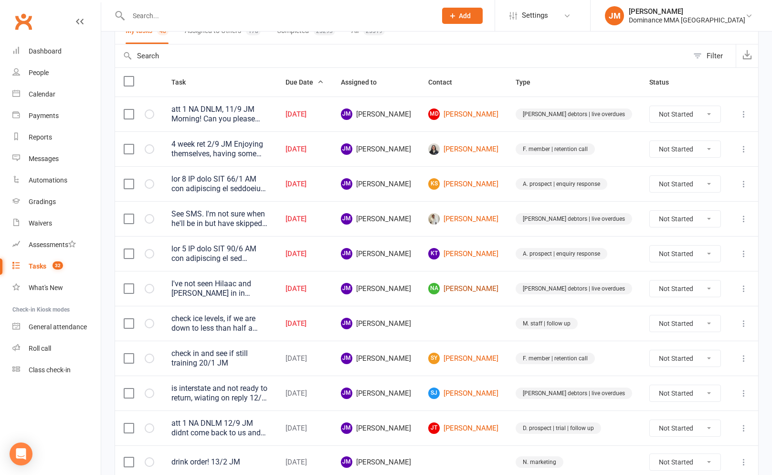
click at [498, 284] on link "NA [PERSON_NAME]" at bounding box center [463, 288] width 70 height 11
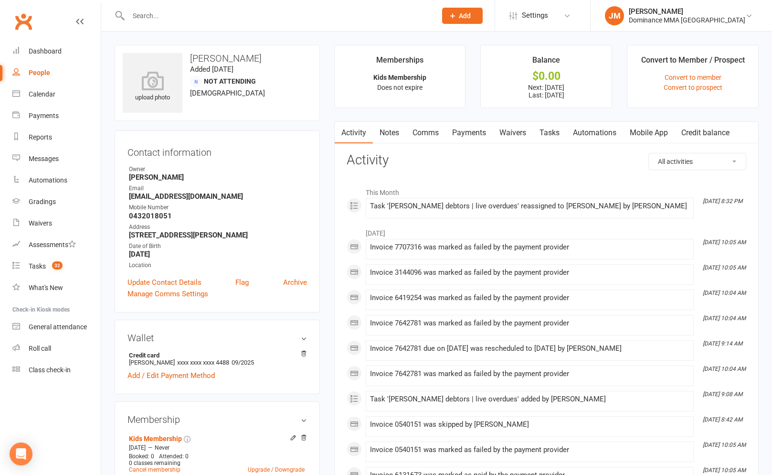
click at [485, 128] on link "Payments" at bounding box center [468, 133] width 47 height 22
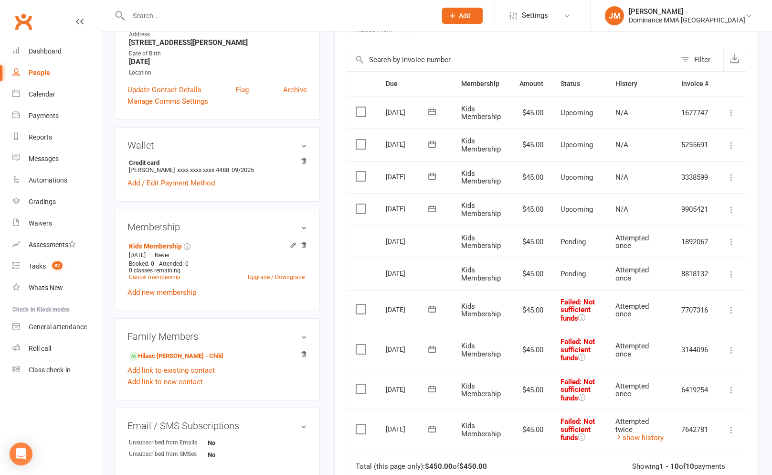
scroll to position [243, 0]
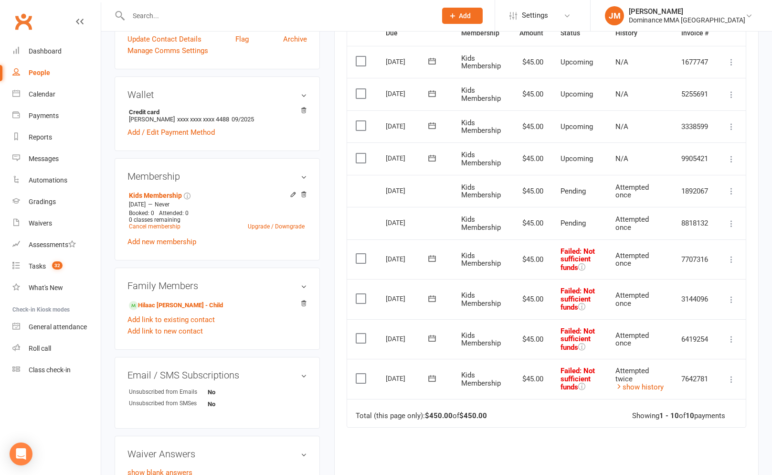
click at [737, 256] on td "Mark as Paid (Cash) Mark as Paid (POS) [PERSON_NAME] as Paid (Other) Skip More …" at bounding box center [731, 259] width 29 height 40
click at [733, 259] on icon at bounding box center [732, 259] width 10 height 10
click at [654, 332] on link "Skip" at bounding box center [689, 335] width 95 height 19
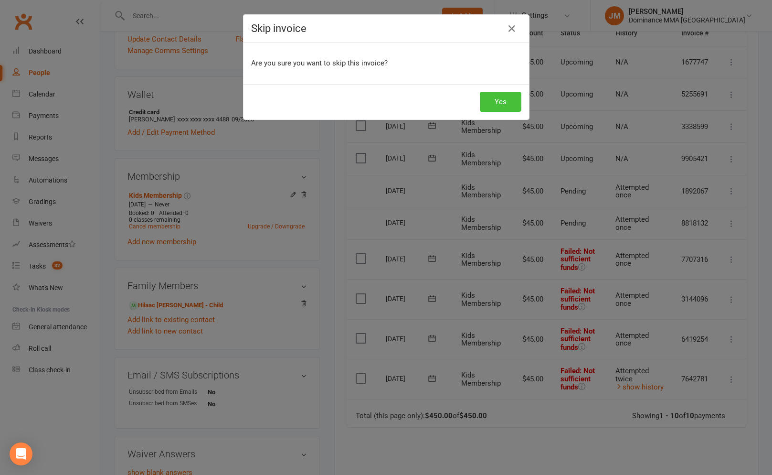
click at [502, 101] on button "Yes" at bounding box center [501, 102] width 42 height 20
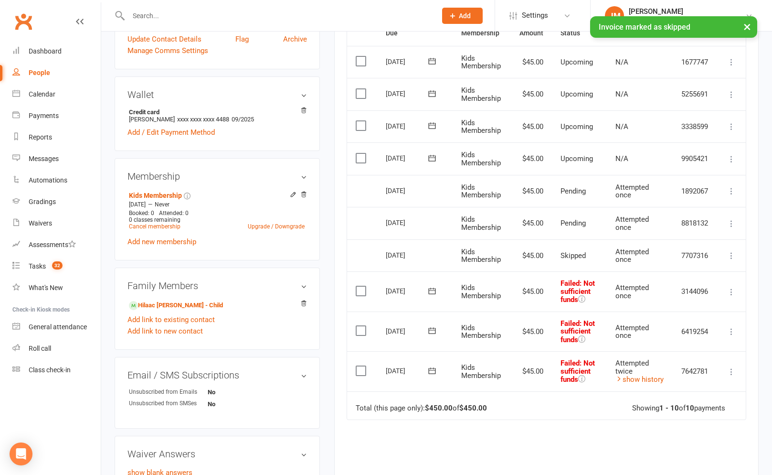
click at [729, 297] on td "Mark as Paid (Cash) Mark as Paid (POS) [PERSON_NAME] as Paid (Other) Skip More …" at bounding box center [731, 291] width 29 height 40
click at [731, 290] on icon at bounding box center [732, 292] width 10 height 10
click at [652, 360] on link "Skip" at bounding box center [689, 367] width 95 height 19
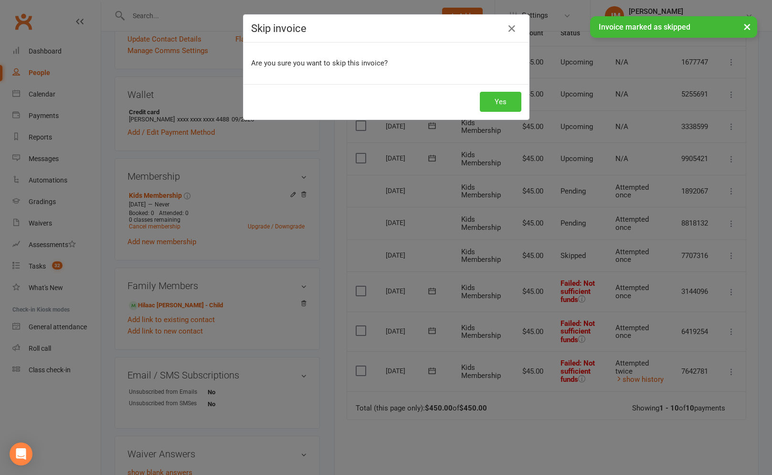
click at [506, 105] on button "Yes" at bounding box center [501, 102] width 42 height 20
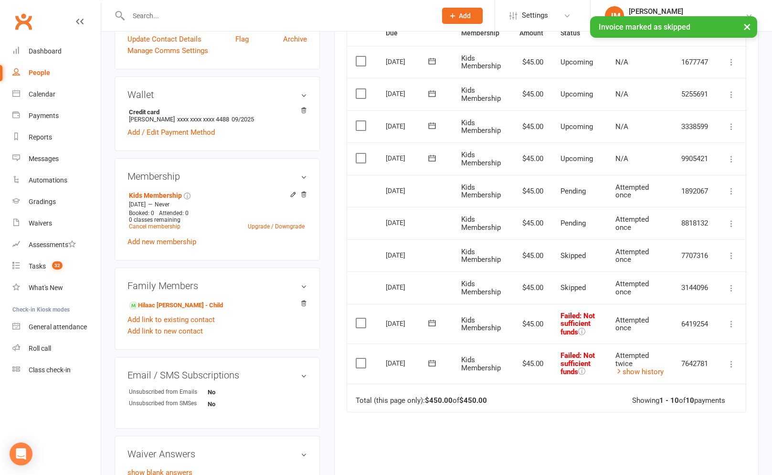
click at [731, 323] on icon at bounding box center [732, 324] width 10 height 10
click at [655, 397] on link "Skip" at bounding box center [689, 399] width 95 height 19
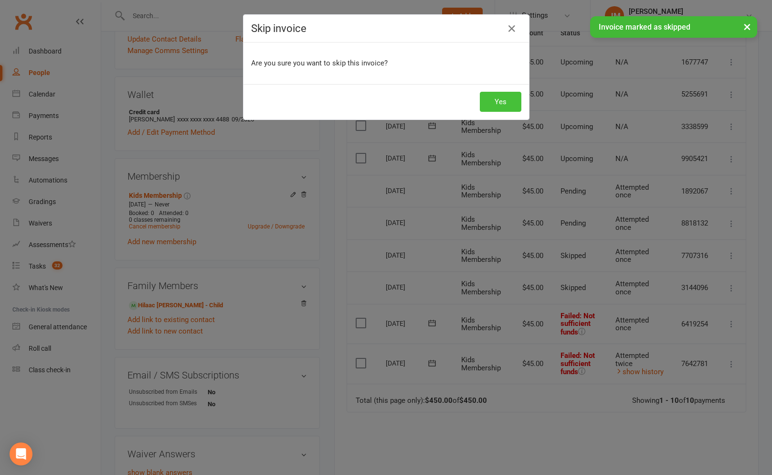
click at [506, 103] on button "Yes" at bounding box center [501, 102] width 42 height 20
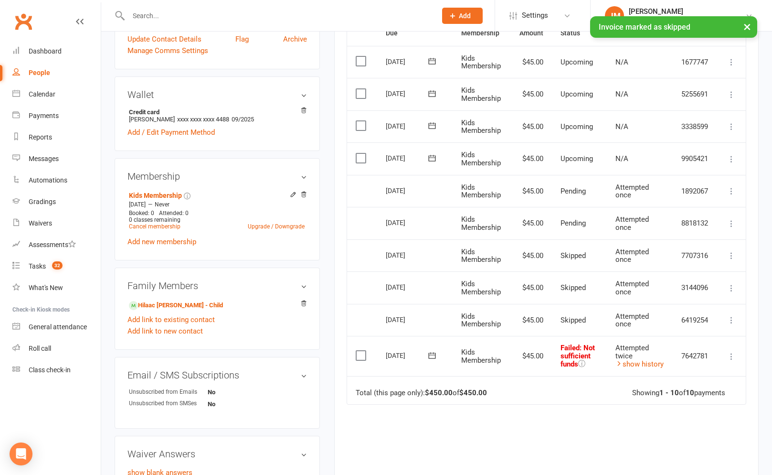
drag, startPoint x: 733, startPoint y: 357, endPoint x: 726, endPoint y: 362, distance: 8.5
click at [733, 357] on icon at bounding box center [732, 356] width 10 height 10
click at [654, 428] on link "Skip" at bounding box center [689, 431] width 95 height 19
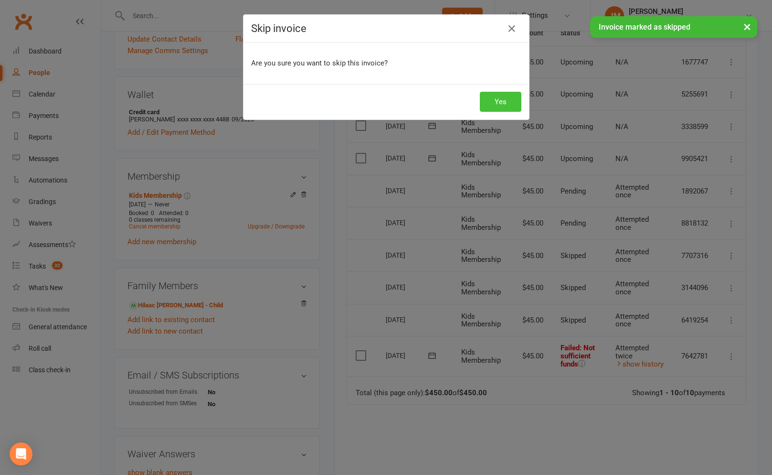
click at [508, 101] on button "Yes" at bounding box center [501, 102] width 42 height 20
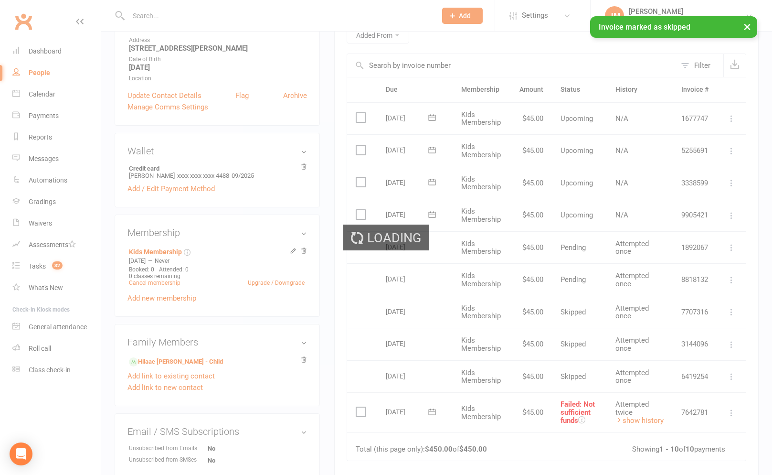
scroll to position [126, 0]
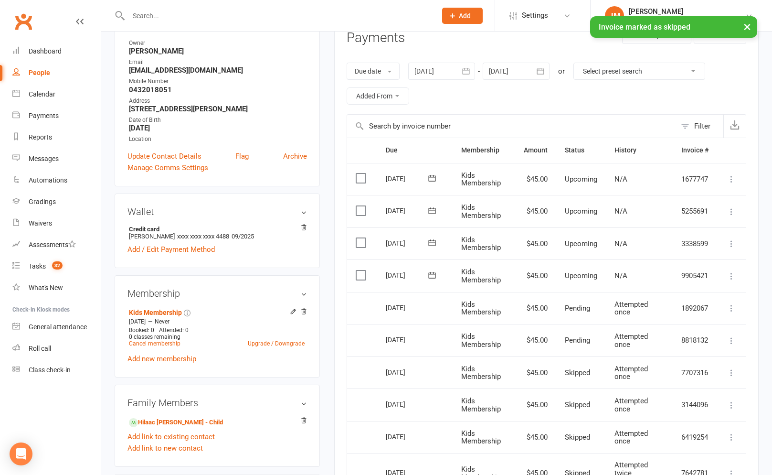
click at [463, 78] on button "button" at bounding box center [466, 71] width 17 height 17
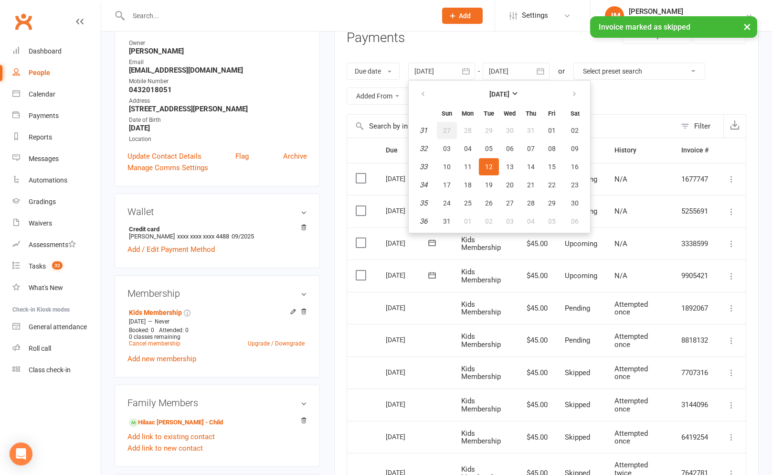
click at [445, 133] on span "27" at bounding box center [447, 131] width 8 height 8
type input "[DATE]"
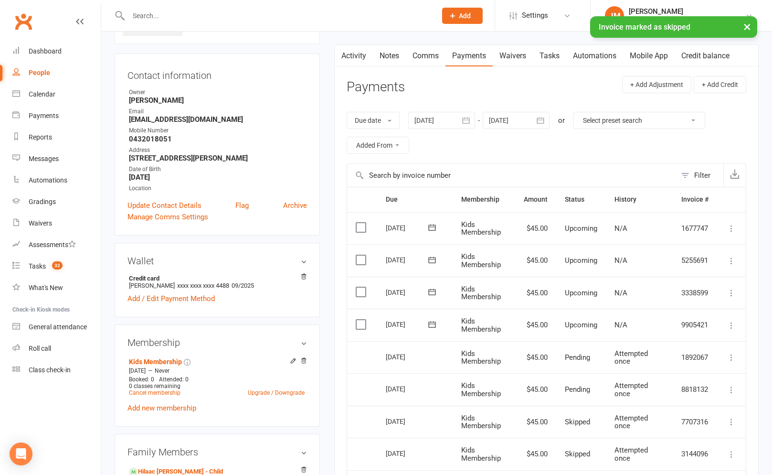
scroll to position [0, 0]
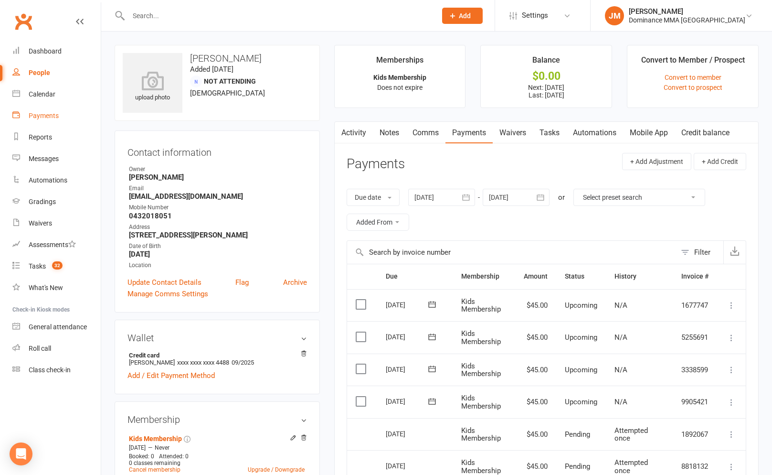
click at [43, 119] on div "Payments" at bounding box center [44, 116] width 30 height 8
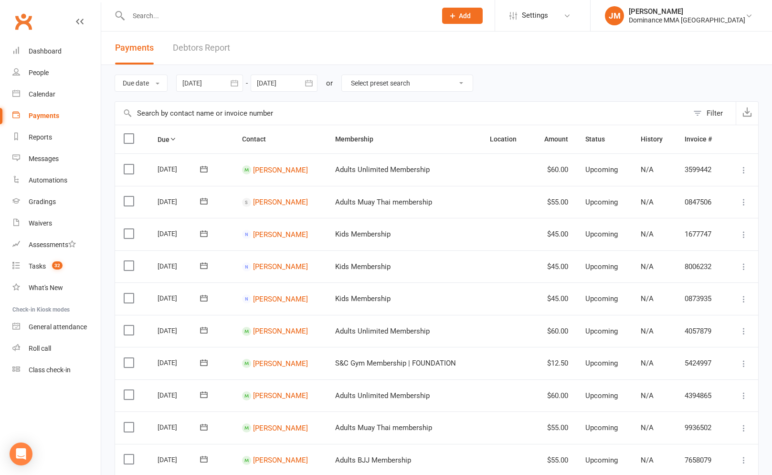
click at [202, 48] on link "Debtors Report" at bounding box center [201, 48] width 57 height 33
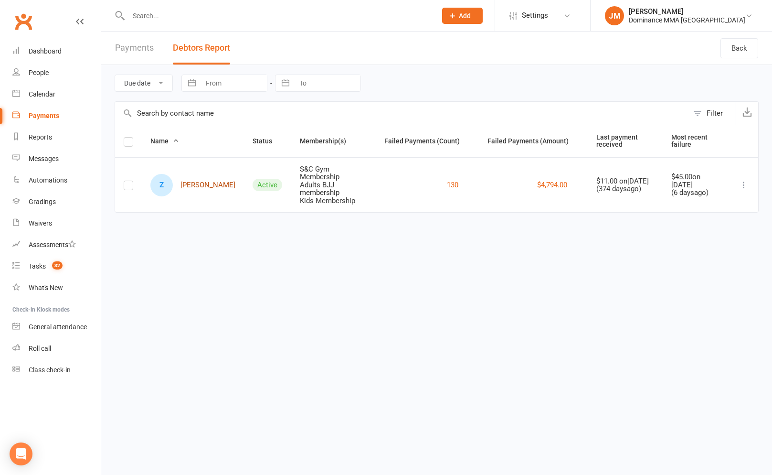
click at [183, 184] on link "Z [PERSON_NAME]" at bounding box center [192, 185] width 85 height 22
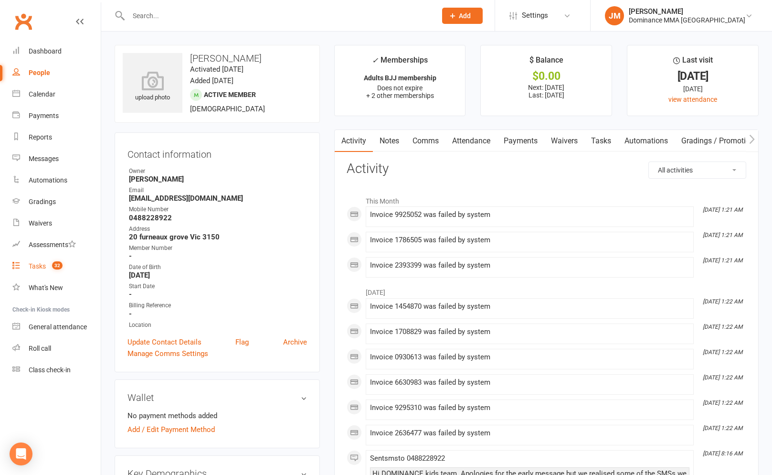
click at [51, 268] on count-badge "32" at bounding box center [54, 266] width 15 height 8
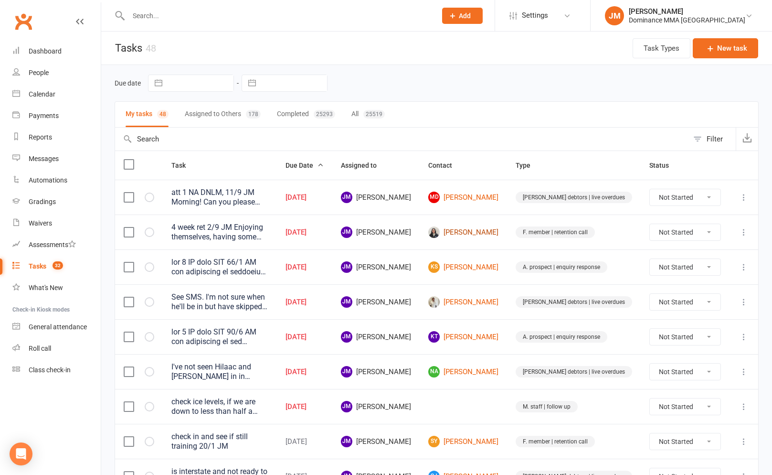
click at [498, 229] on link "[PERSON_NAME]" at bounding box center [463, 231] width 70 height 11
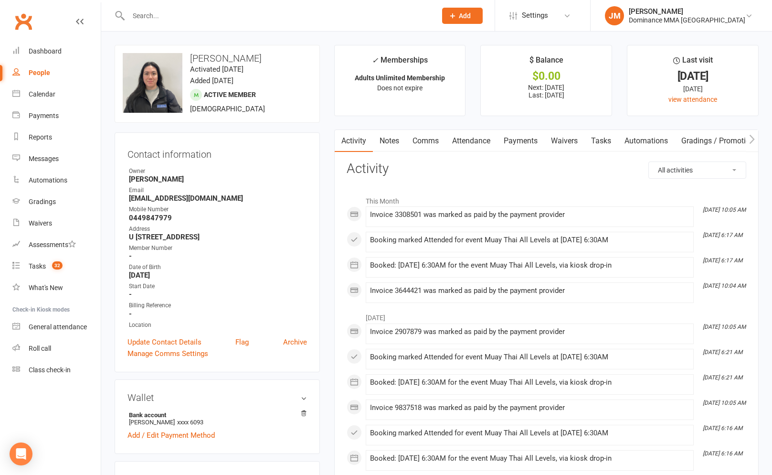
click at [599, 136] on link "Tasks" at bounding box center [600, 141] width 33 height 22
select select "incomplete"
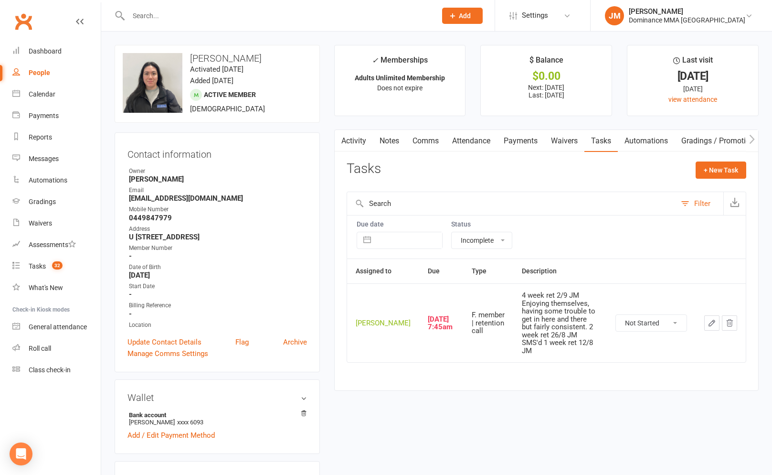
click at [675, 325] on select "Not Started In Progress Waiting Complete" at bounding box center [651, 323] width 71 height 16
click at [616, 315] on select "Not Started In Progress Waiting Complete" at bounding box center [651, 323] width 71 height 16
select select "unstarted"
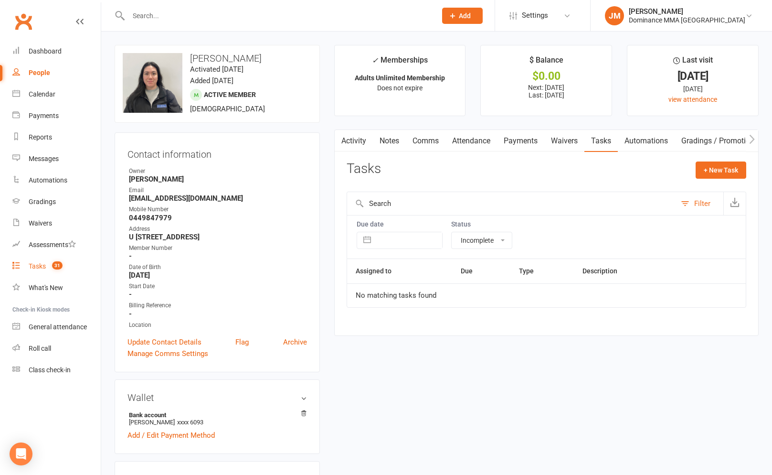
click at [42, 266] on div "Tasks" at bounding box center [37, 266] width 17 height 8
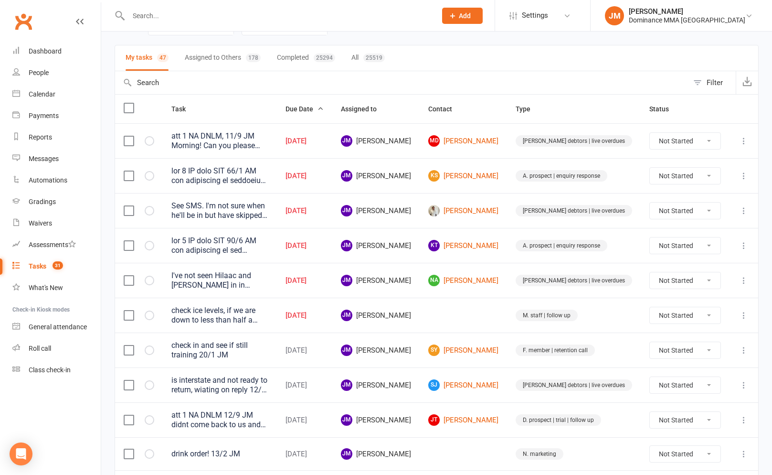
scroll to position [54, 0]
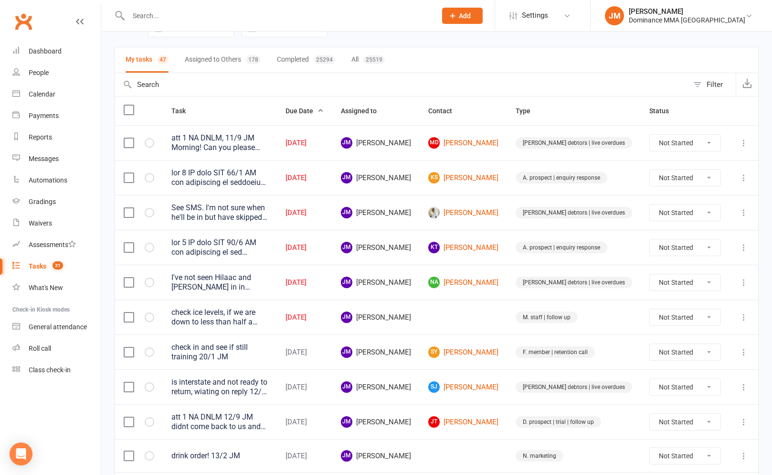
click at [745, 280] on icon at bounding box center [744, 282] width 10 height 10
drag, startPoint x: 683, startPoint y: 317, endPoint x: 675, endPoint y: 318, distance: 7.7
click at [683, 317] on link "Edit" at bounding box center [701, 319] width 95 height 19
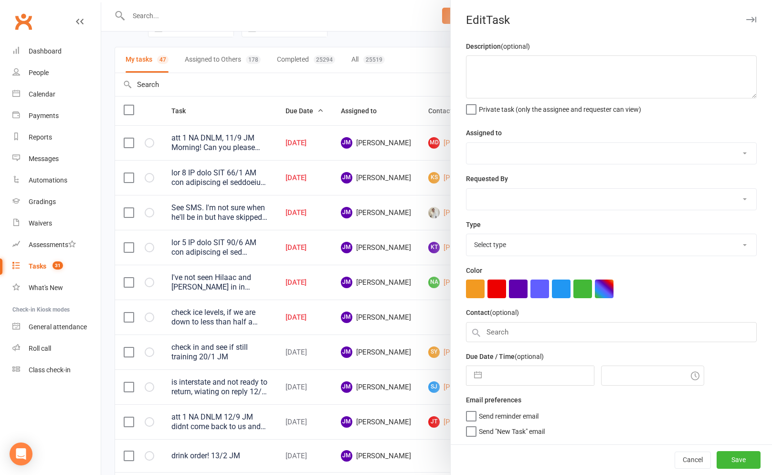
type textarea "I've not seen Hilaac and [PERSON_NAME] in in weeks, might be worth cancelling t…"
select select "45422"
type input "[DATE]"
type input "9:15am"
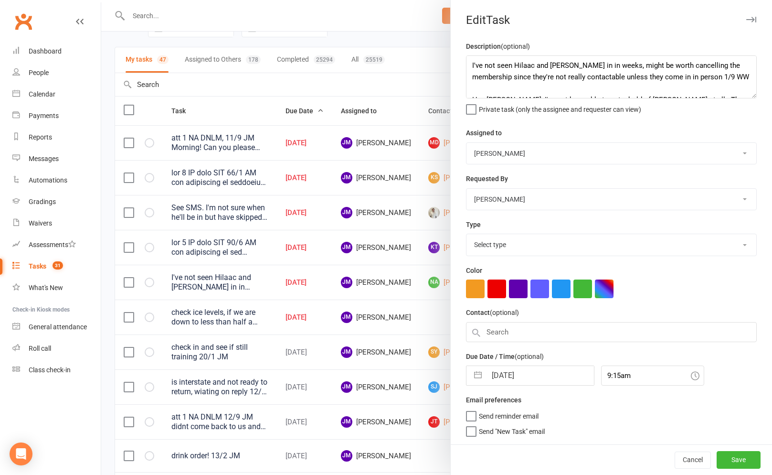
select select "3869"
click at [500, 371] on input "[DATE]" at bounding box center [539, 372] width 107 height 19
select select "7"
select select "2025"
select select "8"
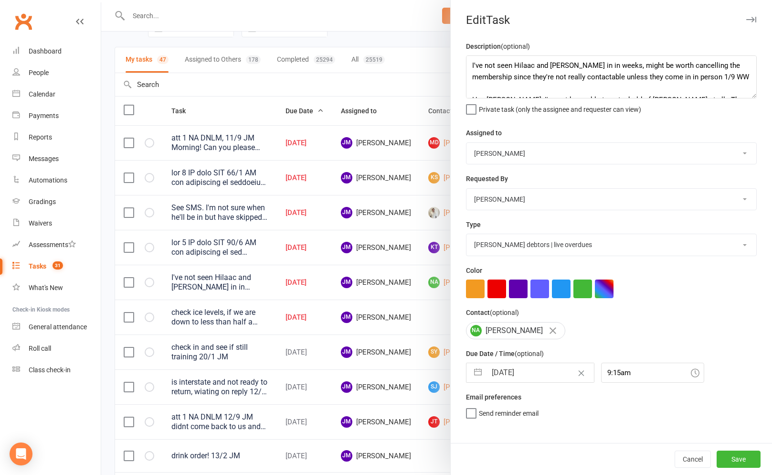
select select "2025"
select select "9"
select select "2025"
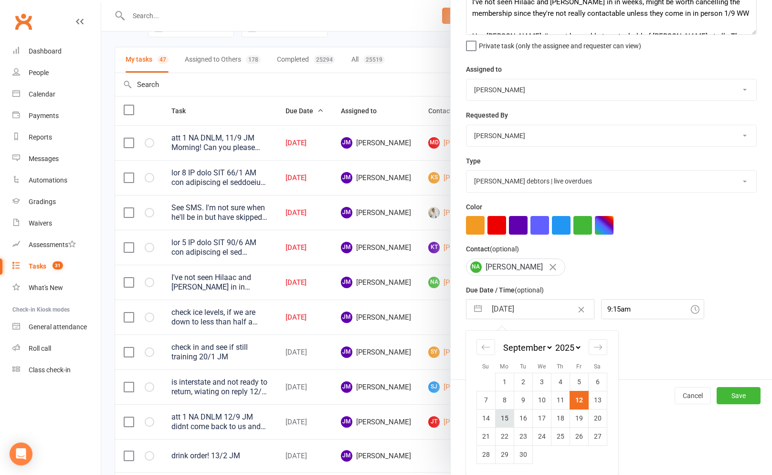
click at [505, 419] on td "15" at bounding box center [504, 418] width 19 height 18
type input "[DATE]"
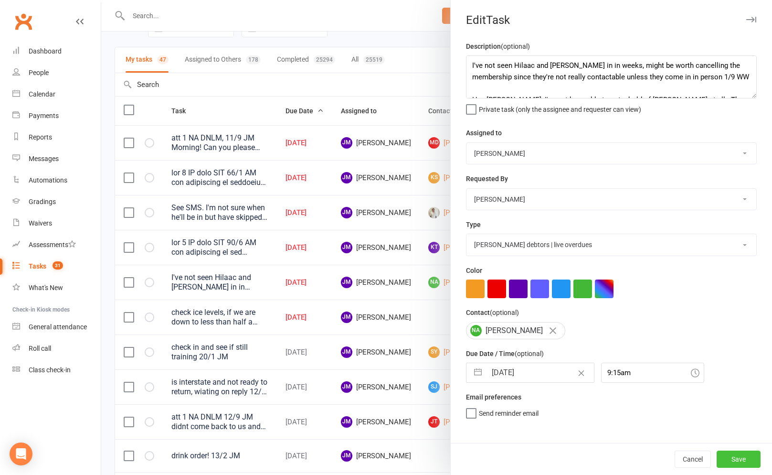
click at [742, 459] on button "Save" at bounding box center [739, 458] width 44 height 17
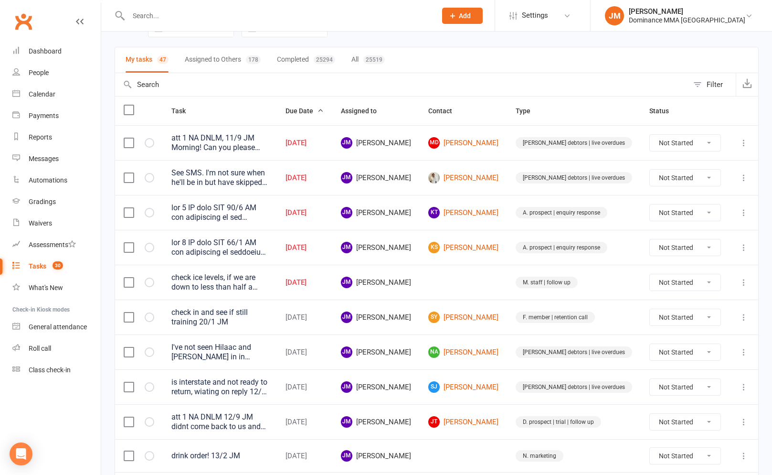
click at [137, 17] on input "text" at bounding box center [278, 15] width 304 height 13
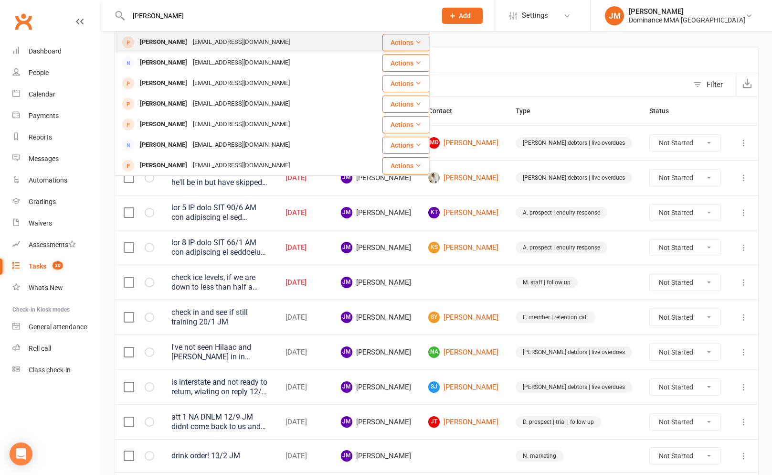
type input "[PERSON_NAME]"
click at [153, 42] on div "[PERSON_NAME]" at bounding box center [163, 42] width 53 height 14
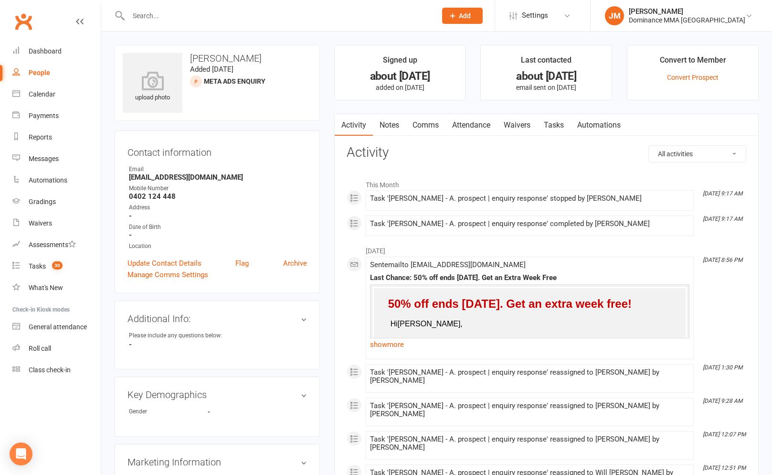
drag, startPoint x: 433, startPoint y: 123, endPoint x: 428, endPoint y: 132, distance: 10.2
click at [433, 123] on link "Comms" at bounding box center [426, 125] width 40 height 22
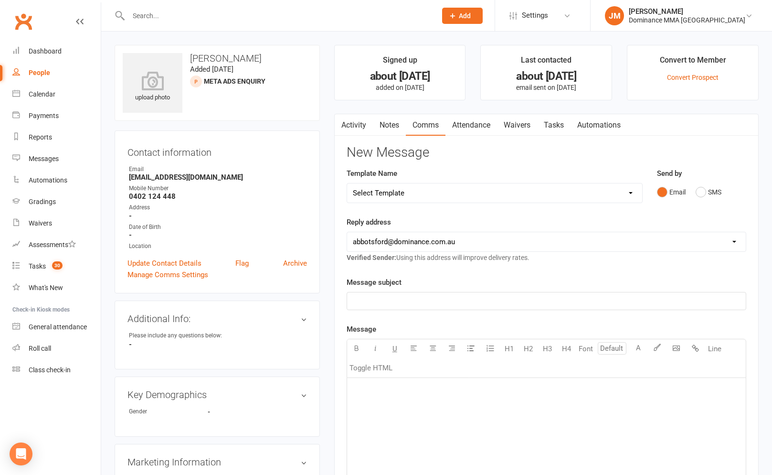
click at [410, 194] on select "Select Template [Email] MARKETING | 10TH BIRTHDAY SPECIAL | CANCELLED MEMBERS […" at bounding box center [494, 192] width 295 height 19
select select "27"
click at [347, 183] on select "Select Template [Email] MARKETING | 10TH BIRTHDAY SPECIAL | CANCELLED MEMBERS […" at bounding box center [494, 192] width 295 height 19
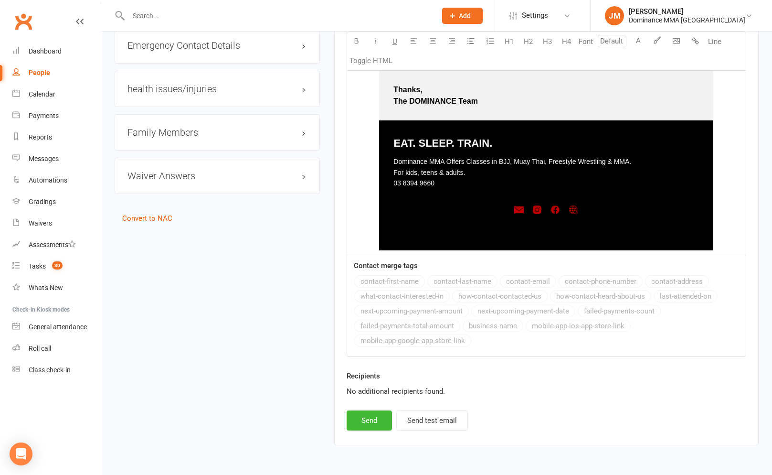
scroll to position [605, 0]
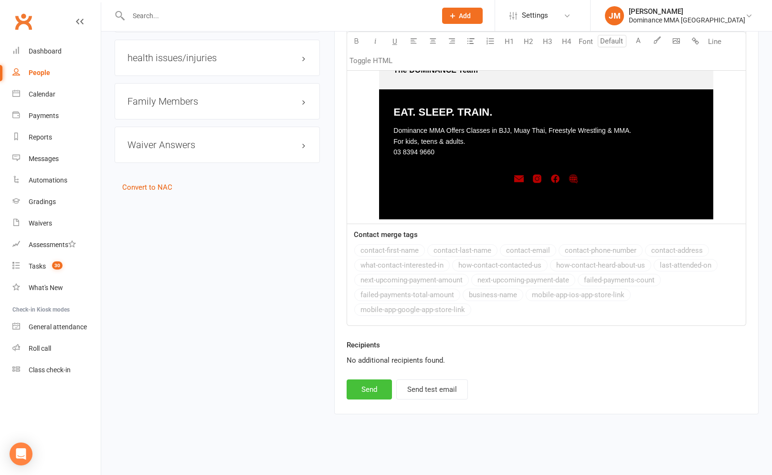
click at [388, 394] on button "Send" at bounding box center [369, 389] width 45 height 20
select select
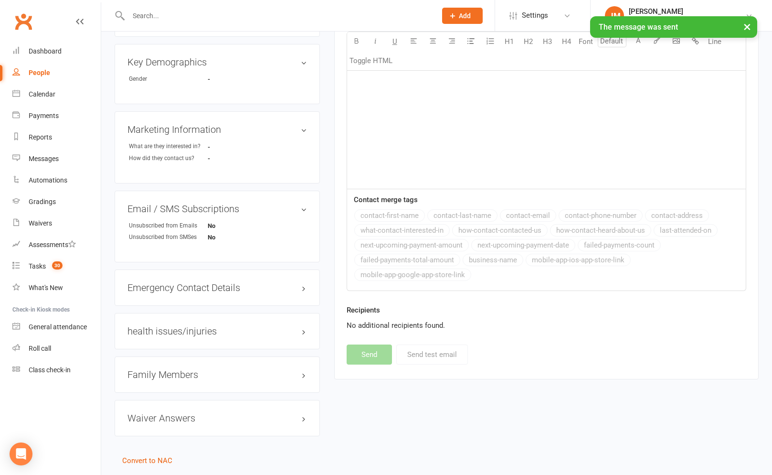
scroll to position [0, 0]
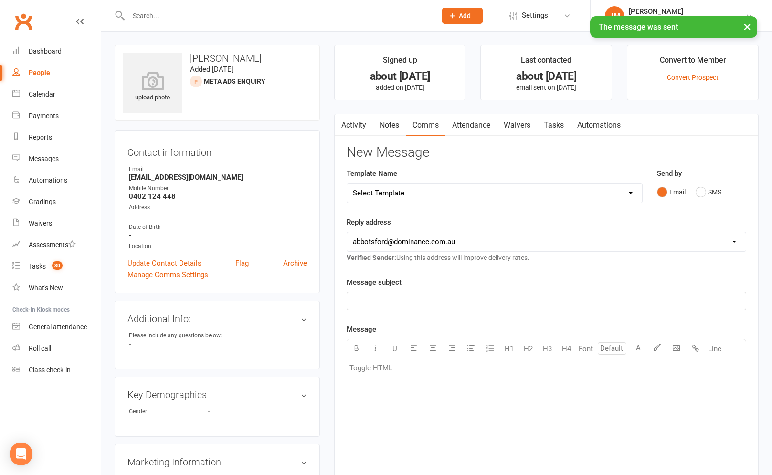
click at [559, 126] on link "Tasks" at bounding box center [553, 125] width 33 height 22
select select "incomplete"
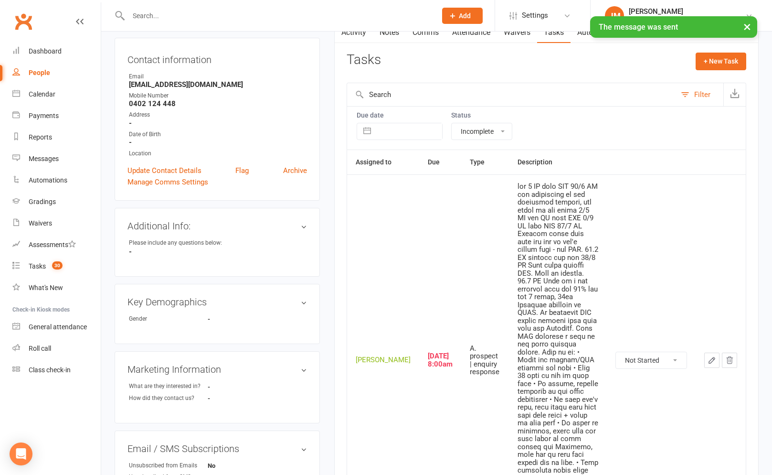
scroll to position [94, 0]
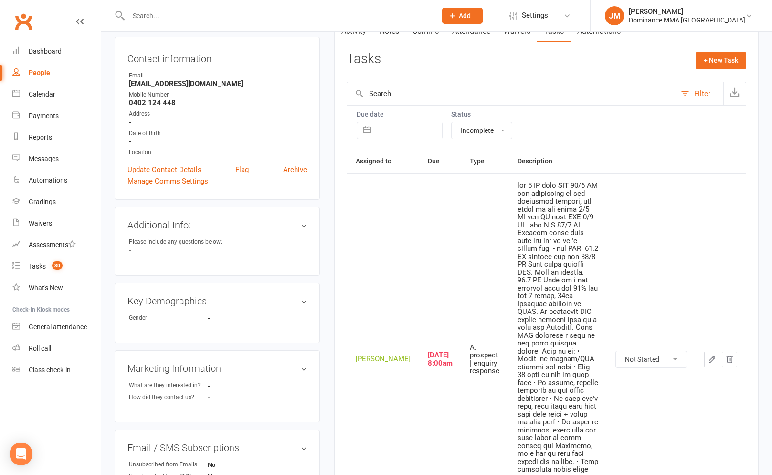
click at [661, 351] on select "Not Started In Progress Waiting Complete" at bounding box center [651, 359] width 71 height 16
click at [616, 351] on select "Not Started In Progress Waiting Complete" at bounding box center [651, 359] width 71 height 16
select select "unstarted"
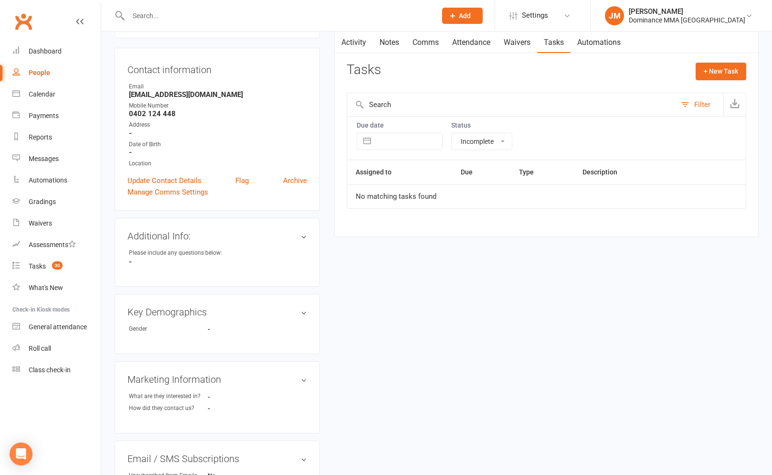
scroll to position [0, 0]
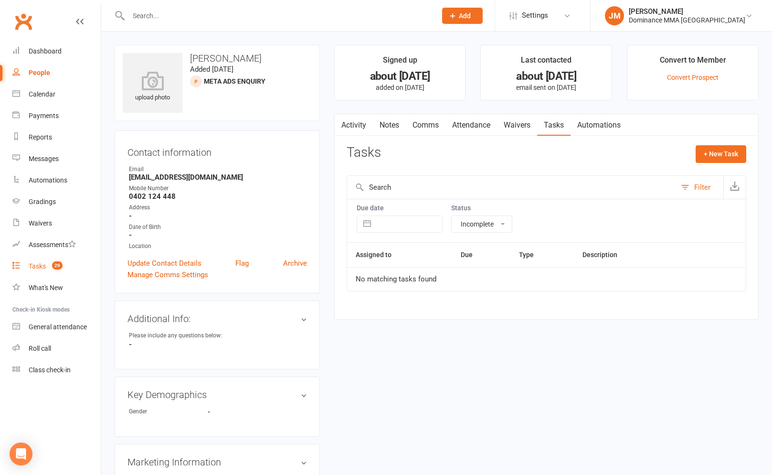
click at [42, 265] on div "Tasks" at bounding box center [37, 266] width 17 height 8
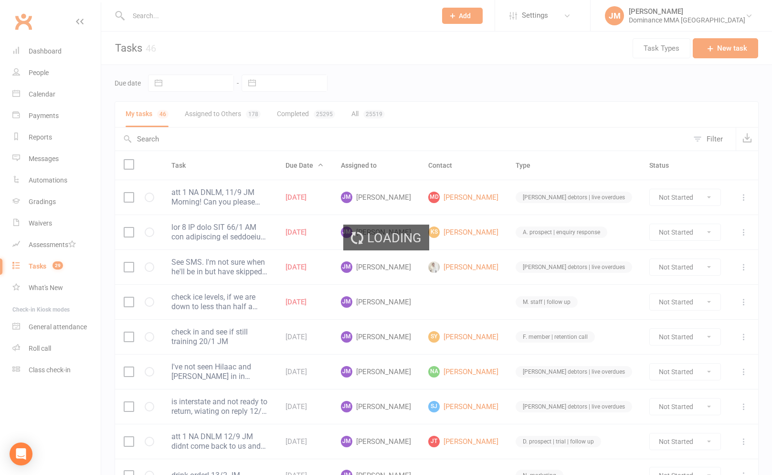
select select "incomplete"
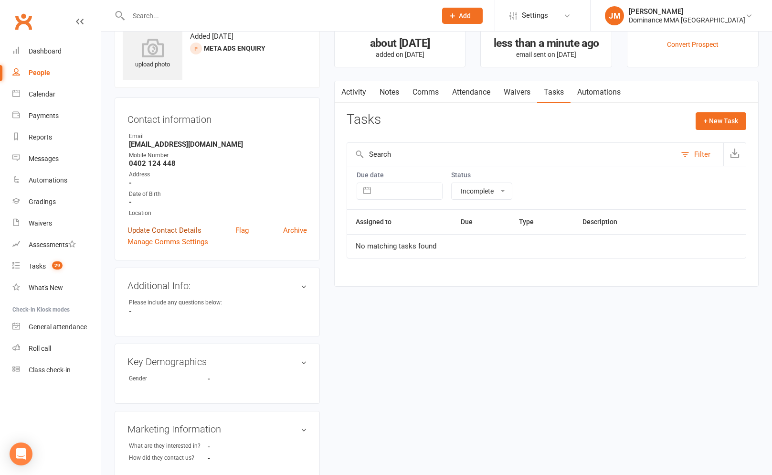
click at [169, 226] on link "Update Contact Details" at bounding box center [164, 229] width 74 height 11
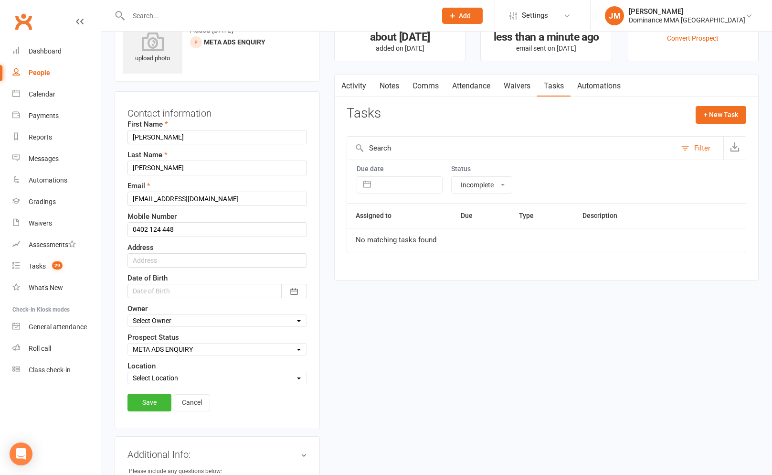
scroll to position [45, 0]
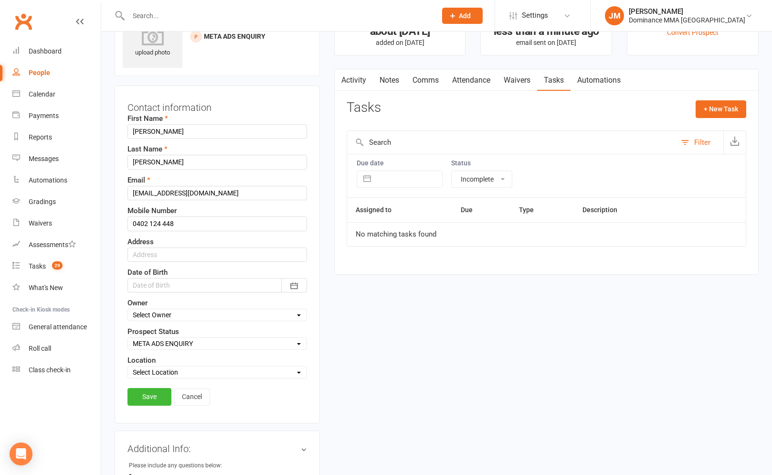
click at [188, 344] on select "Select ENQUIRY WEBSITE ENQUIRY GOOGLE ADS ENQUIRY META ADS ENQUIRY DROPPED DROP…" at bounding box center [217, 343] width 179 height 11
select select "DROPPED"
click at [128, 338] on select "Select ENQUIRY WEBSITE ENQUIRY GOOGLE ADS ENQUIRY META ADS ENQUIRY DROPPED DROP…" at bounding box center [217, 343] width 179 height 11
click at [155, 397] on link "Save" at bounding box center [149, 396] width 44 height 17
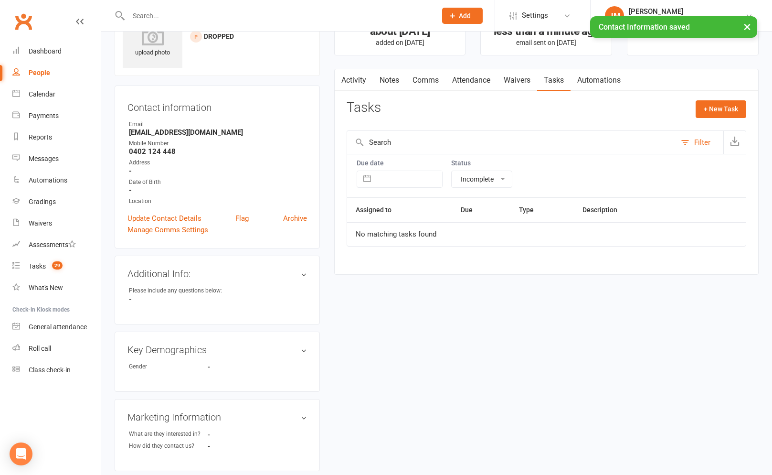
click at [393, 80] on link "Notes" at bounding box center [389, 80] width 33 height 22
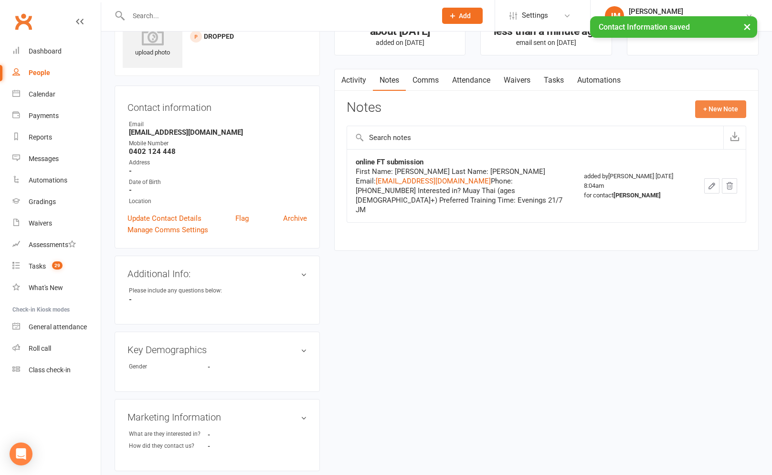
click at [710, 106] on button "+ New Note" at bounding box center [720, 108] width 51 height 17
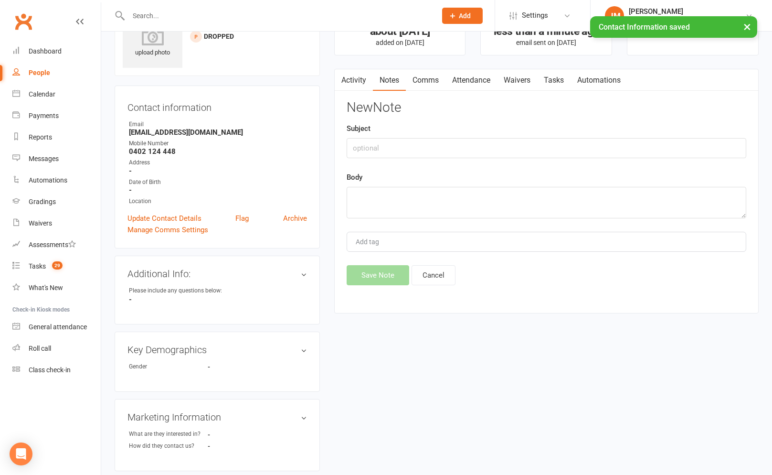
drag, startPoint x: 459, startPoint y: 129, endPoint x: 410, endPoint y: 158, distance: 57.3
click at [450, 137] on div "Subject" at bounding box center [547, 140] width 400 height 35
drag, startPoint x: 410, startPoint y: 158, endPoint x: 404, endPoint y: 155, distance: 6.2
click at [409, 158] on div "New Note Subject Body Add tag Save Note Cancel" at bounding box center [547, 192] width 400 height 185
click at [399, 152] on input "text" at bounding box center [547, 148] width 400 height 20
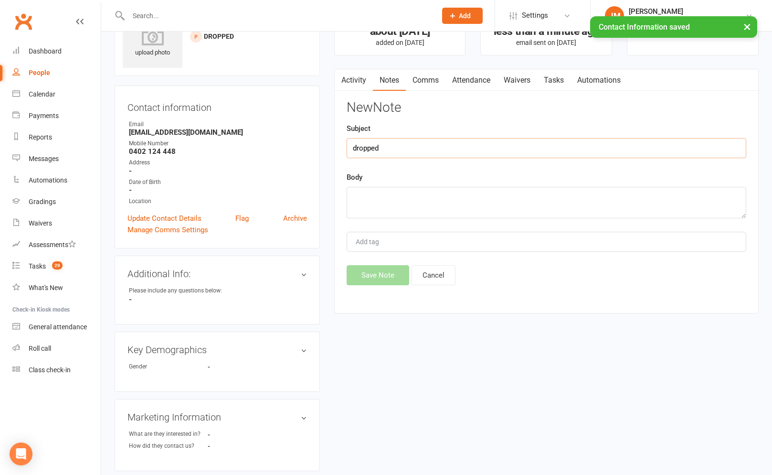
type input "dropped"
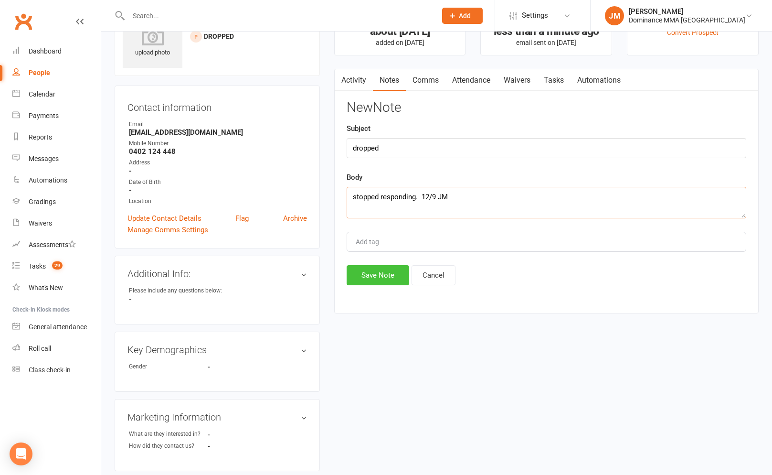
type textarea "stopped responding. 12/9 JM"
click at [377, 277] on button "Save Note" at bounding box center [378, 275] width 63 height 20
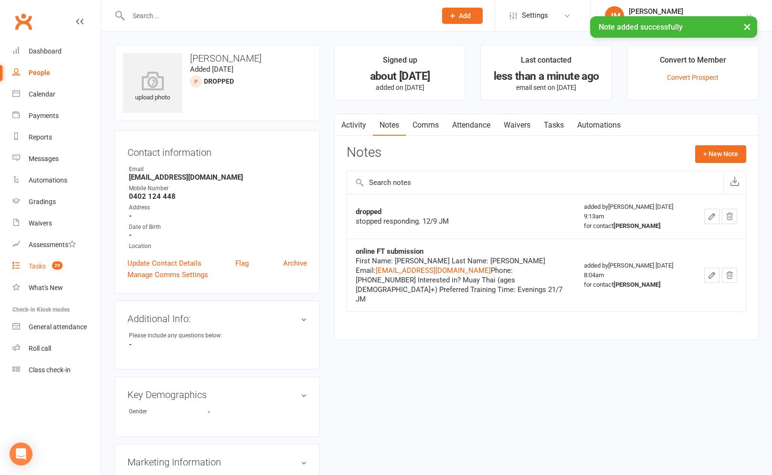
click at [39, 266] on div "Tasks" at bounding box center [37, 266] width 17 height 8
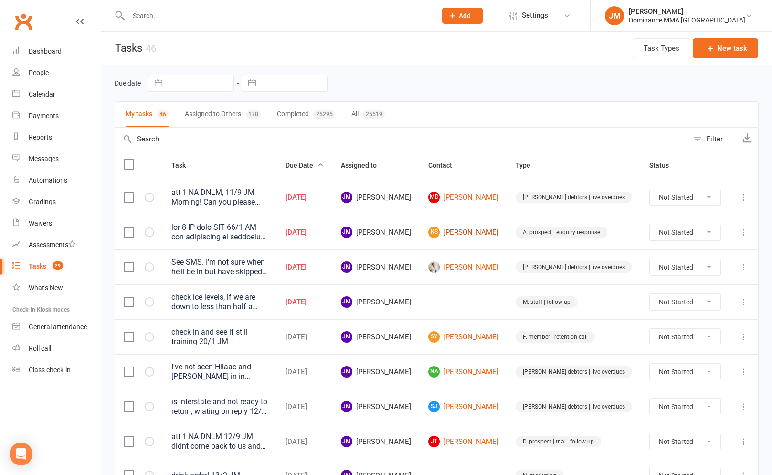
click at [493, 229] on link "ks [PERSON_NAME]" at bounding box center [463, 231] width 70 height 11
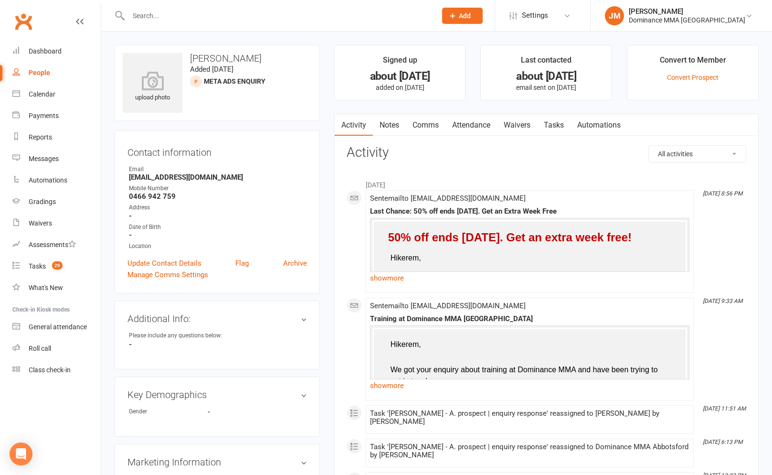
click at [437, 124] on link "Comms" at bounding box center [426, 125] width 40 height 22
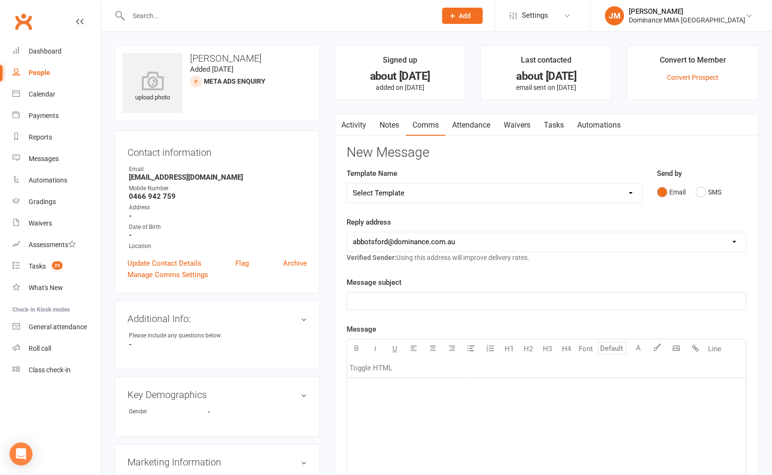
click at [423, 195] on select "Select Template [Email] MARKETING | 10TH BIRTHDAY SPECIAL | CANCELLED MEMBERS […" at bounding box center [494, 192] width 295 height 19
select select "27"
click at [347, 183] on select "Select Template [Email] MARKETING | 10TH BIRTHDAY SPECIAL | CANCELLED MEMBERS […" at bounding box center [494, 192] width 295 height 19
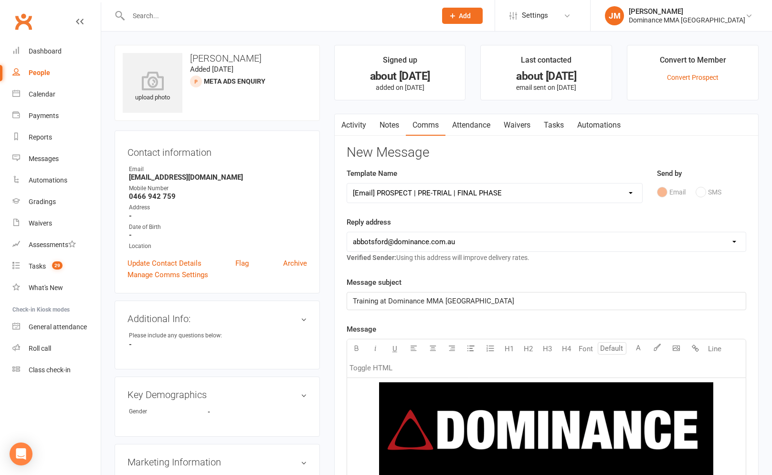
scroll to position [605, 0]
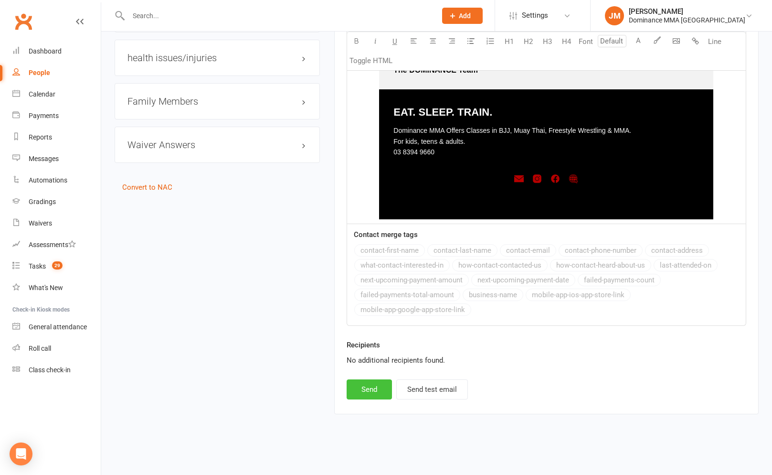
click at [372, 390] on button "Send" at bounding box center [369, 389] width 45 height 20
select select
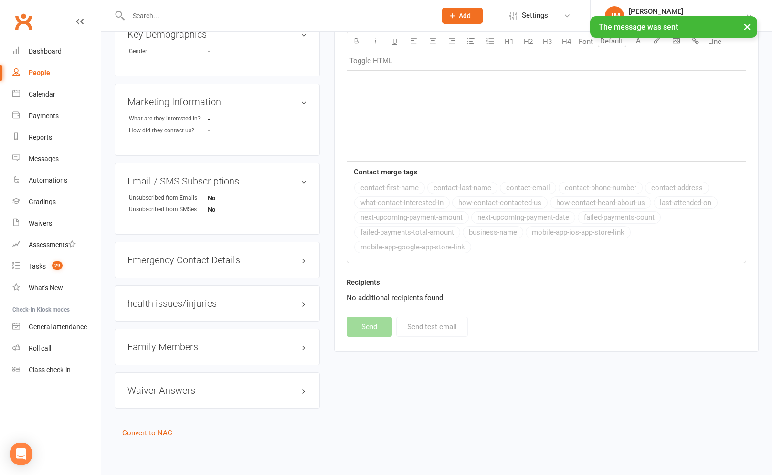
scroll to position [0, 0]
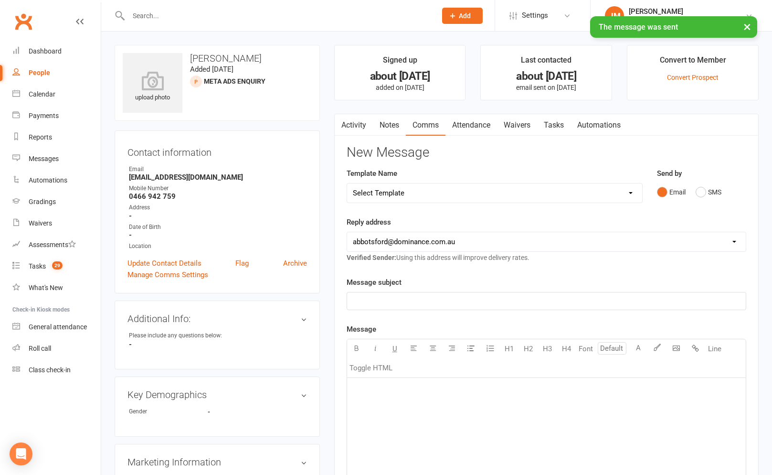
click at [559, 129] on link "Tasks" at bounding box center [553, 125] width 33 height 22
select select "incomplete"
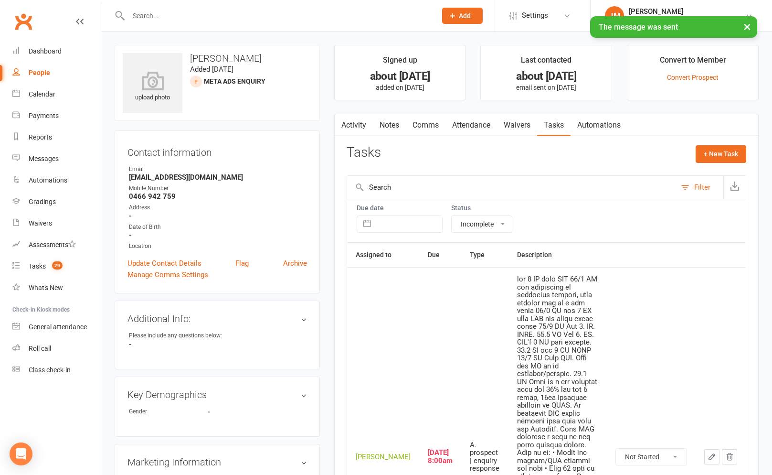
click at [711, 453] on icon "button" at bounding box center [712, 456] width 6 height 6
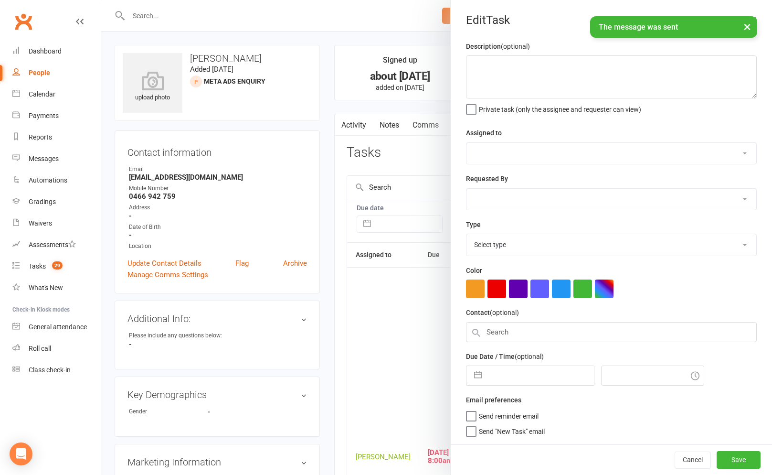
type textarea "lor 0 IP dolo SIT 69/4 AM con adipiscing el seddoeius tempori, utla etdolor mag…"
select select "45422"
type input "[DATE]"
type input "8:00am"
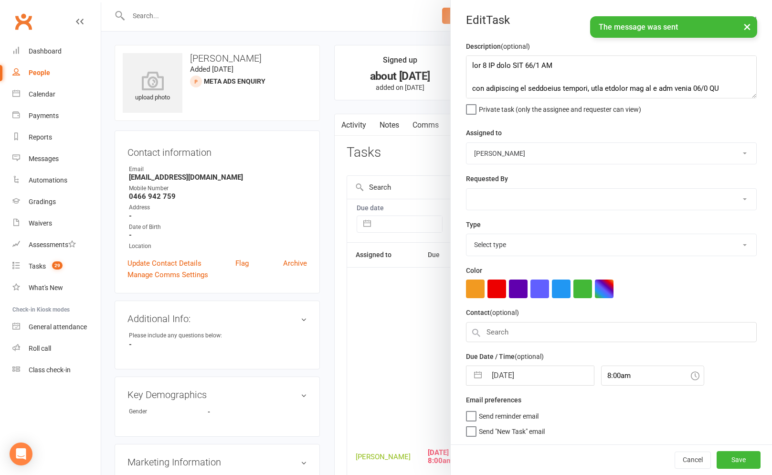
select select "3860"
click at [500, 379] on input "[DATE]" at bounding box center [539, 372] width 107 height 19
select select "7"
select select "2025"
select select "8"
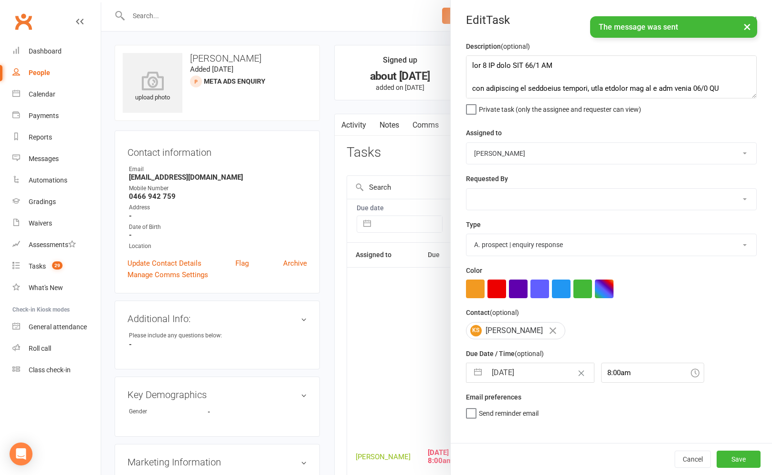
select select "2025"
select select "9"
select select "2025"
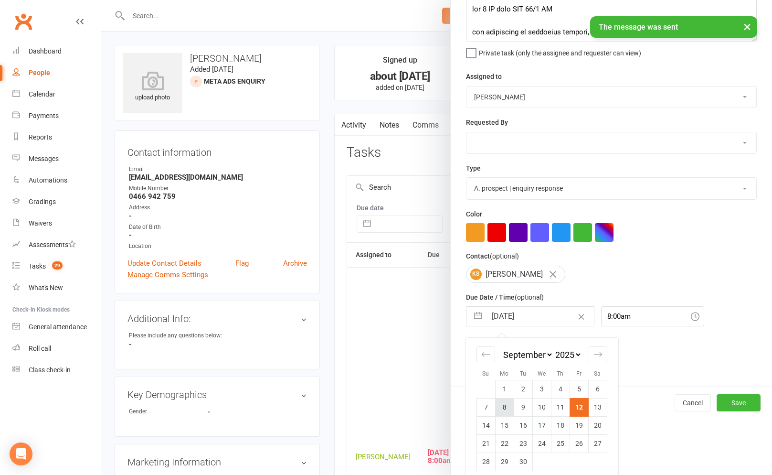
scroll to position [65, 0]
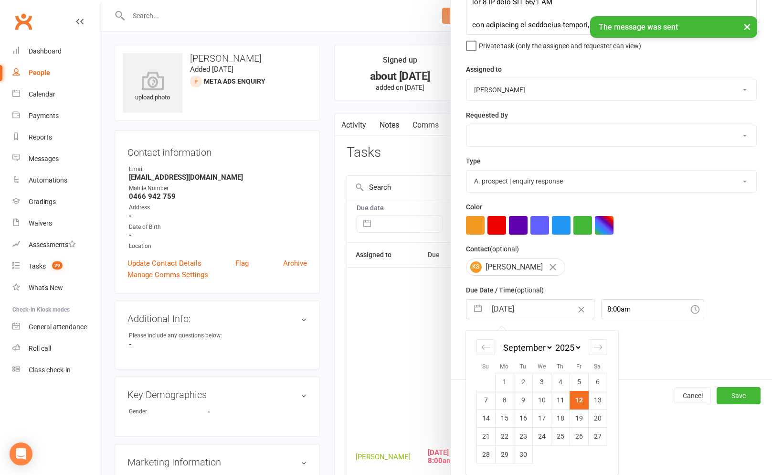
drag, startPoint x: 502, startPoint y: 411, endPoint x: 510, endPoint y: 415, distance: 9.0
click at [502, 411] on td "15" at bounding box center [504, 418] width 19 height 18
type input "[DATE]"
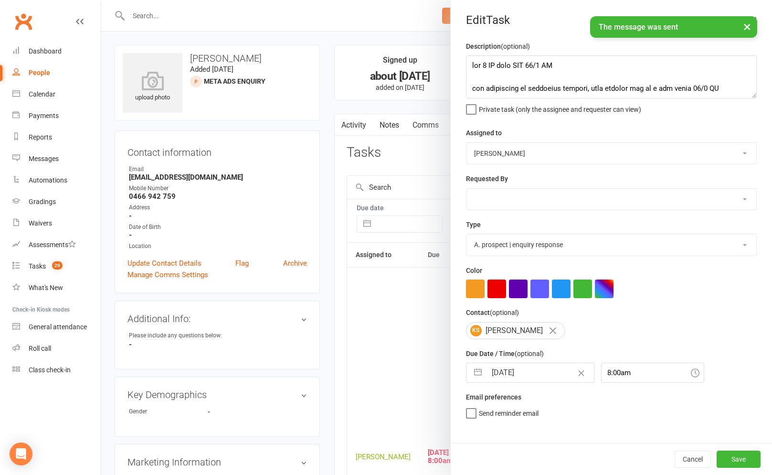
scroll to position [0, 0]
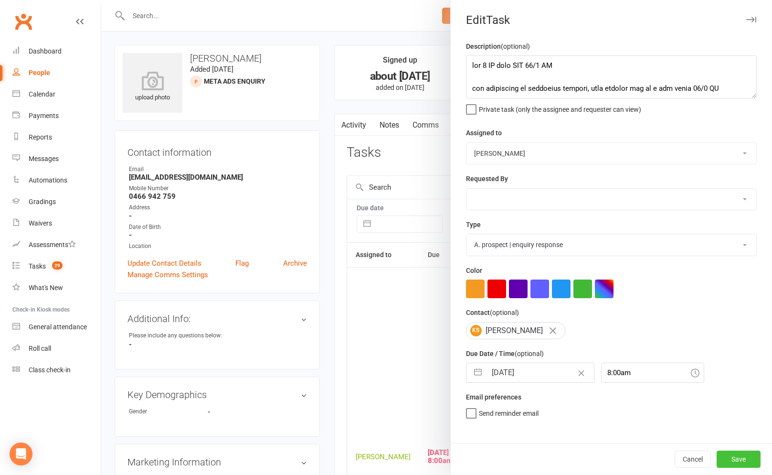
drag, startPoint x: 752, startPoint y: 457, endPoint x: 668, endPoint y: 455, distance: 84.0
click at [752, 457] on button "Save" at bounding box center [739, 458] width 44 height 17
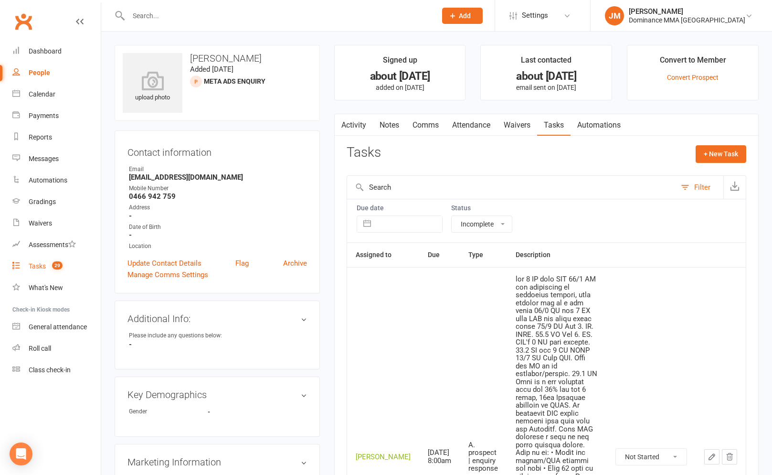
click at [46, 264] on link "Tasks 29" at bounding box center [56, 265] width 88 height 21
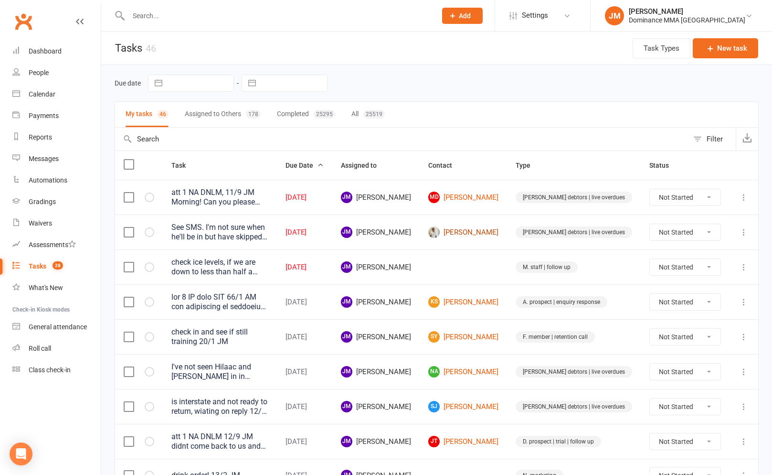
click at [498, 232] on link "[PERSON_NAME]" at bounding box center [463, 231] width 70 height 11
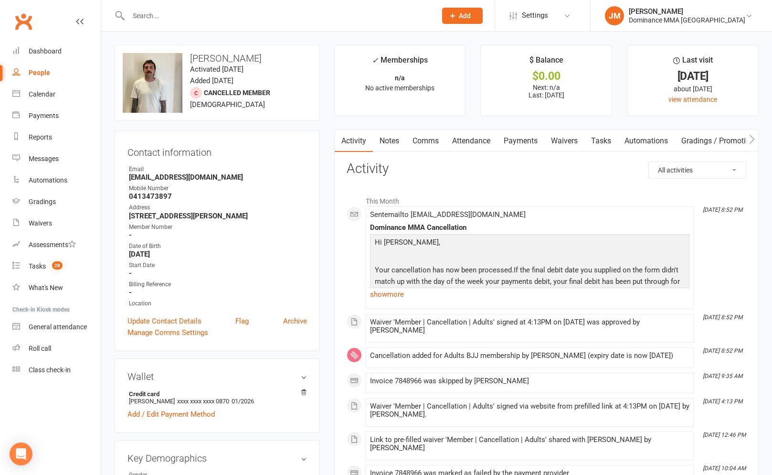
click at [521, 137] on link "Payments" at bounding box center [520, 141] width 47 height 22
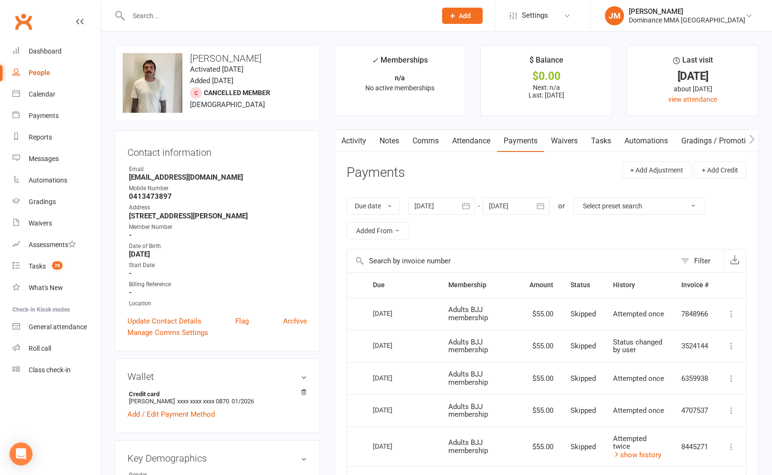
click at [358, 136] on link "Activity" at bounding box center [354, 141] width 38 height 22
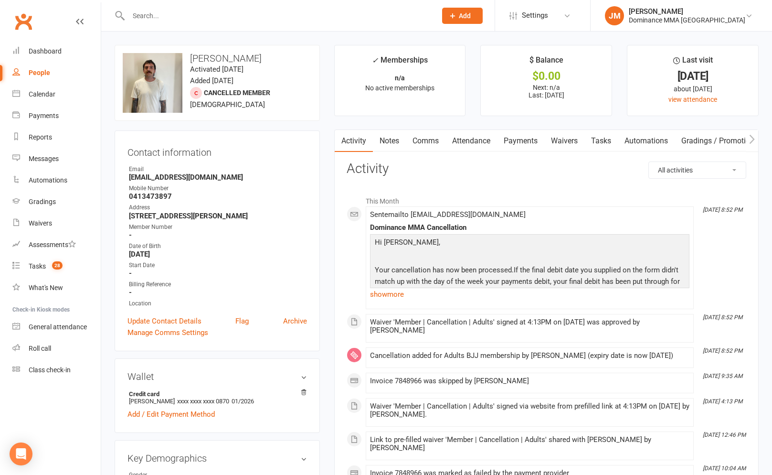
click at [601, 138] on link "Tasks" at bounding box center [600, 141] width 33 height 22
select select "incomplete"
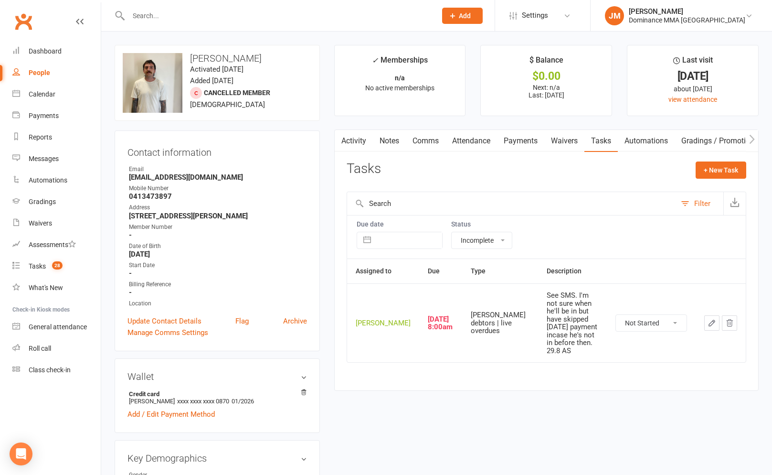
click at [670, 323] on select "Not Started In Progress Waiting Complete" at bounding box center [651, 323] width 71 height 16
click at [616, 315] on select "Not Started In Progress Waiting Complete" at bounding box center [651, 323] width 71 height 16
select select "unstarted"
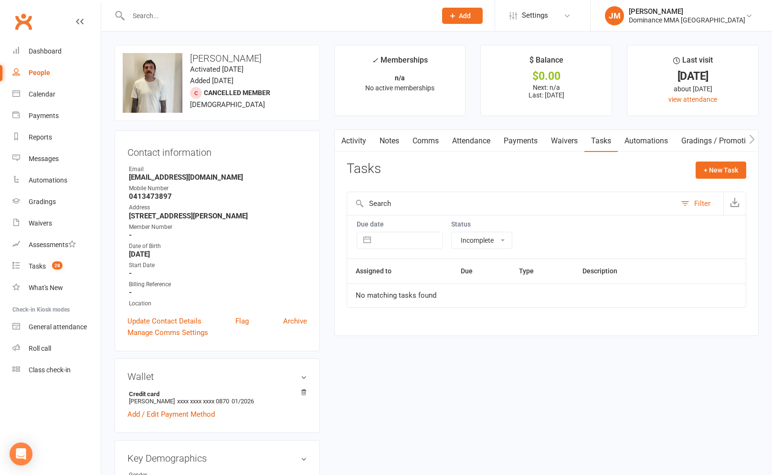
click at [384, 139] on link "Notes" at bounding box center [389, 141] width 33 height 22
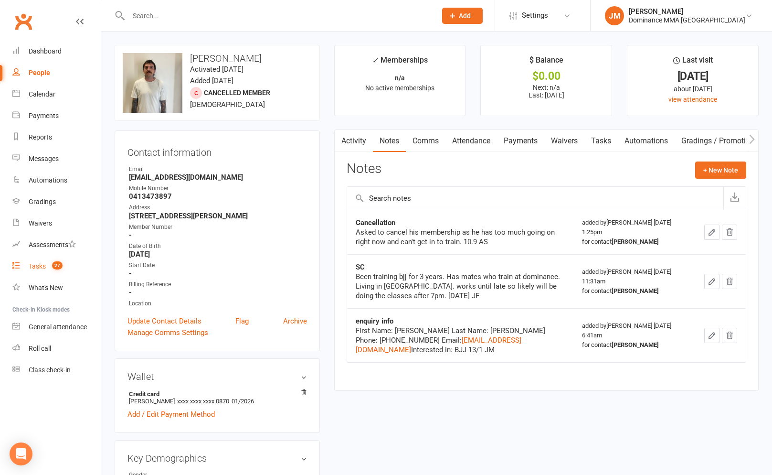
click at [40, 272] on link "Tasks 27" at bounding box center [56, 265] width 88 height 21
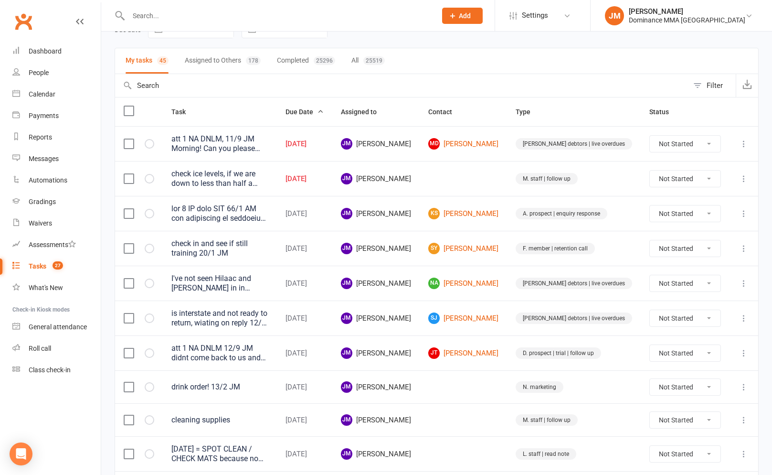
scroll to position [50, 0]
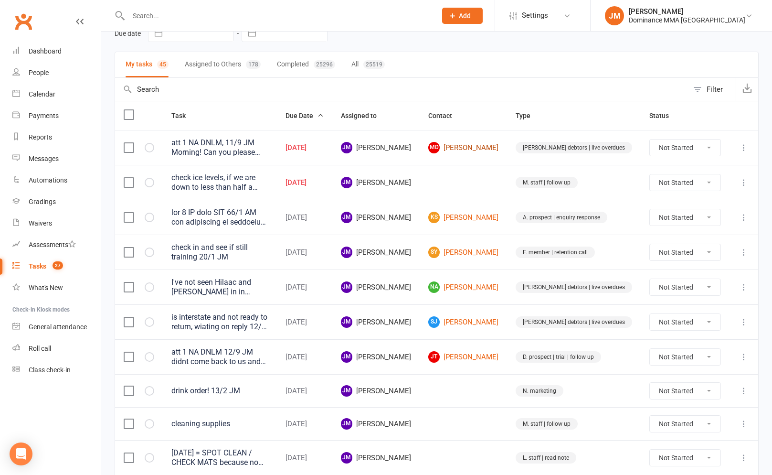
click at [491, 147] on link "MD [PERSON_NAME]" at bounding box center [463, 147] width 70 height 11
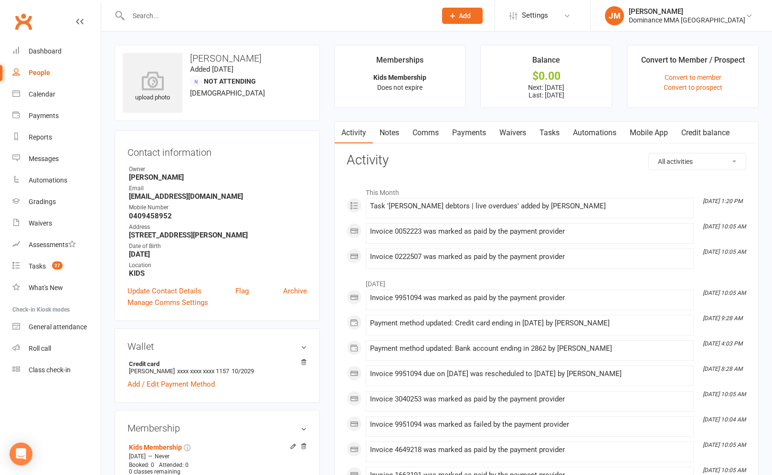
click at [375, 14] on input "text" at bounding box center [278, 15] width 304 height 13
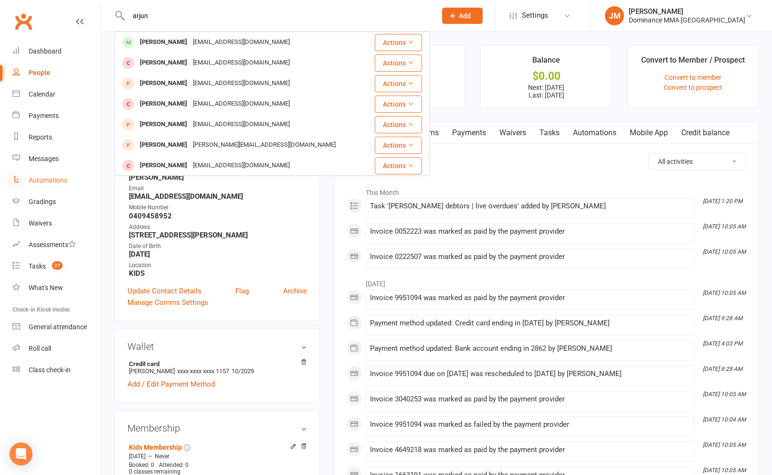
type input "arjun"
click at [47, 267] on link "Tasks 27" at bounding box center [56, 265] width 88 height 21
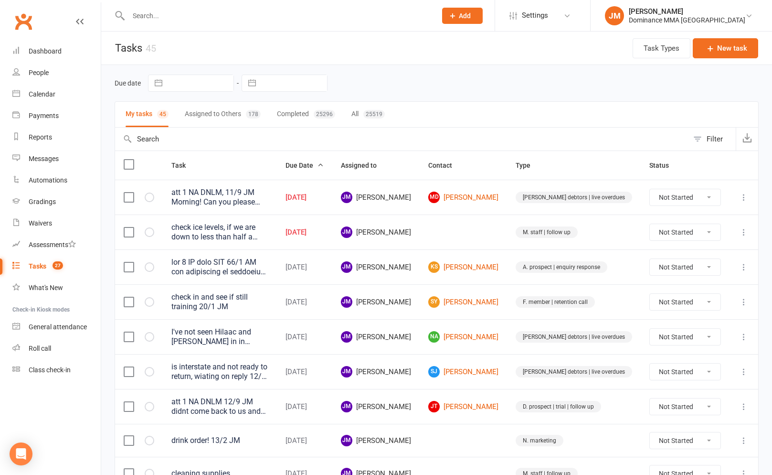
click at [743, 196] on icon at bounding box center [744, 197] width 10 height 10
click at [691, 236] on link "Edit" at bounding box center [701, 234] width 95 height 19
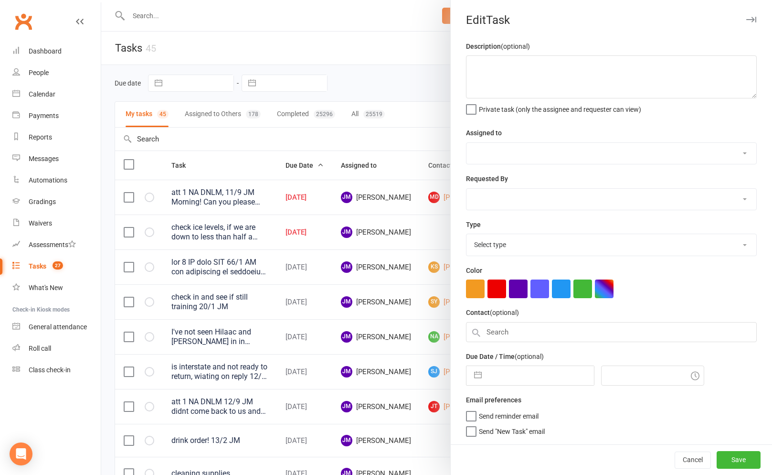
type textarea "att 1 NA DNLM, 11/9 JM Morning! Can you please give [PERSON_NAME] a call. I hav…"
select select "45422"
select select "50862"
type input "[DATE]"
type input "5:00am"
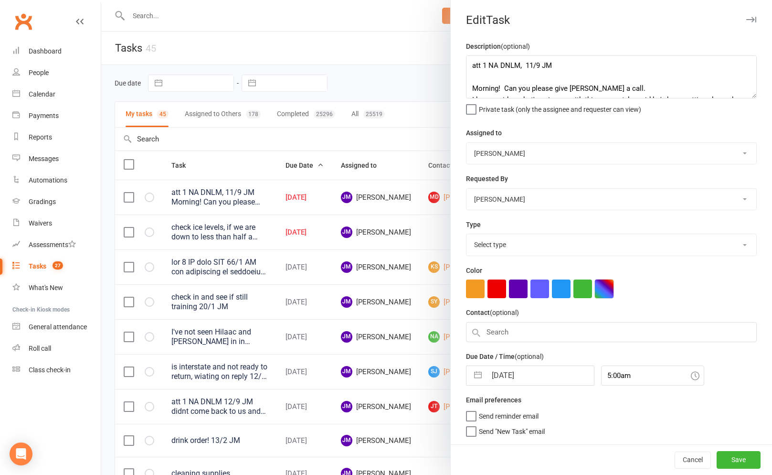
select select "3869"
click at [485, 371] on button "button" at bounding box center [477, 372] width 17 height 19
select select "7"
select select "2025"
select select "8"
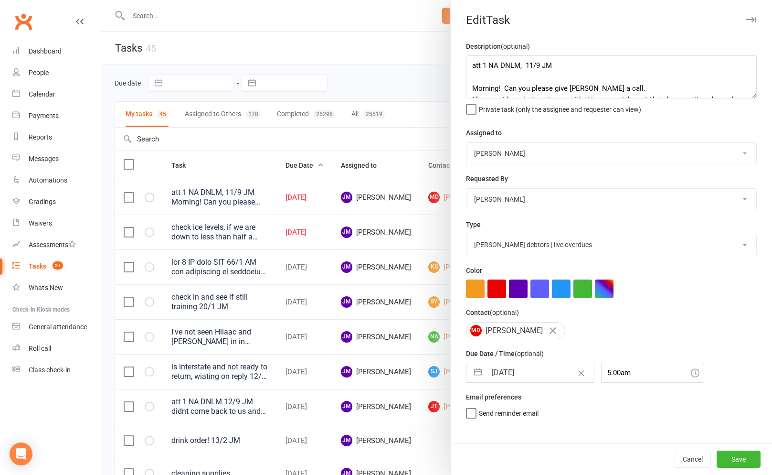
select select "2025"
select select "9"
select select "2025"
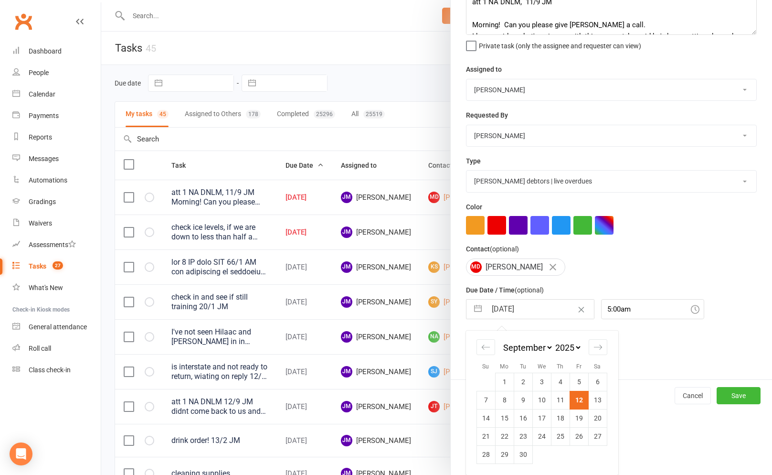
click at [503, 417] on td "15" at bounding box center [504, 418] width 19 height 18
type input "[DATE]"
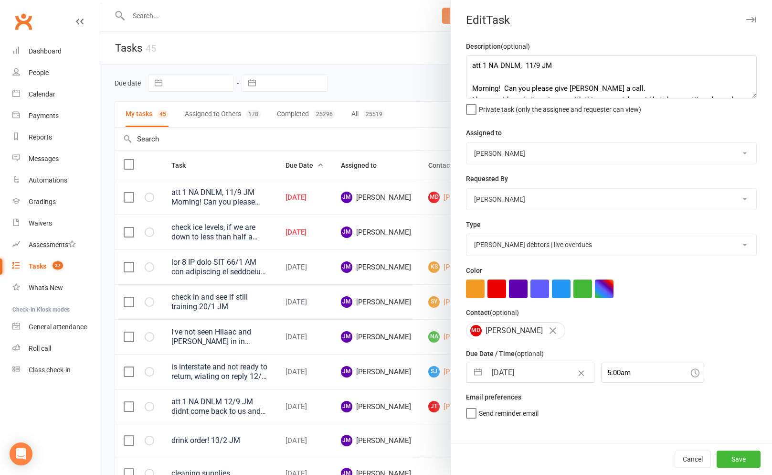
scroll to position [0, 0]
click at [741, 451] on button "Save" at bounding box center [739, 458] width 44 height 17
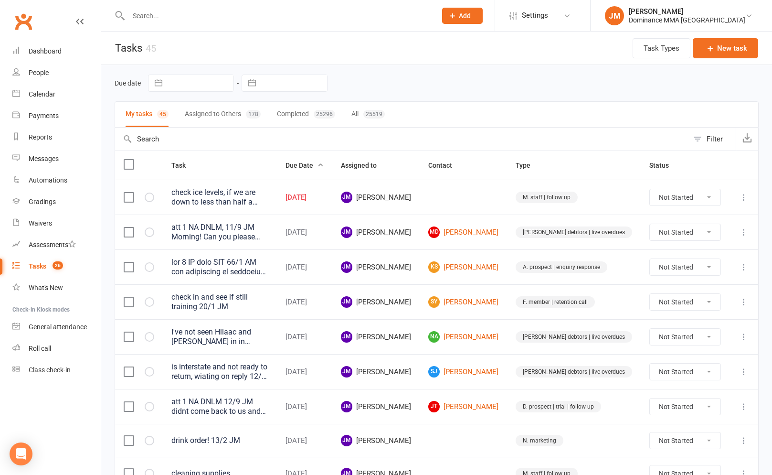
click at [743, 199] on icon at bounding box center [744, 197] width 10 height 10
click at [669, 240] on link "Edit" at bounding box center [701, 234] width 95 height 19
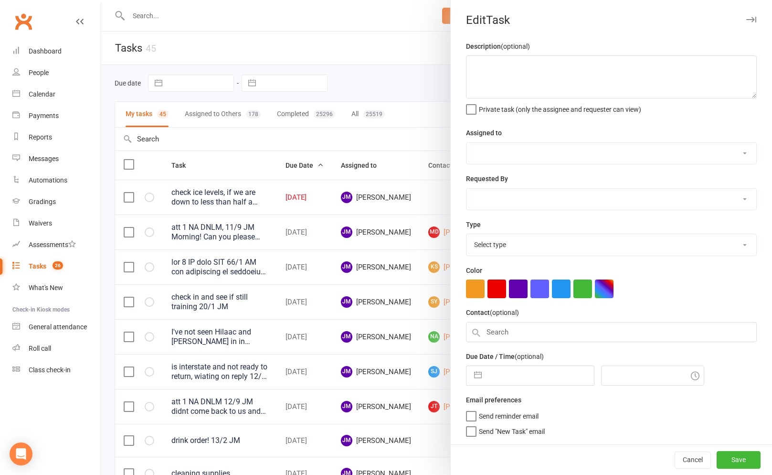
type textarea "check ice levels, if we are down to less than half a bag, let cat know, after c…"
select select "45422"
type input "[DATE]"
type input "10:00am"
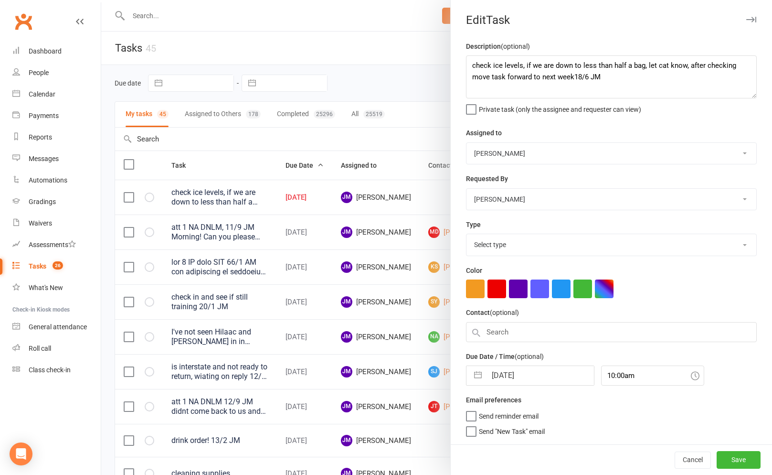
select select "3872"
click at [495, 380] on input "[DATE]" at bounding box center [539, 375] width 107 height 19
select select "7"
select select "2025"
select select "8"
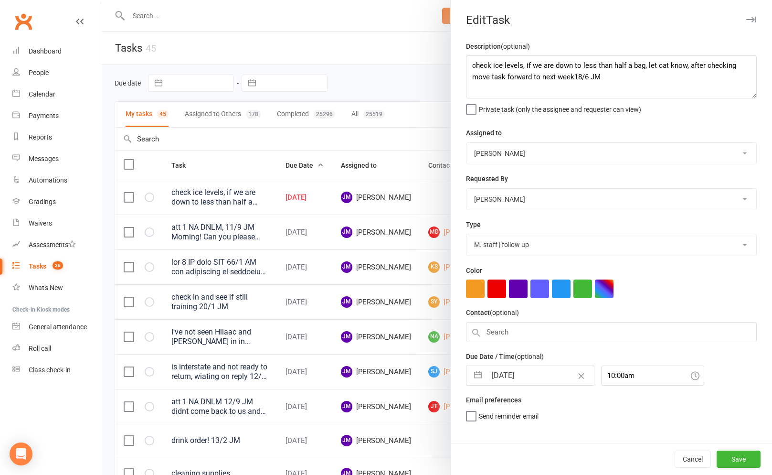
select select "2025"
select select "9"
select select "2025"
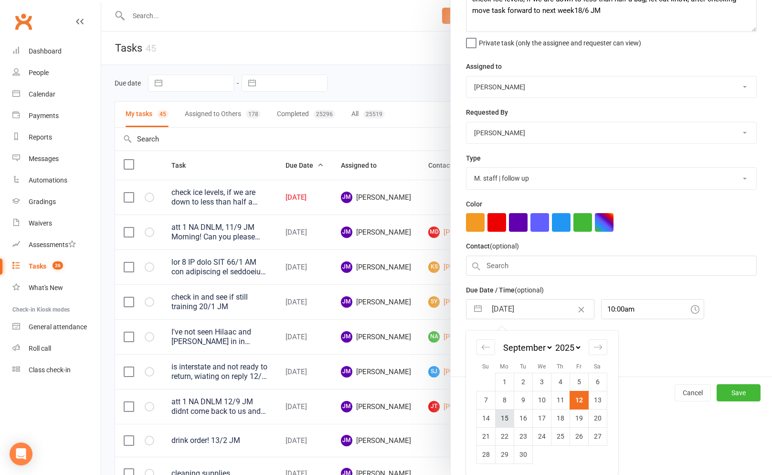
click at [501, 414] on td "15" at bounding box center [504, 418] width 19 height 18
type input "[DATE]"
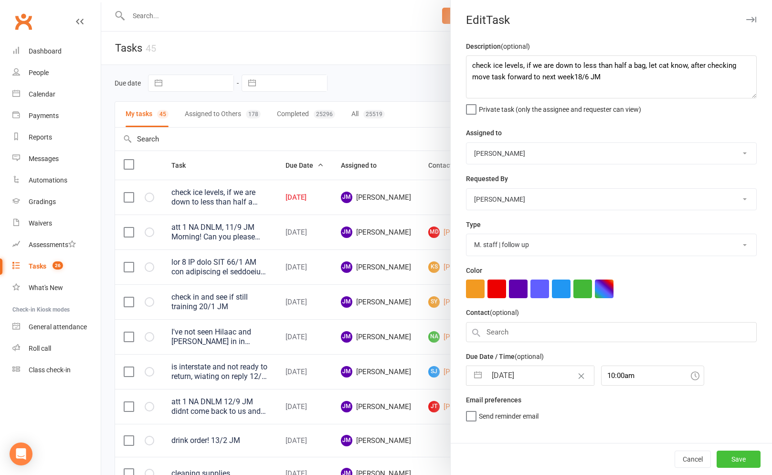
click at [745, 459] on button "Save" at bounding box center [739, 458] width 44 height 17
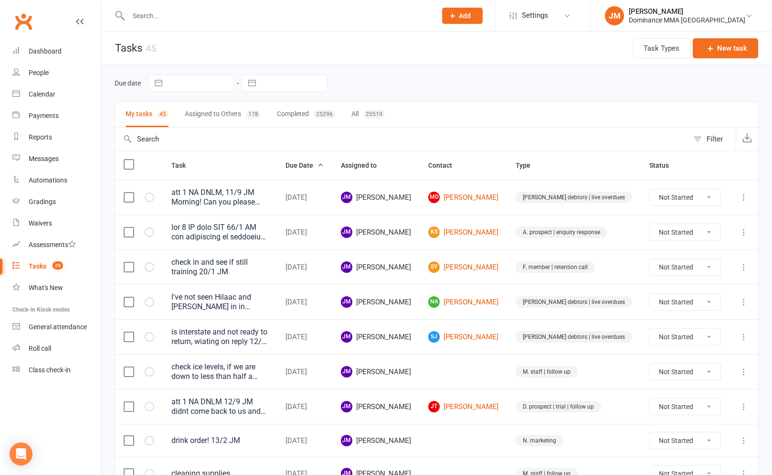
click at [223, 45] on header "Tasks 45 Task Types New task" at bounding box center [436, 48] width 671 height 33
